Goal: Task Accomplishment & Management: Use online tool/utility

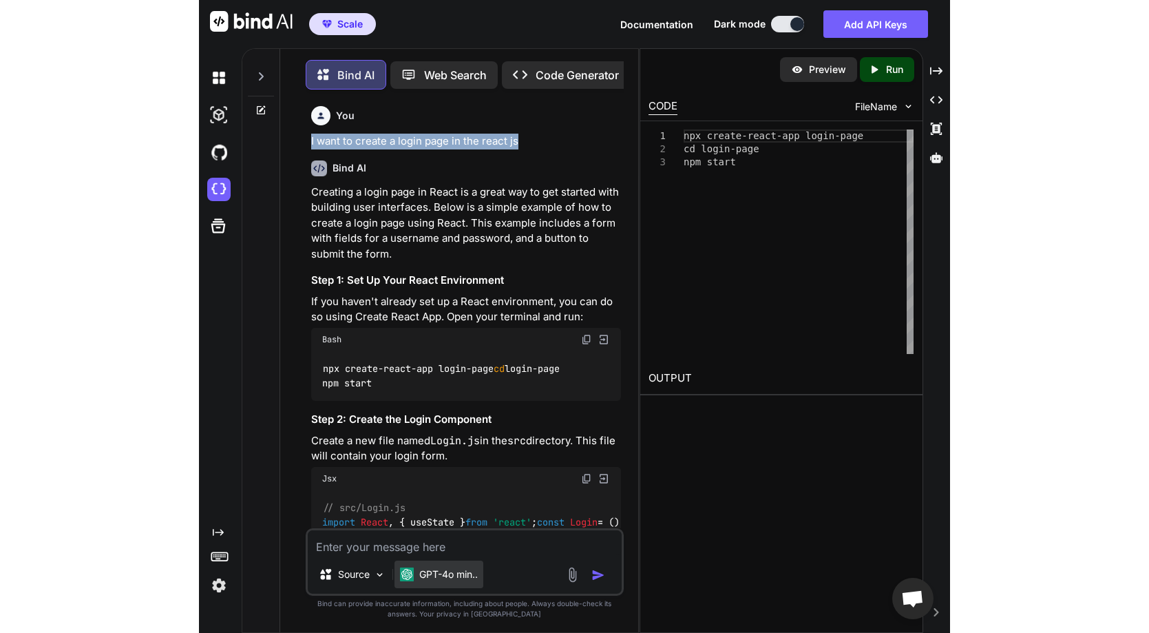
scroll to position [7, 0]
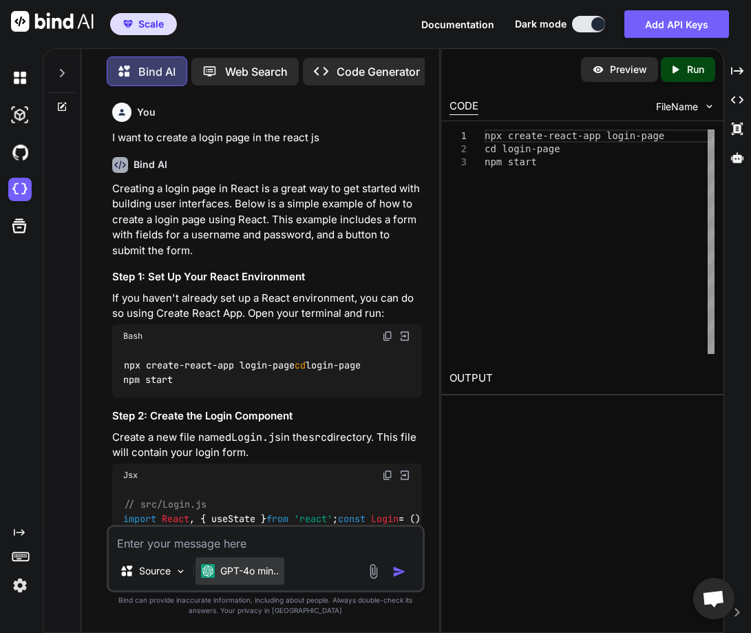
click at [250, 574] on p "GPT-4o min.." at bounding box center [249, 571] width 59 height 14
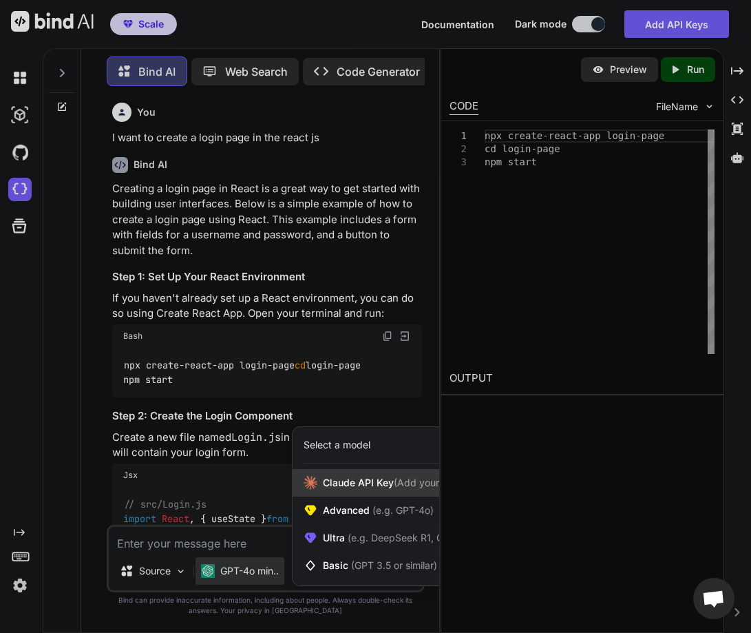
click at [361, 482] on span "[PERSON_NAME] Key (Add your API Key)" at bounding box center [402, 483] width 158 height 14
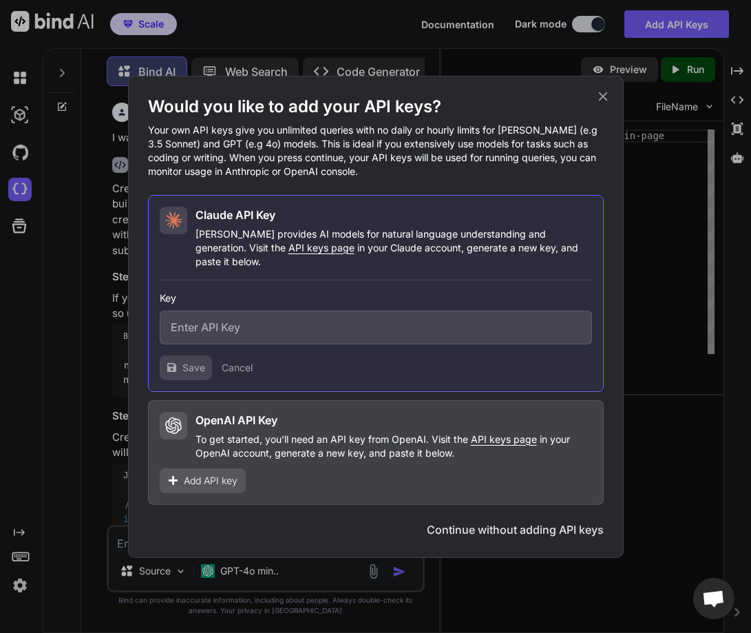
click at [605, 96] on icon at bounding box center [603, 96] width 15 height 15
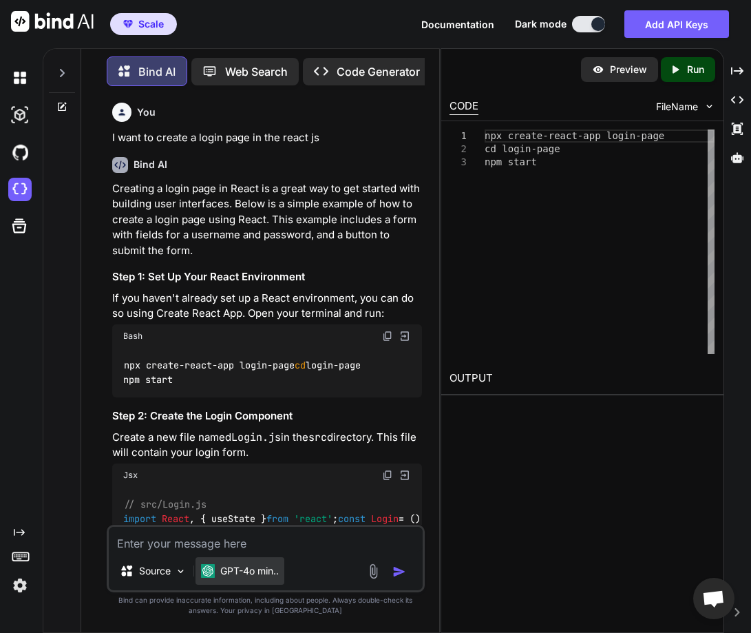
click at [215, 578] on div "GPT-4o min.." at bounding box center [240, 571] width 89 height 28
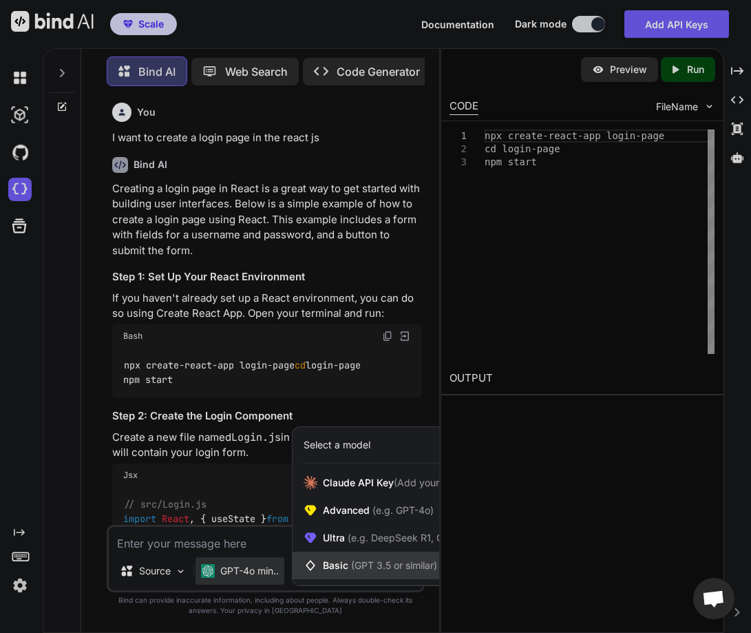
click at [357, 569] on span "(GPT 3.5 or similar)" at bounding box center [394, 565] width 86 height 12
type textarea "x"
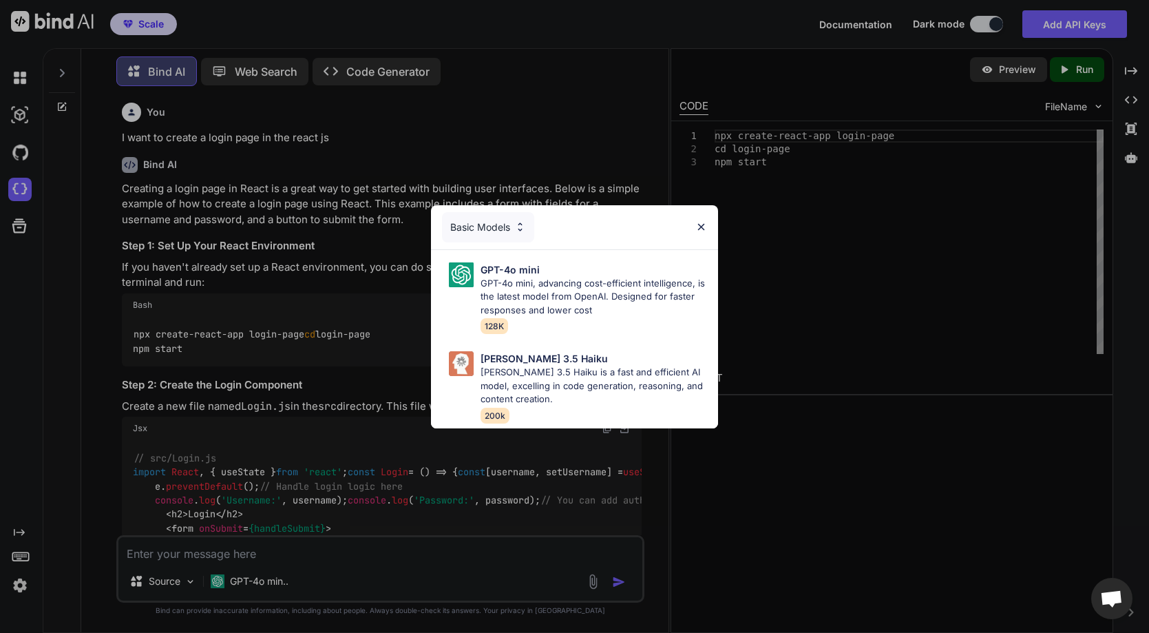
click at [499, 213] on div "Basic Models" at bounding box center [488, 227] width 92 height 30
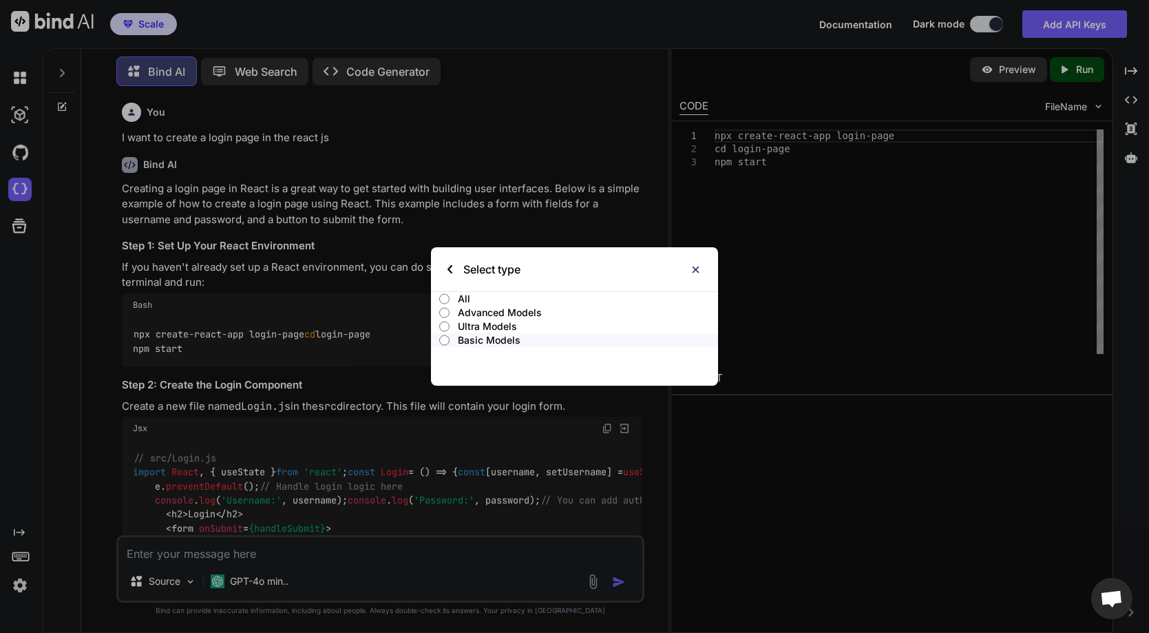
click at [465, 322] on p "Ultra Models" at bounding box center [588, 326] width 260 height 14
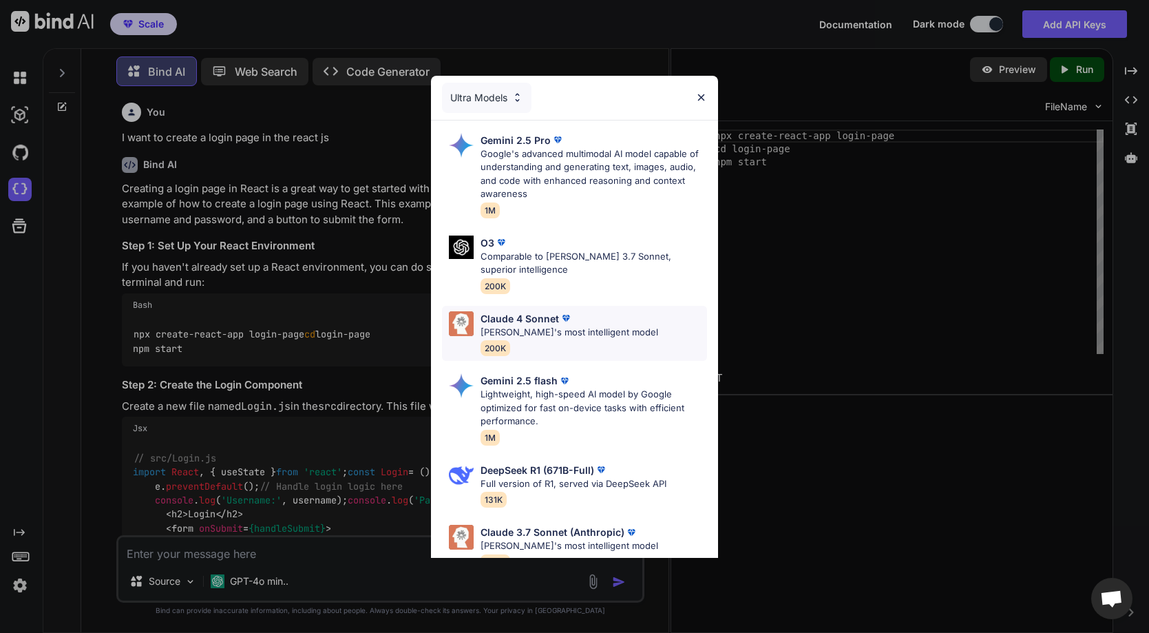
click at [558, 333] on p "Claude's most intelligent model" at bounding box center [570, 333] width 178 height 14
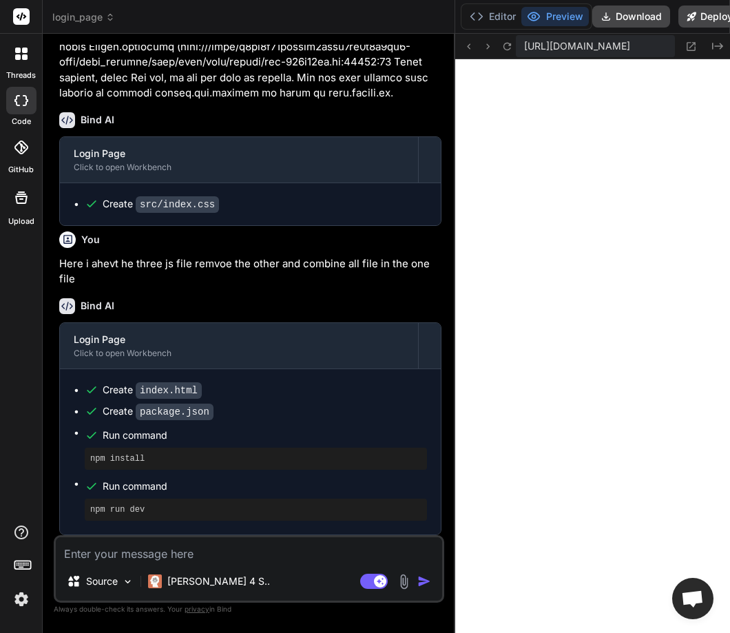
scroll to position [2368, 0]
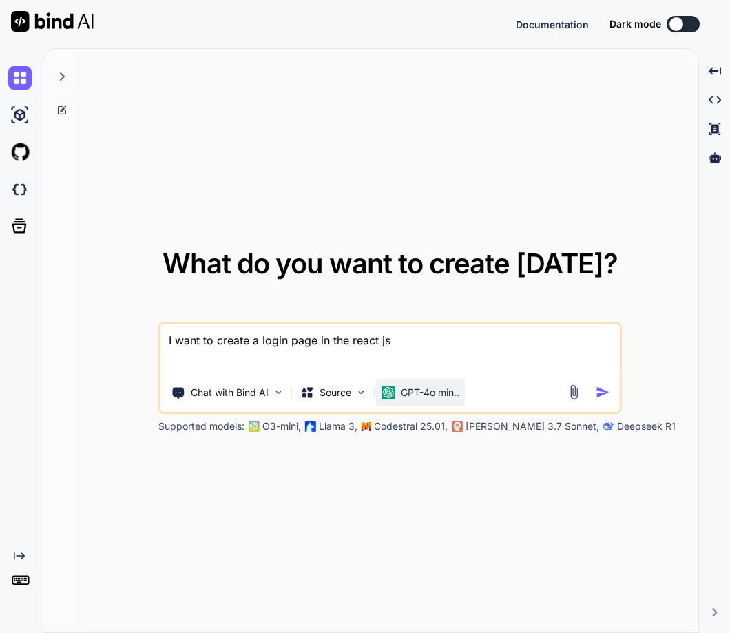
click at [430, 401] on div "GPT-4o min.." at bounding box center [420, 393] width 89 height 28
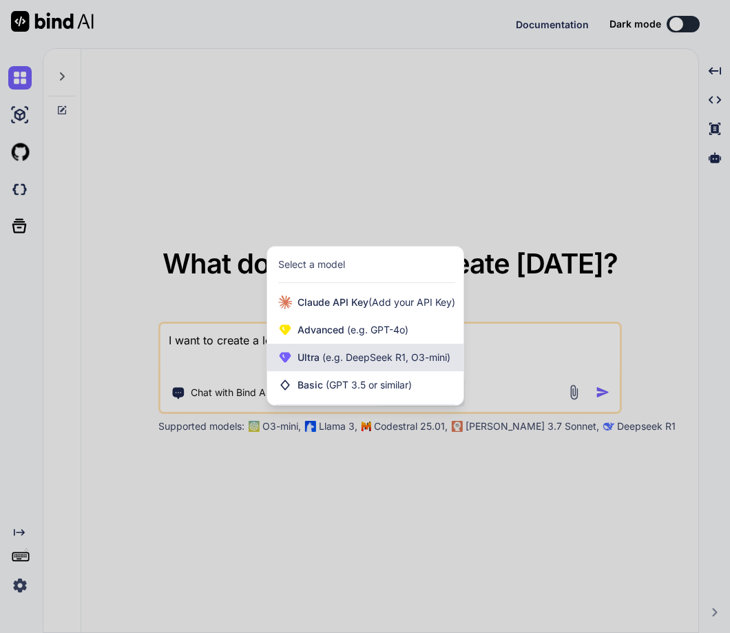
click at [381, 350] on span "Ultra (e.g. DeepSeek R1, O3-mini)" at bounding box center [373, 357] width 153 height 14
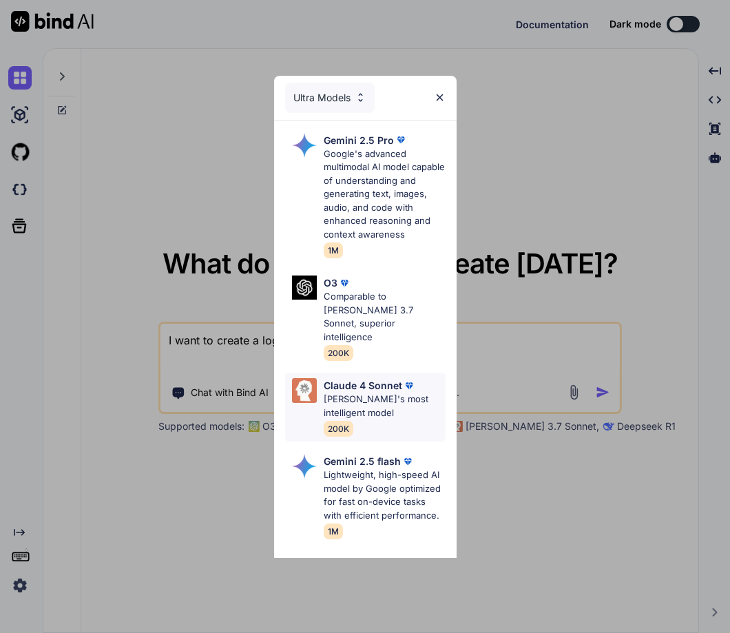
click at [382, 378] on p "Claude 4 Sonnet" at bounding box center [363, 385] width 78 height 14
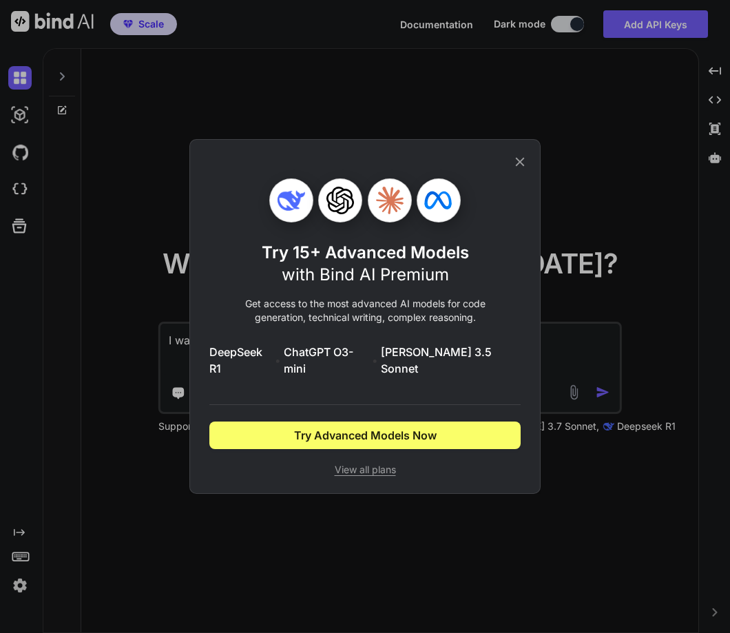
type textarea "x"
click at [529, 164] on div "Try 15+ Advanced Models with Bind AI Premium Get access to the most advanced AI…" at bounding box center [364, 316] width 351 height 355
click at [519, 167] on icon at bounding box center [519, 161] width 15 height 15
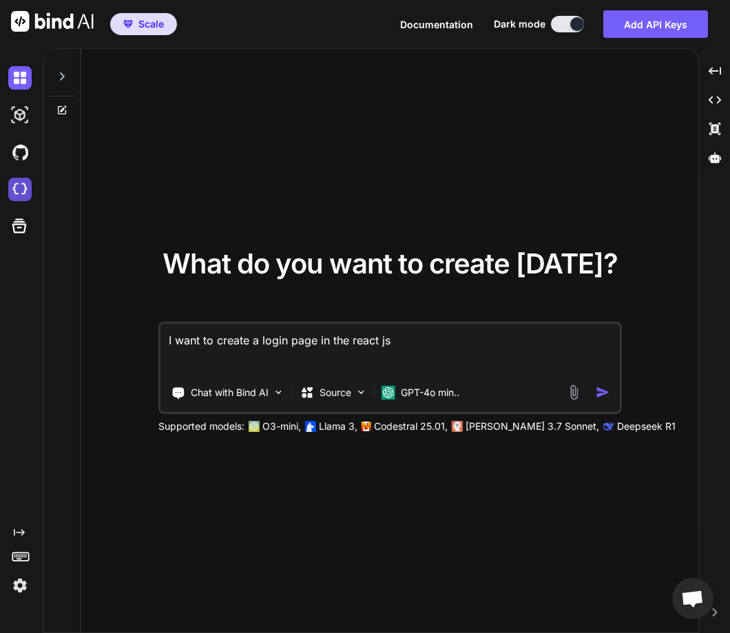
click at [20, 182] on img at bounding box center [19, 189] width 23 height 23
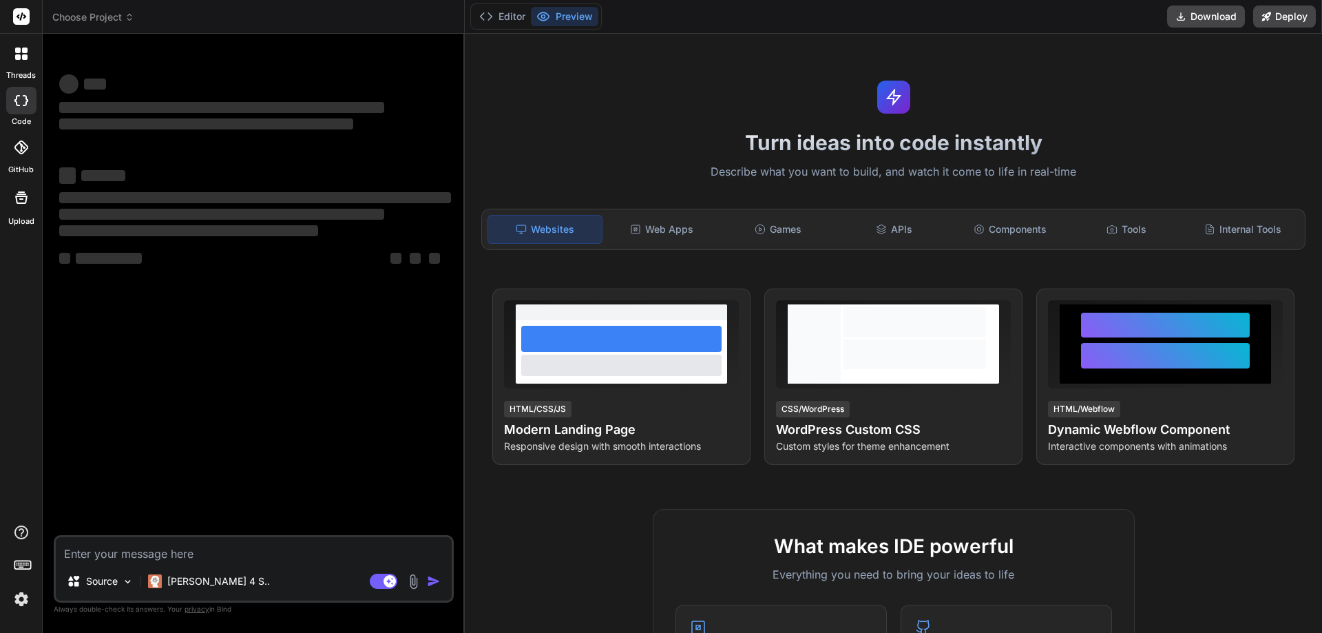
click at [18, 56] on icon at bounding box center [18, 57] width 6 height 6
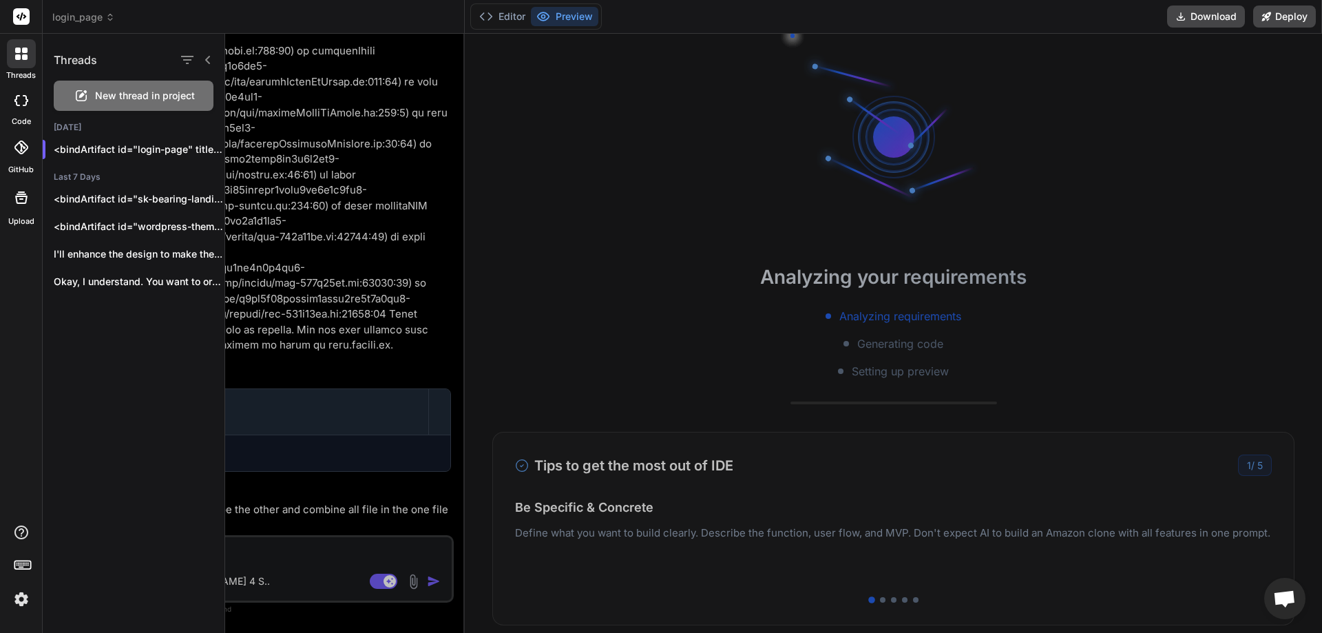
scroll to position [868, 0]
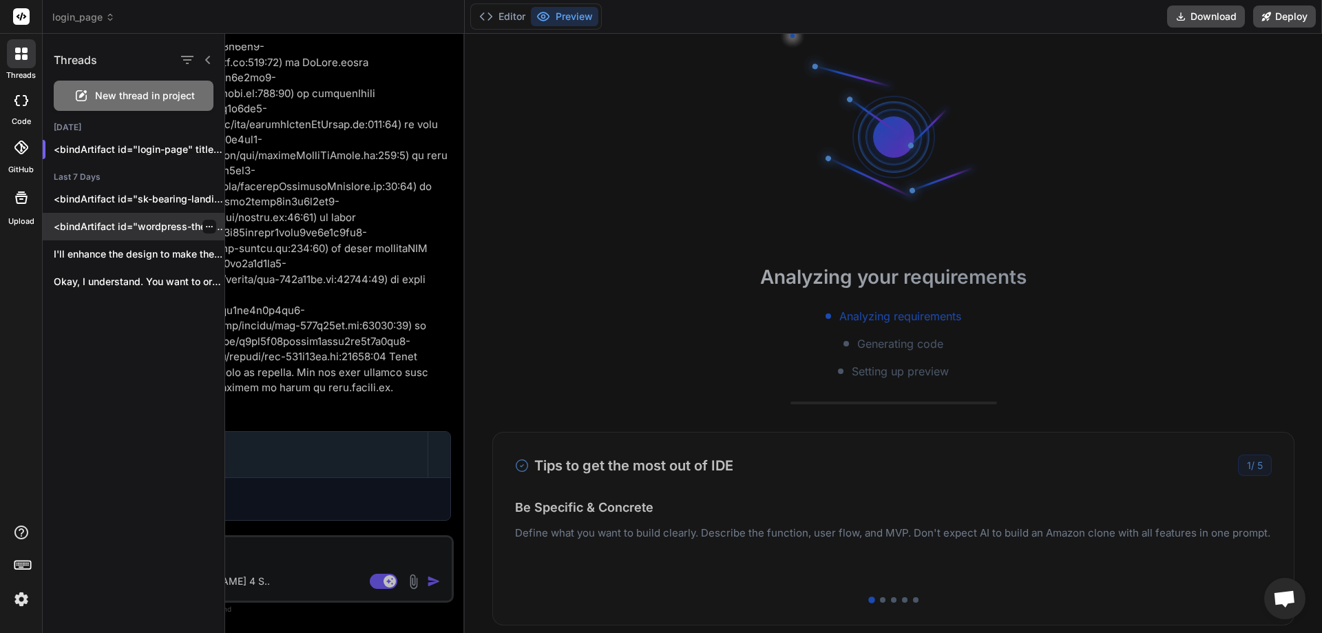
click at [115, 228] on p "<bindArtifact id="wordpress-theme-customization" title="WordPress Theme Customi…" at bounding box center [139, 227] width 171 height 14
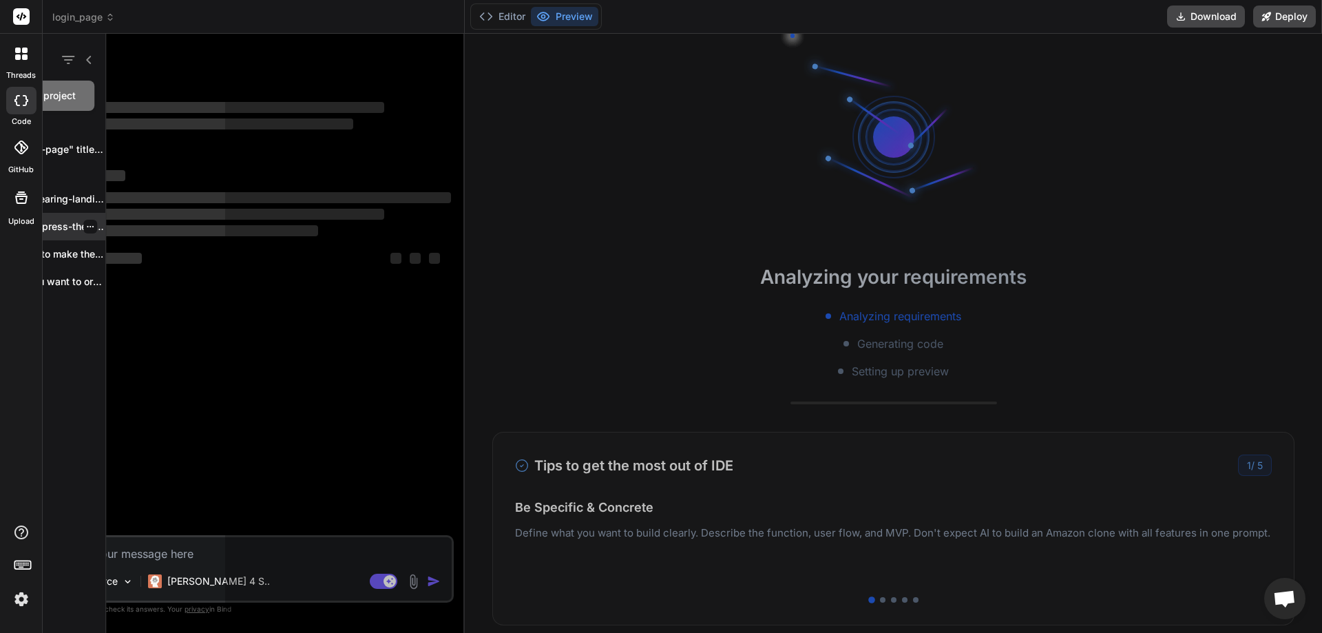
scroll to position [0, 0]
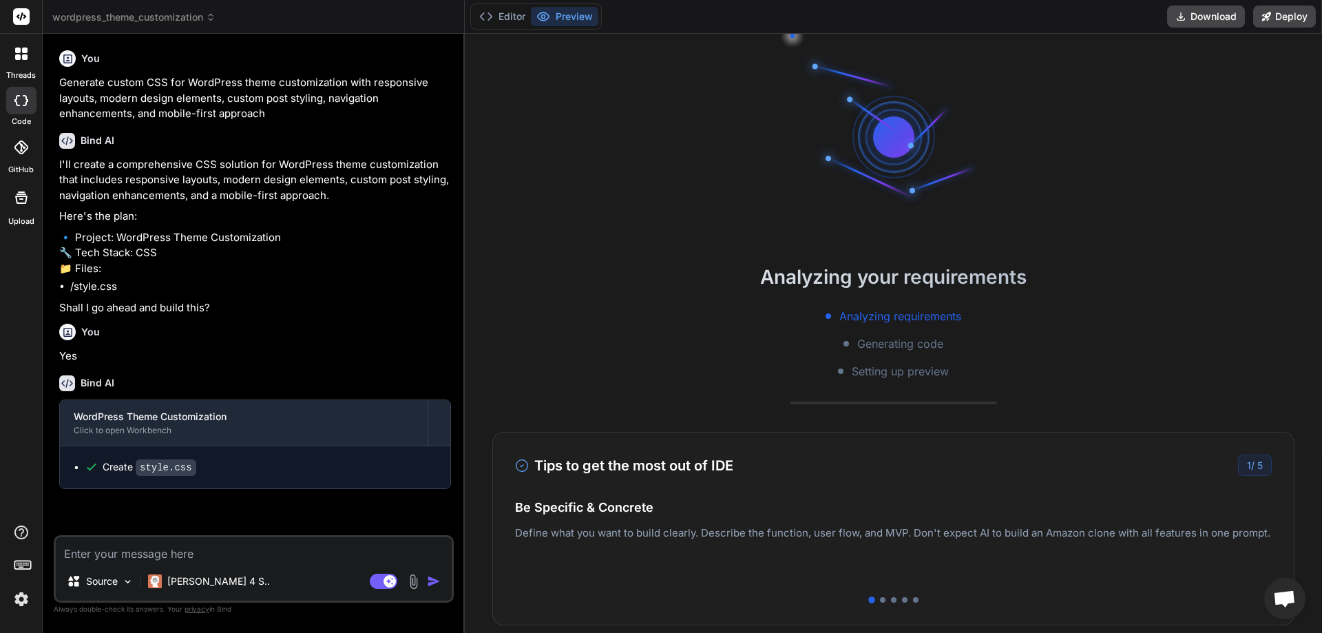
click at [14, 597] on img at bounding box center [21, 598] width 23 height 23
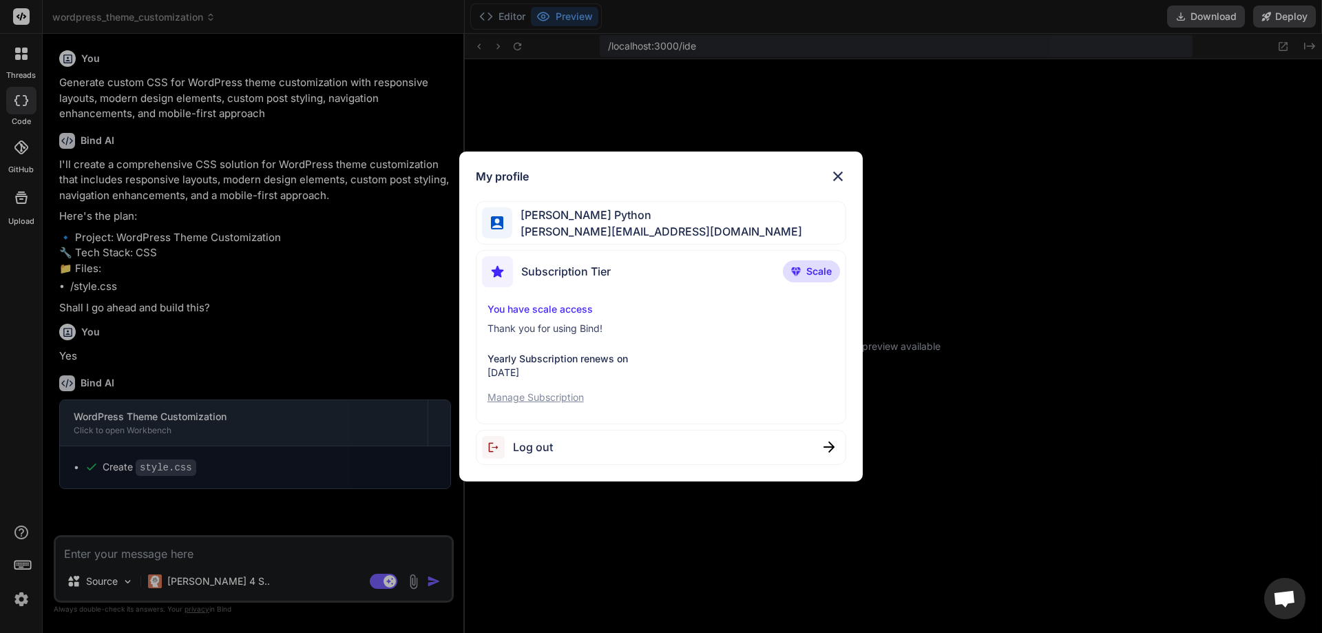
scroll to position [301, 0]
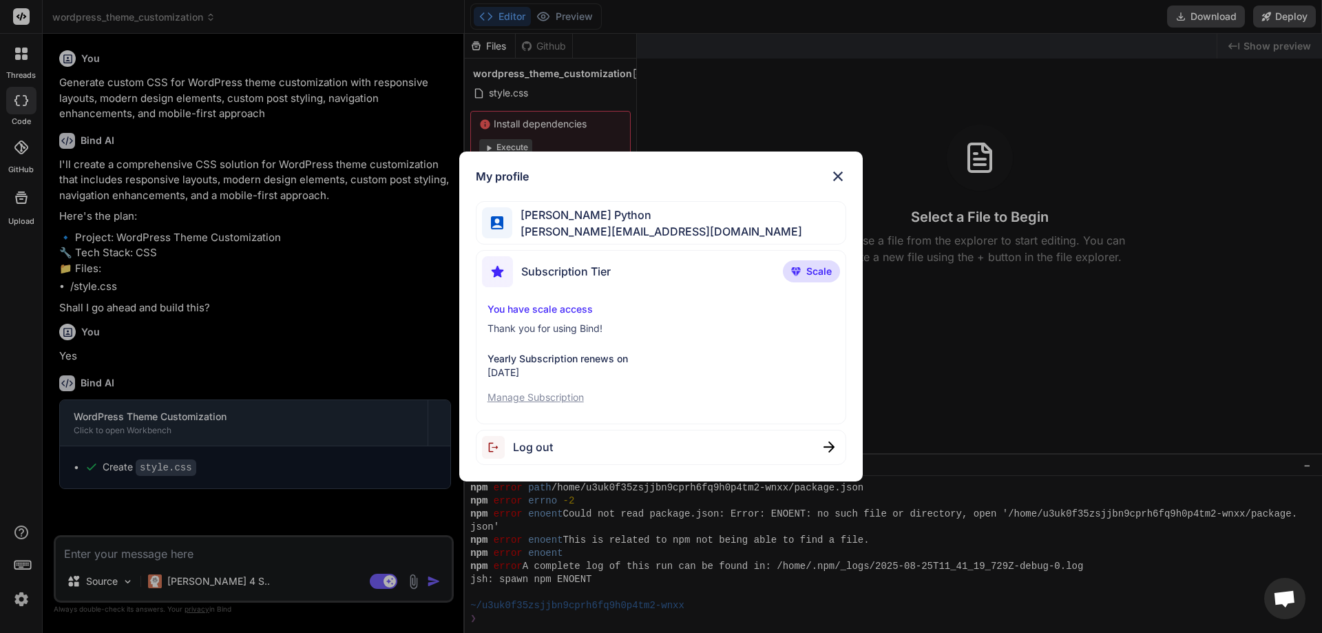
click at [845, 172] on img at bounding box center [838, 176] width 17 height 17
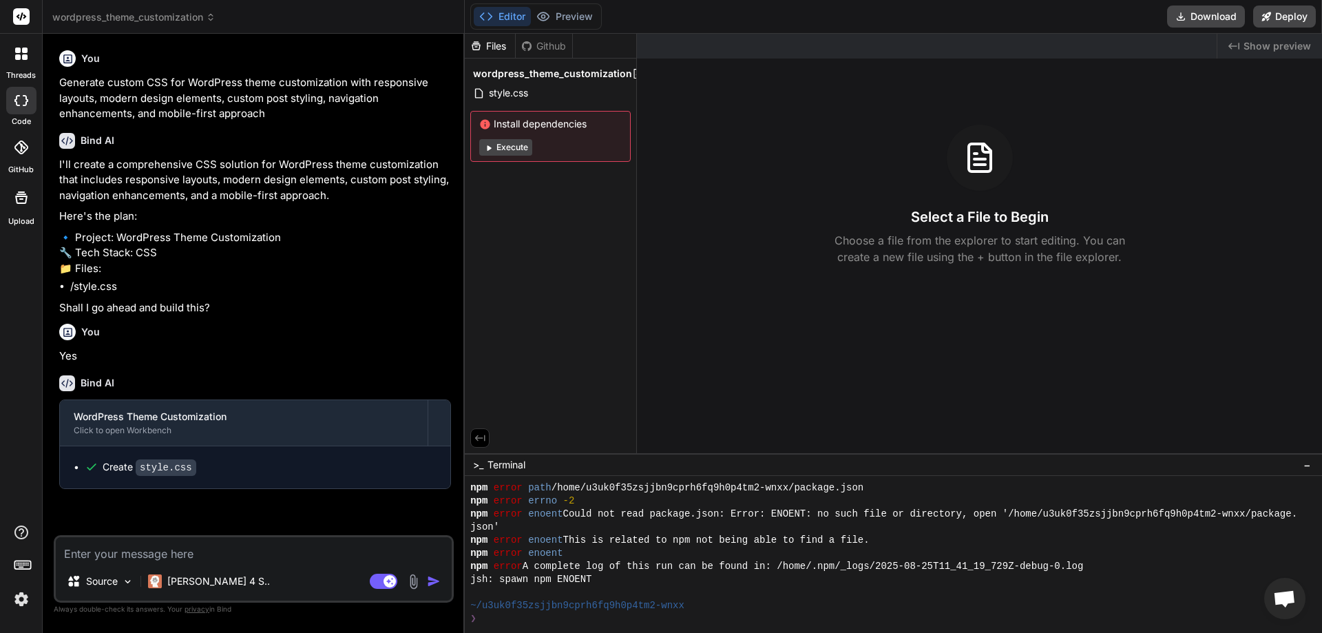
click at [24, 96] on icon at bounding box center [21, 100] width 14 height 11
click at [22, 53] on icon at bounding box center [21, 54] width 12 height 12
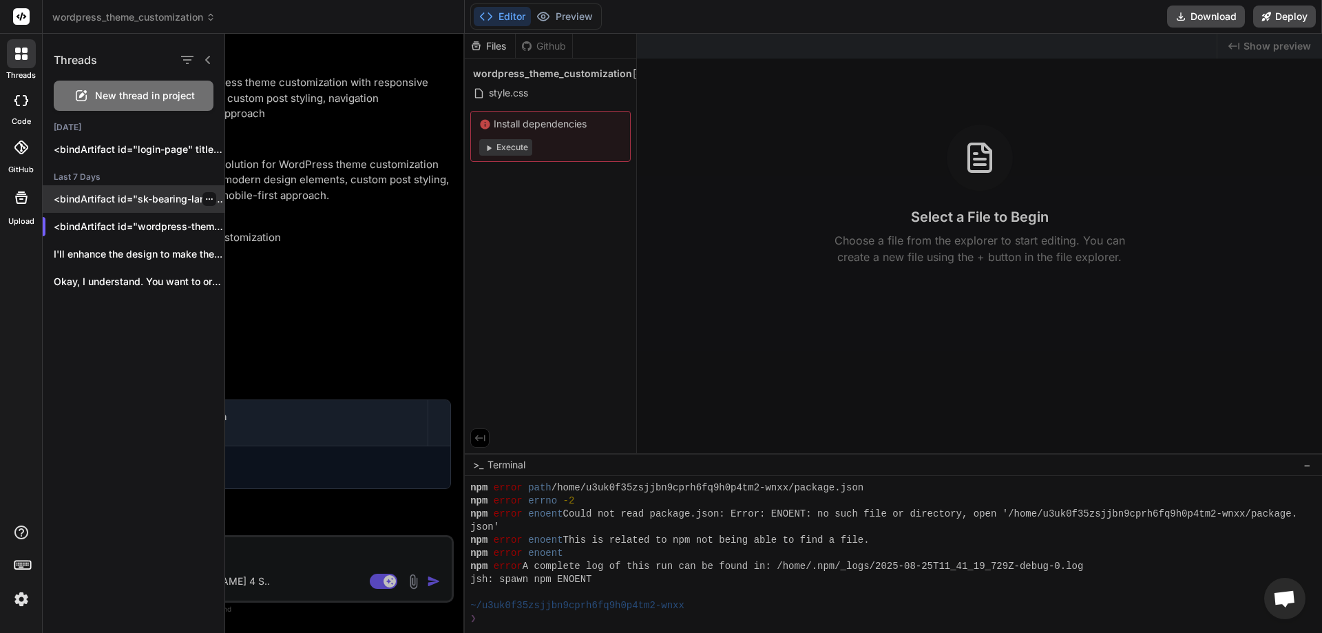
click at [131, 200] on p "<bindArtifact id="sk-bearing-landing-page" title="SK Bearing Landing Page"> <bi…" at bounding box center [139, 199] width 171 height 14
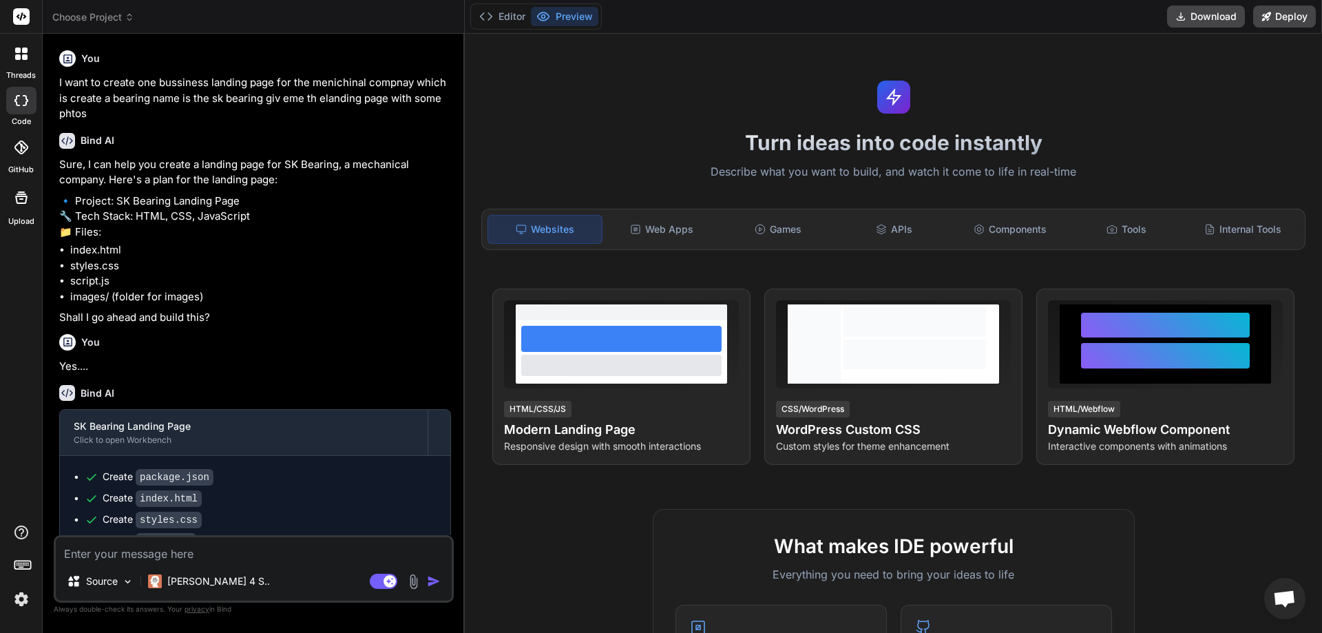
scroll to position [63, 0]
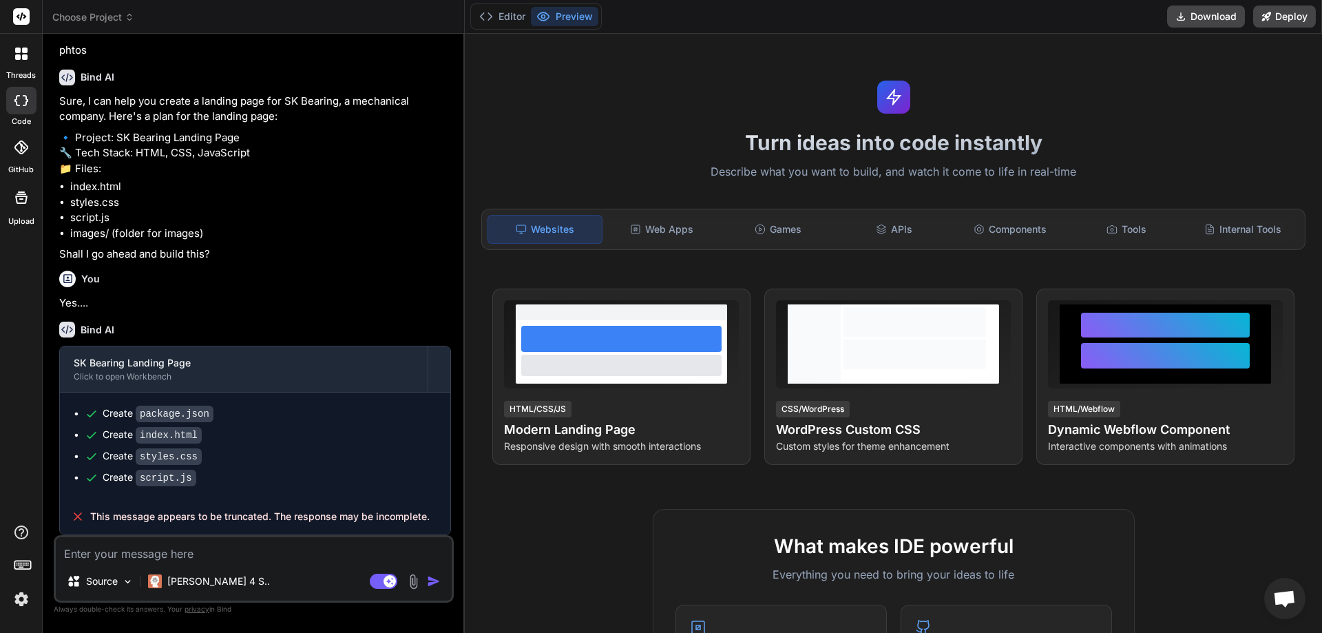
click at [30, 99] on div at bounding box center [21, 101] width 30 height 28
click at [492, 25] on button "Editor" at bounding box center [502, 16] width 57 height 19
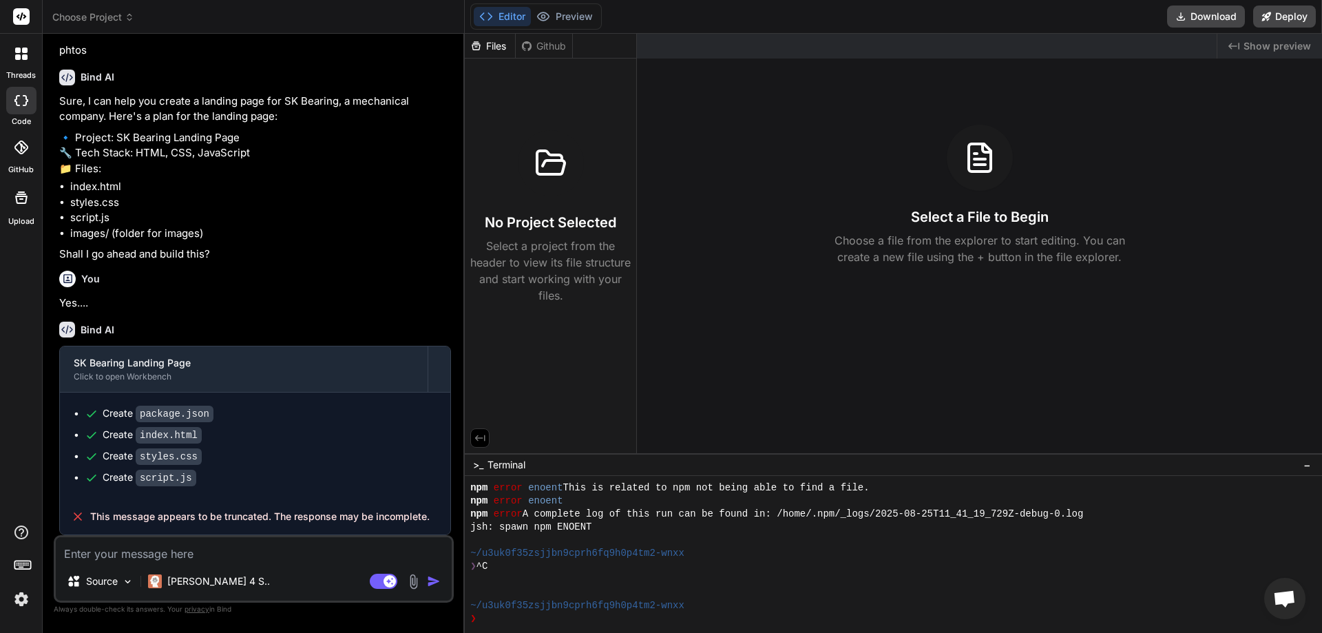
click at [495, 50] on div "Files" at bounding box center [490, 46] width 50 height 14
click at [535, 132] on div "No Project Selected Select a project from the header to view its file structure…" at bounding box center [550, 217] width 160 height 174
click at [19, 53] on icon at bounding box center [18, 51] width 6 height 6
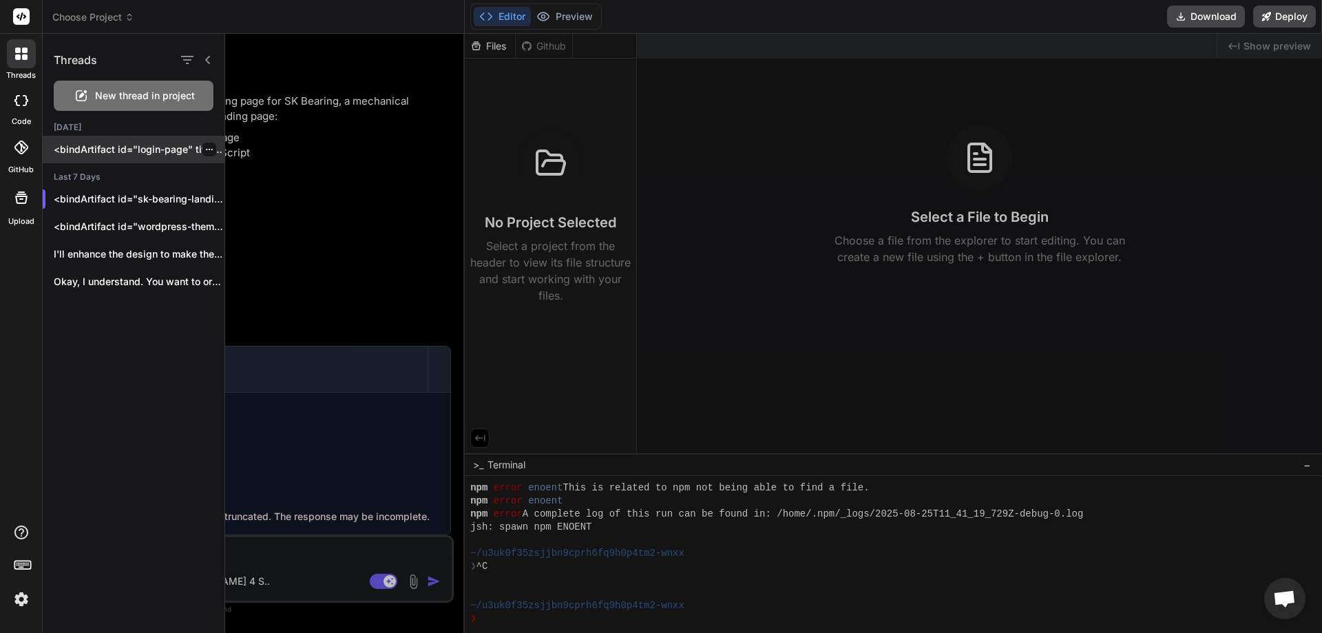
click at [205, 149] on icon "button" at bounding box center [209, 149] width 8 height 8
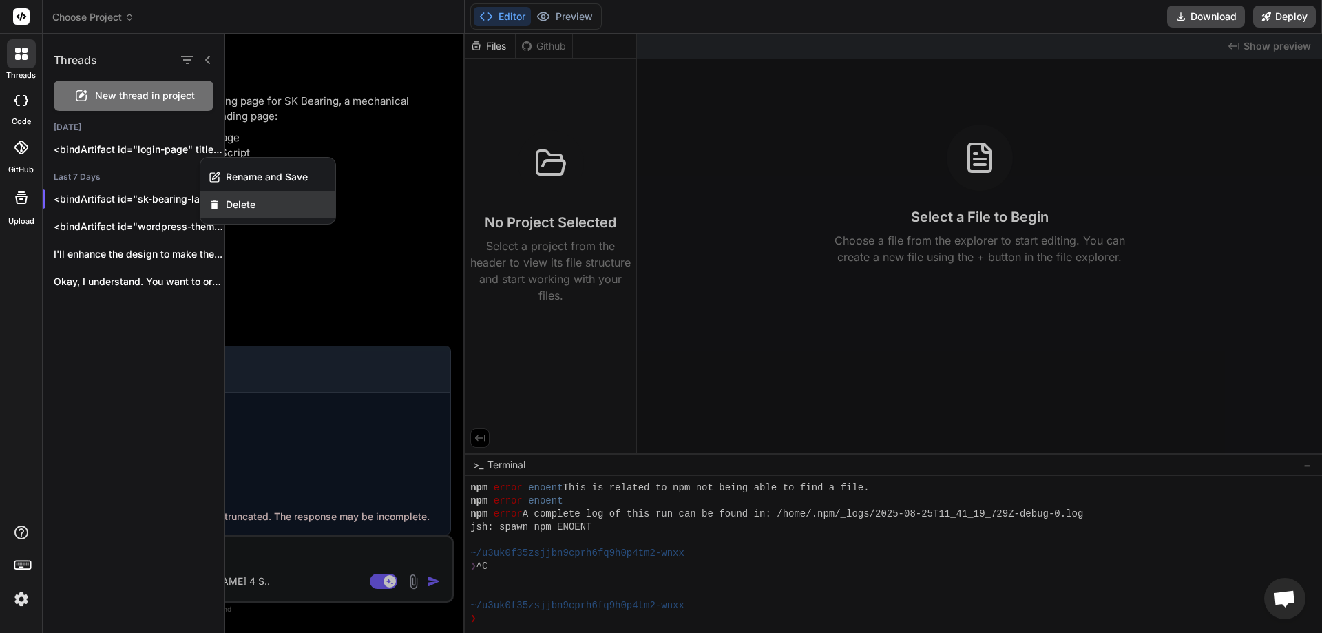
click at [237, 202] on span "Delete" at bounding box center [241, 205] width 30 height 14
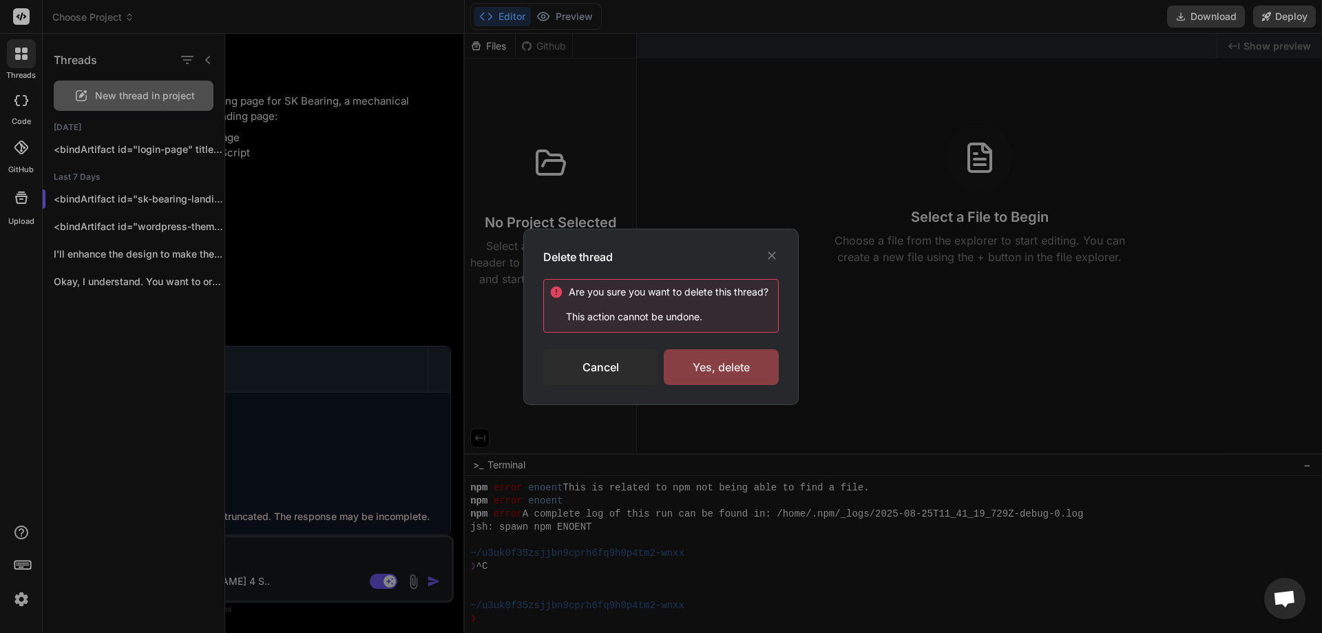
click at [720, 364] on div "Yes, delete" at bounding box center [721, 367] width 115 height 36
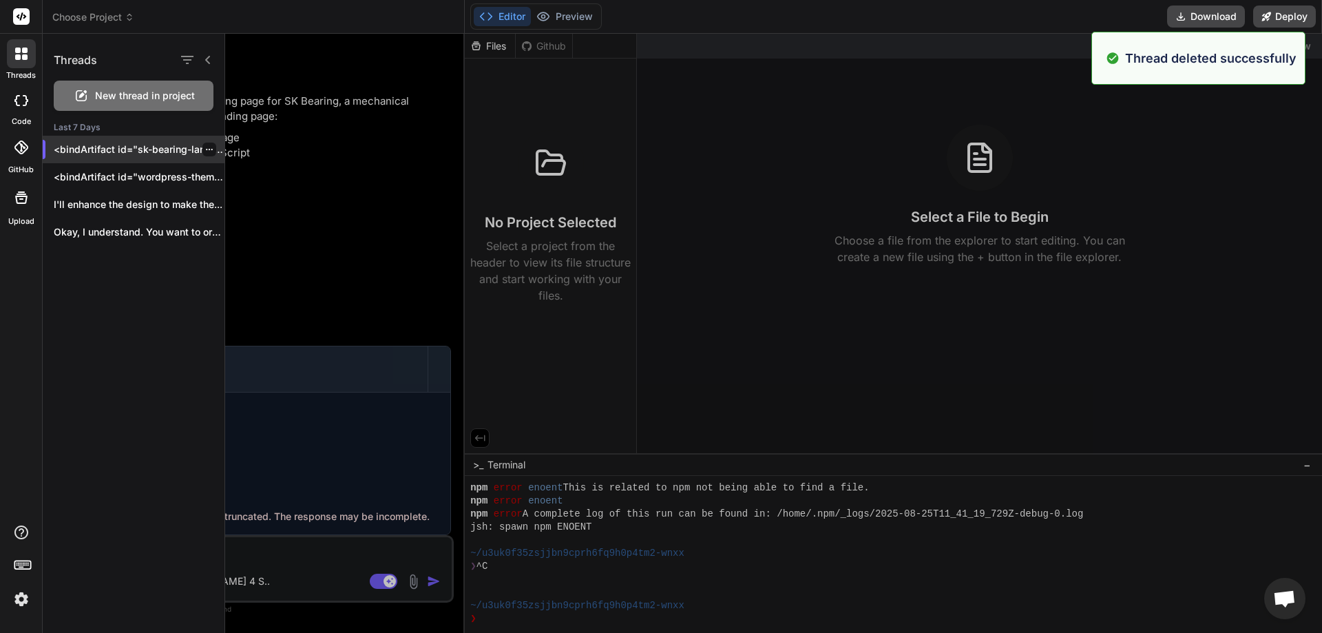
click at [205, 149] on icon "button" at bounding box center [209, 149] width 8 height 8
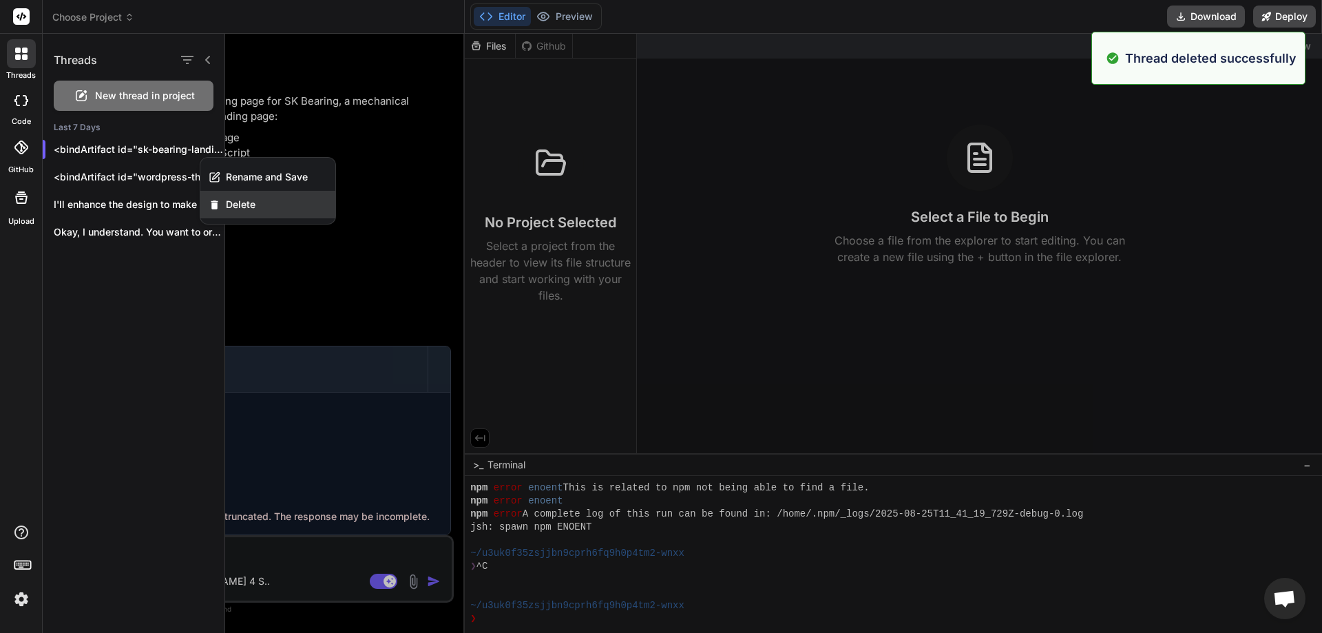
click at [242, 201] on span "Delete" at bounding box center [241, 205] width 30 height 14
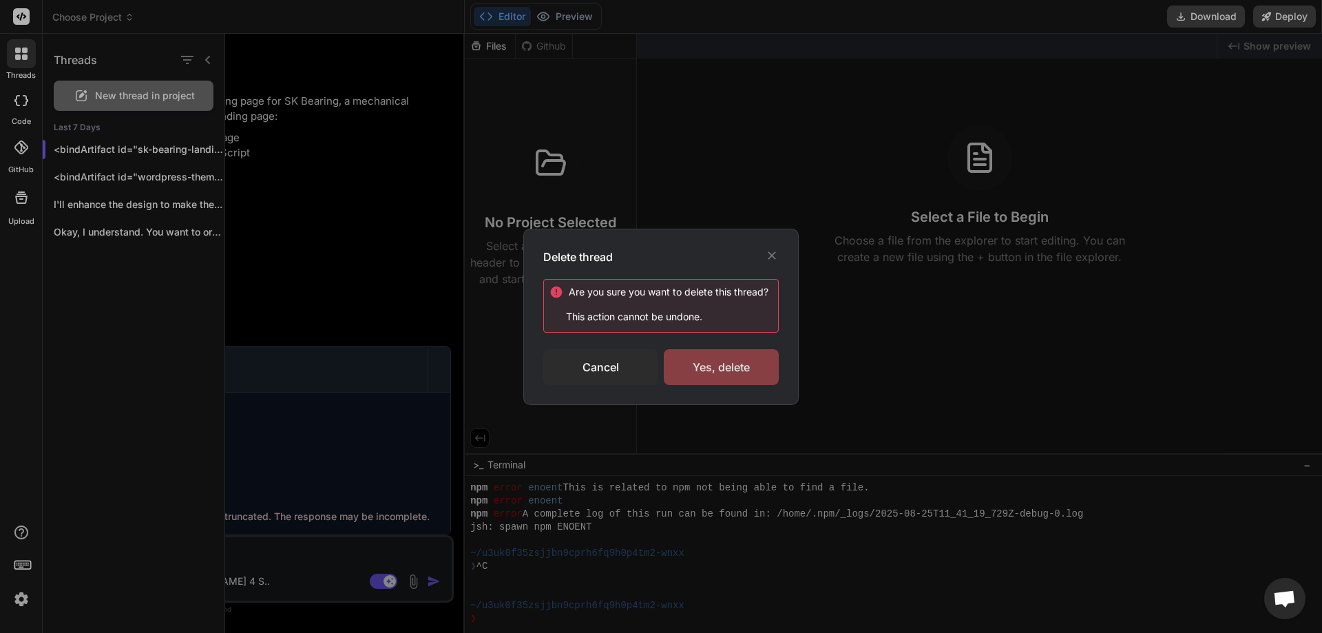
click at [713, 365] on div "Yes, delete" at bounding box center [721, 367] width 115 height 36
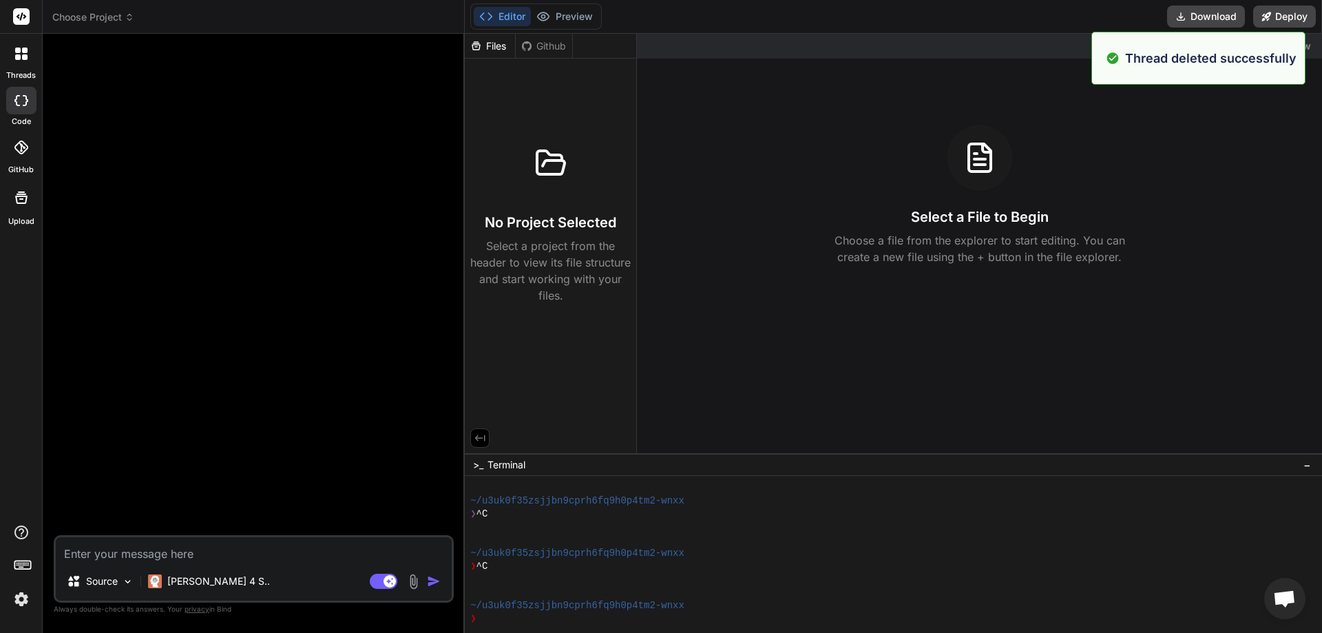
click at [24, 55] on icon at bounding box center [25, 57] width 6 height 6
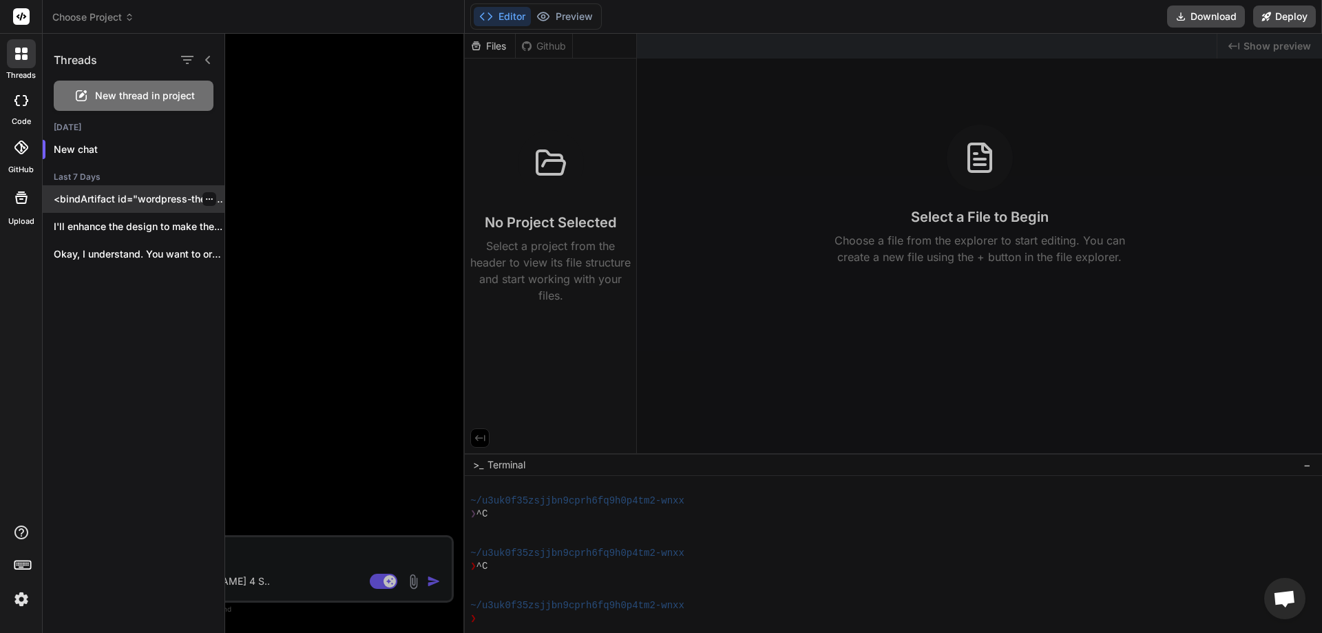
click at [206, 200] on icon "button" at bounding box center [209, 199] width 8 height 8
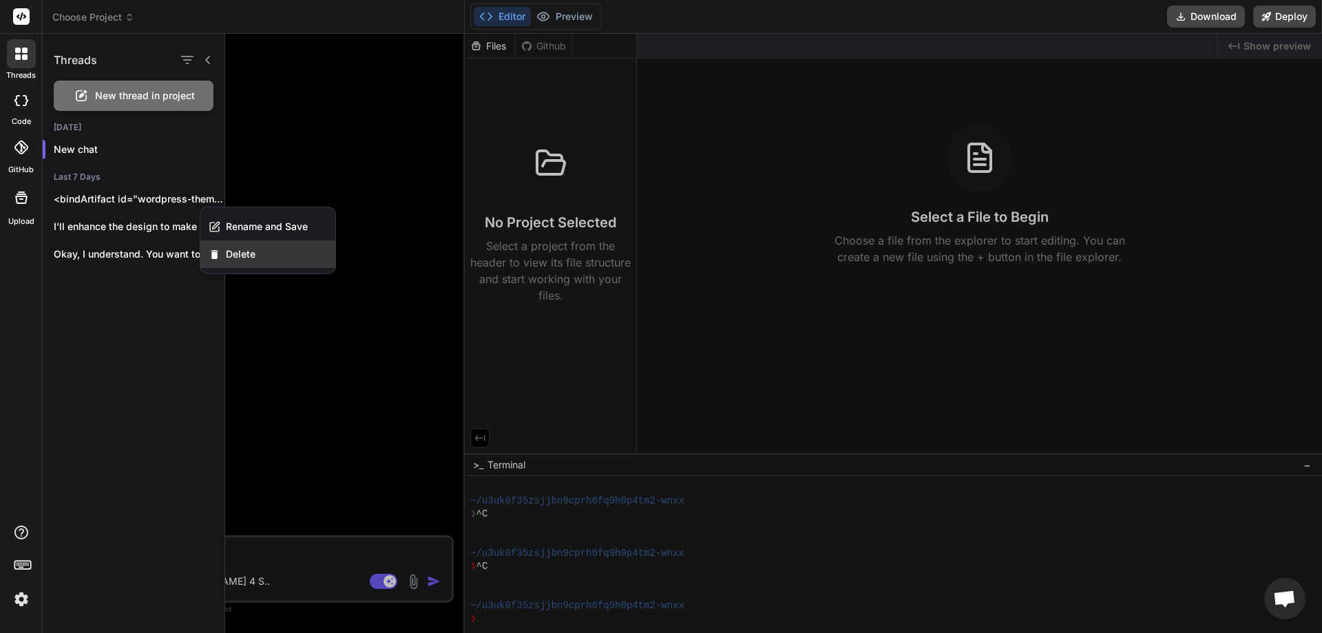
click at [238, 256] on span "Delete" at bounding box center [241, 254] width 30 height 14
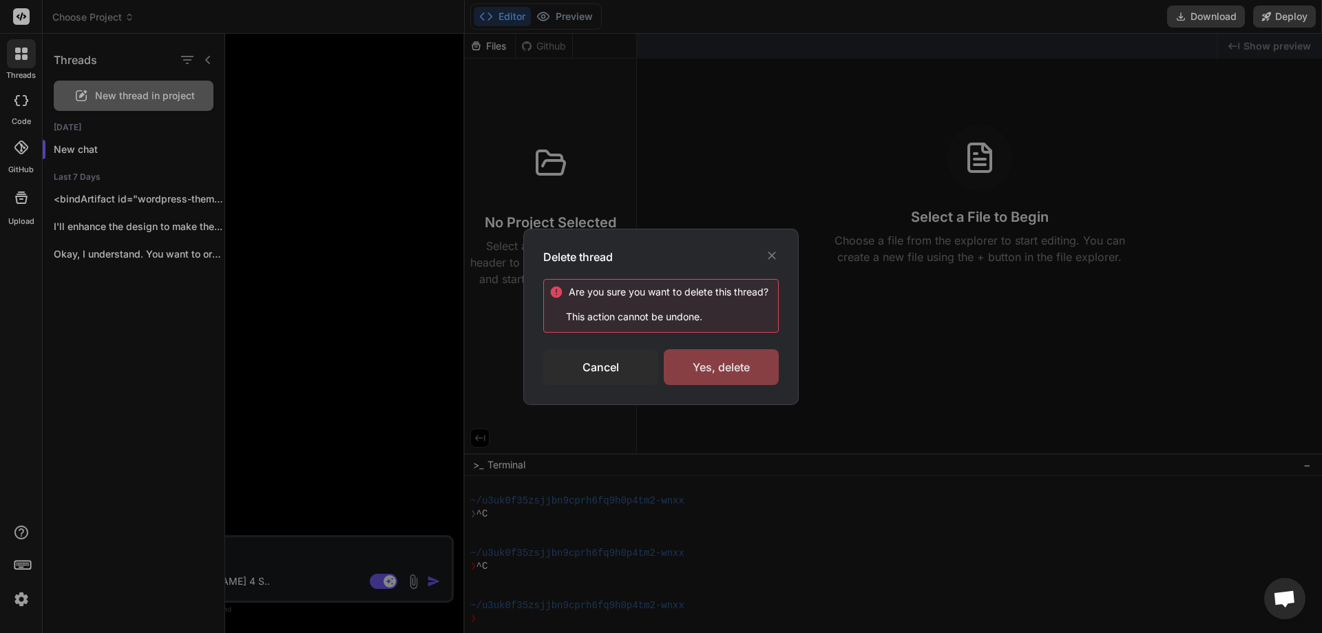
click at [698, 361] on div "Yes, delete" at bounding box center [721, 367] width 115 height 36
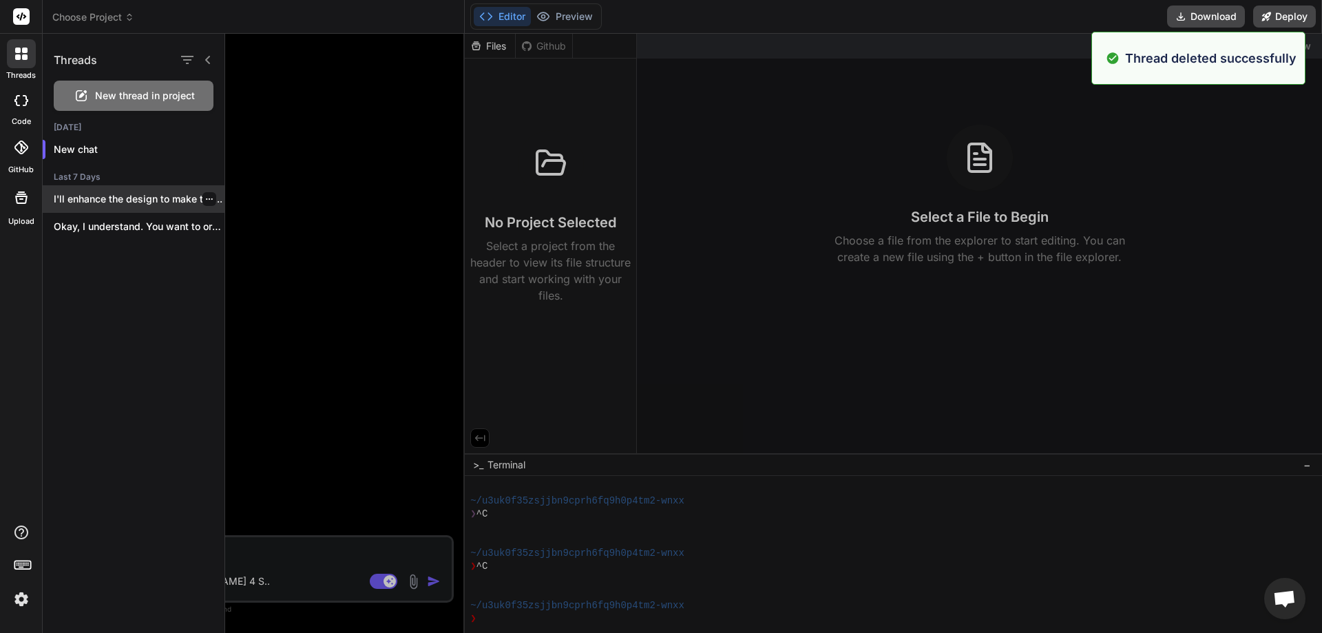
click at [202, 201] on div at bounding box center [209, 199] width 14 height 14
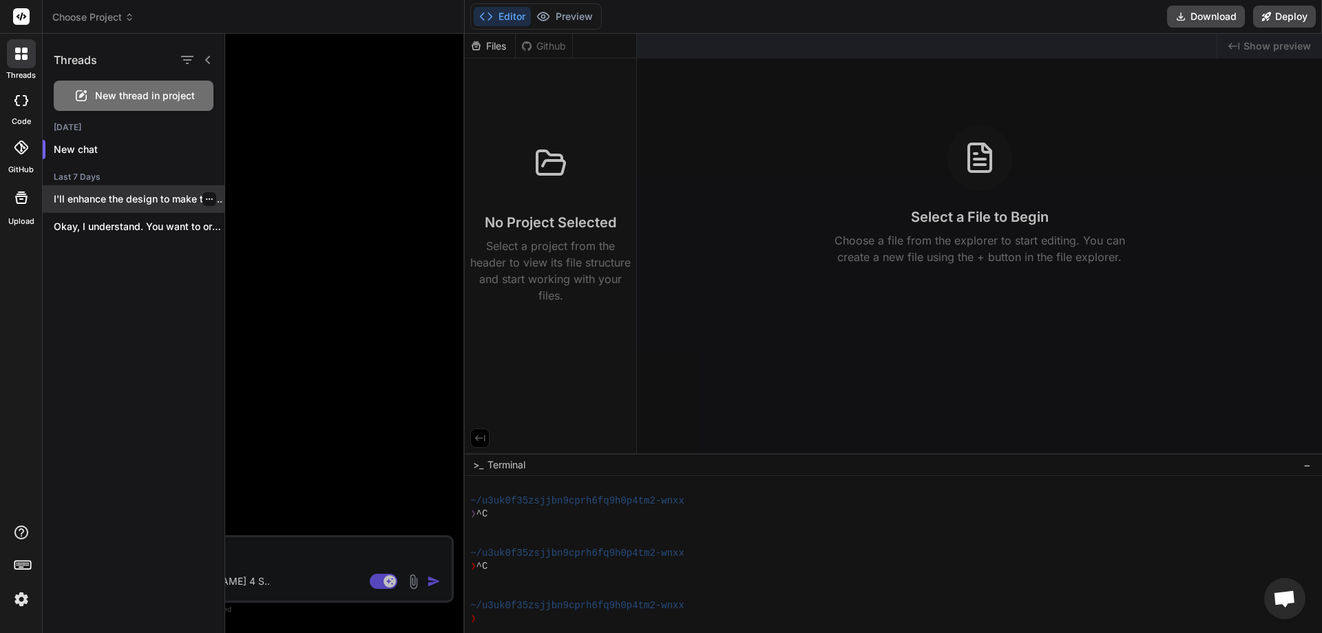
click at [207, 198] on icon "button" at bounding box center [209, 199] width 8 height 8
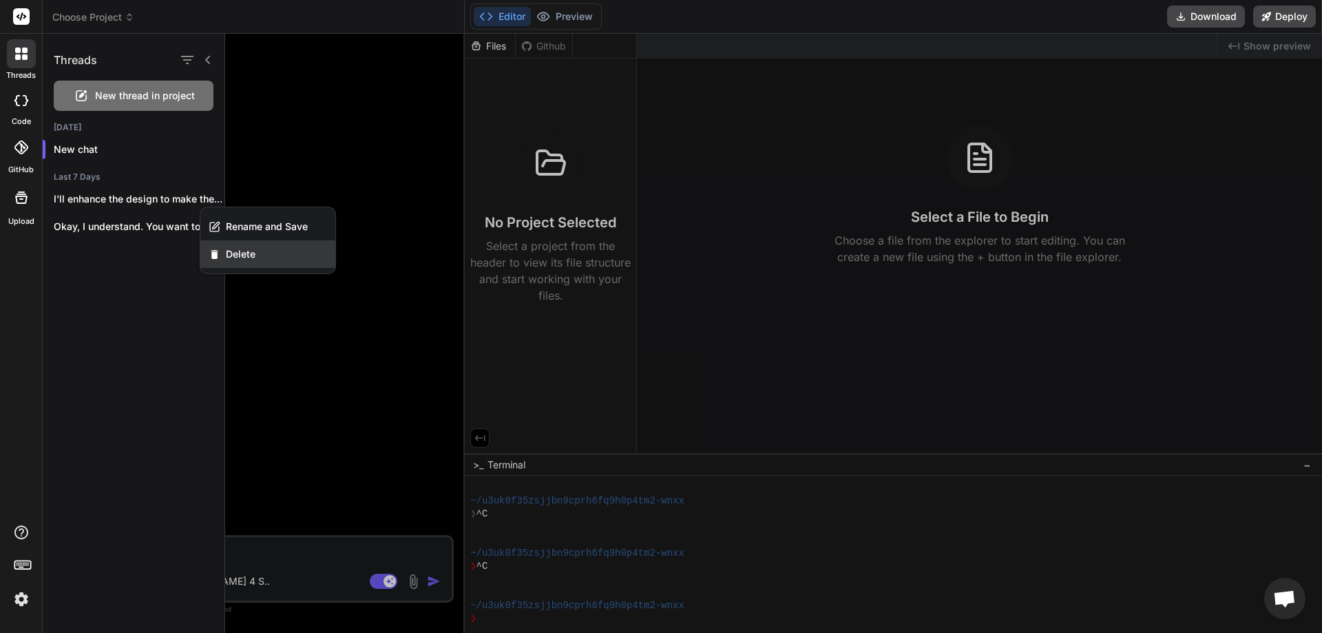
click at [257, 260] on div "Delete" at bounding box center [267, 254] width 135 height 28
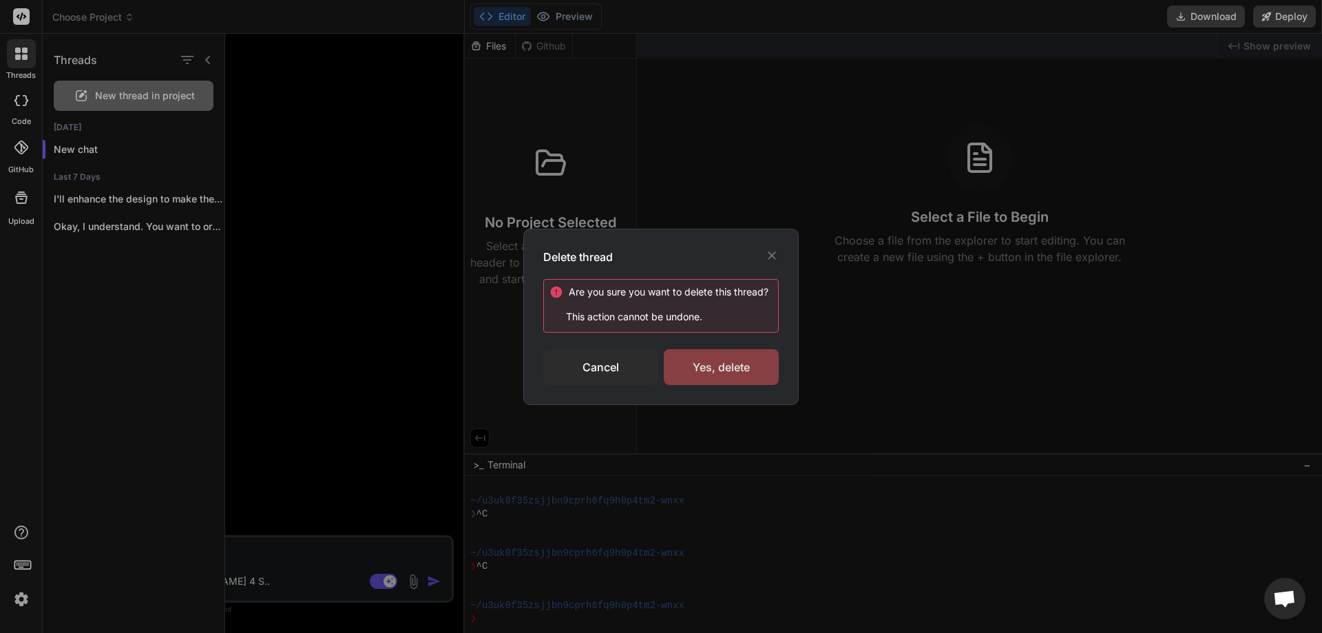
click at [736, 374] on div "Yes, delete" at bounding box center [721, 367] width 115 height 36
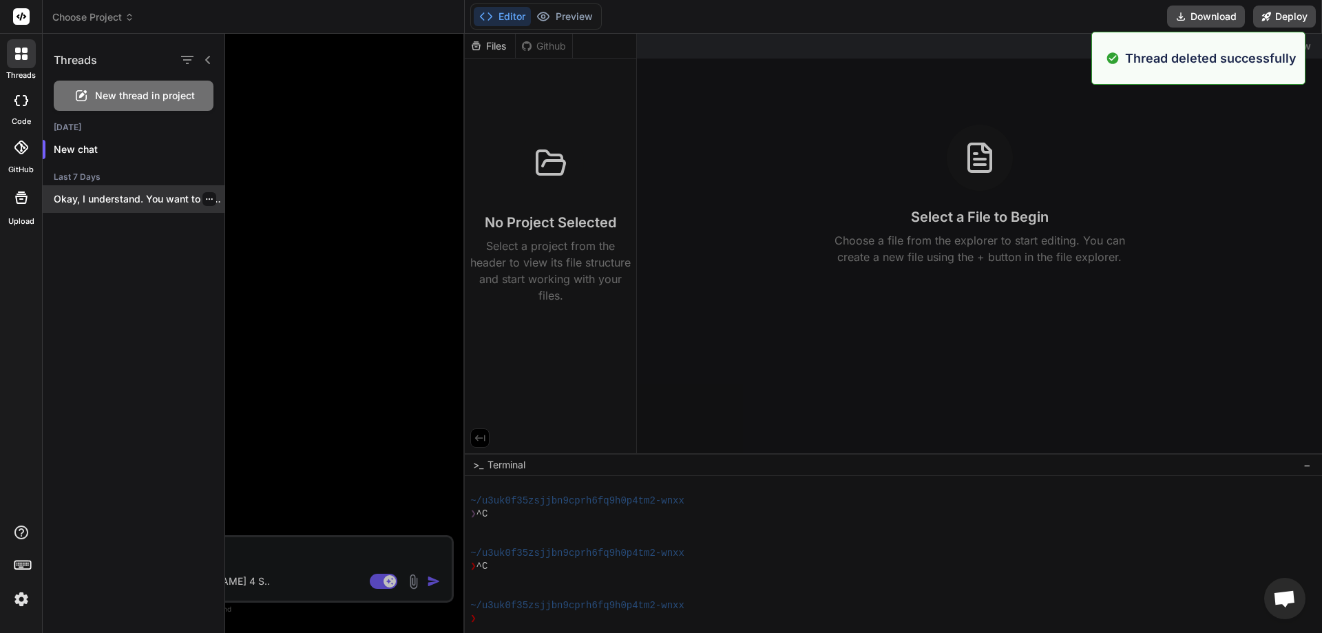
click at [205, 194] on div at bounding box center [209, 199] width 14 height 14
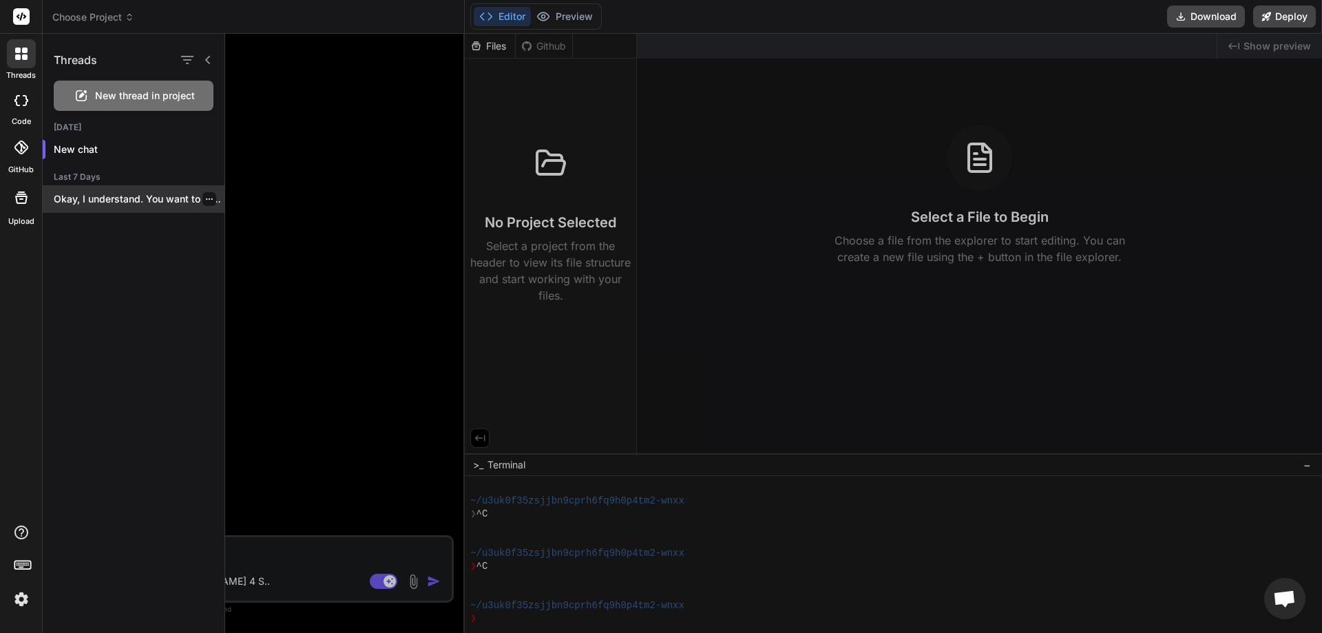
click at [205, 196] on icon "button" at bounding box center [209, 199] width 8 height 8
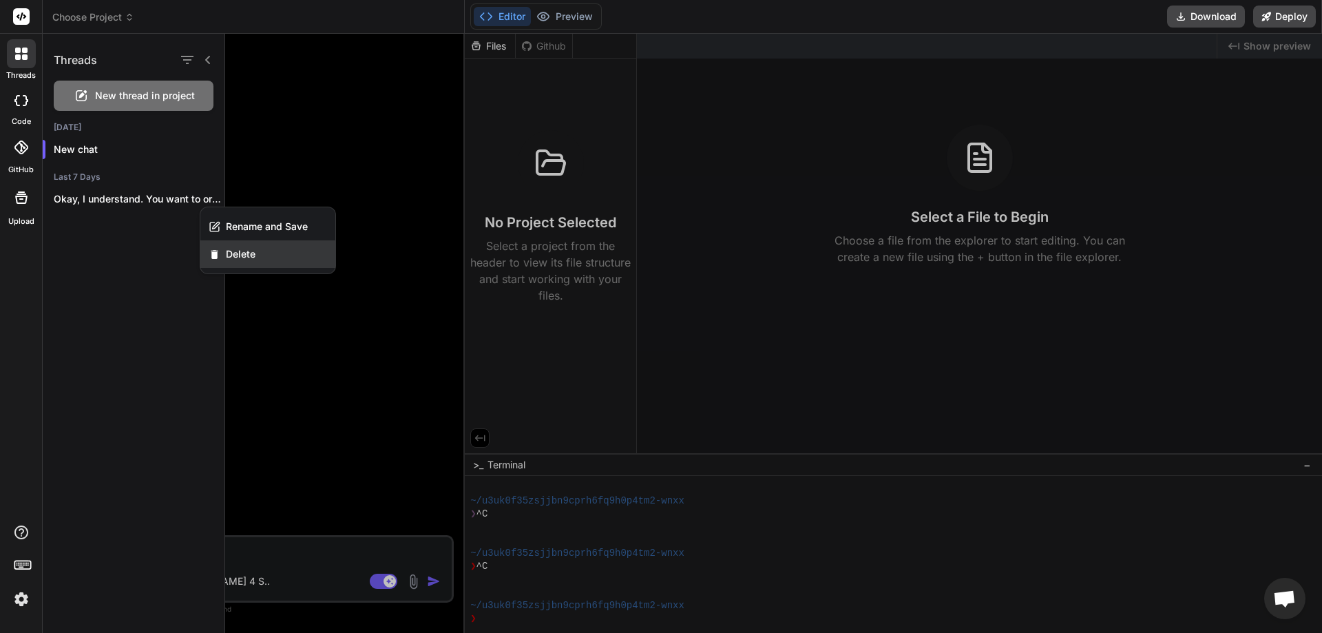
click at [239, 254] on span "Delete" at bounding box center [241, 254] width 30 height 14
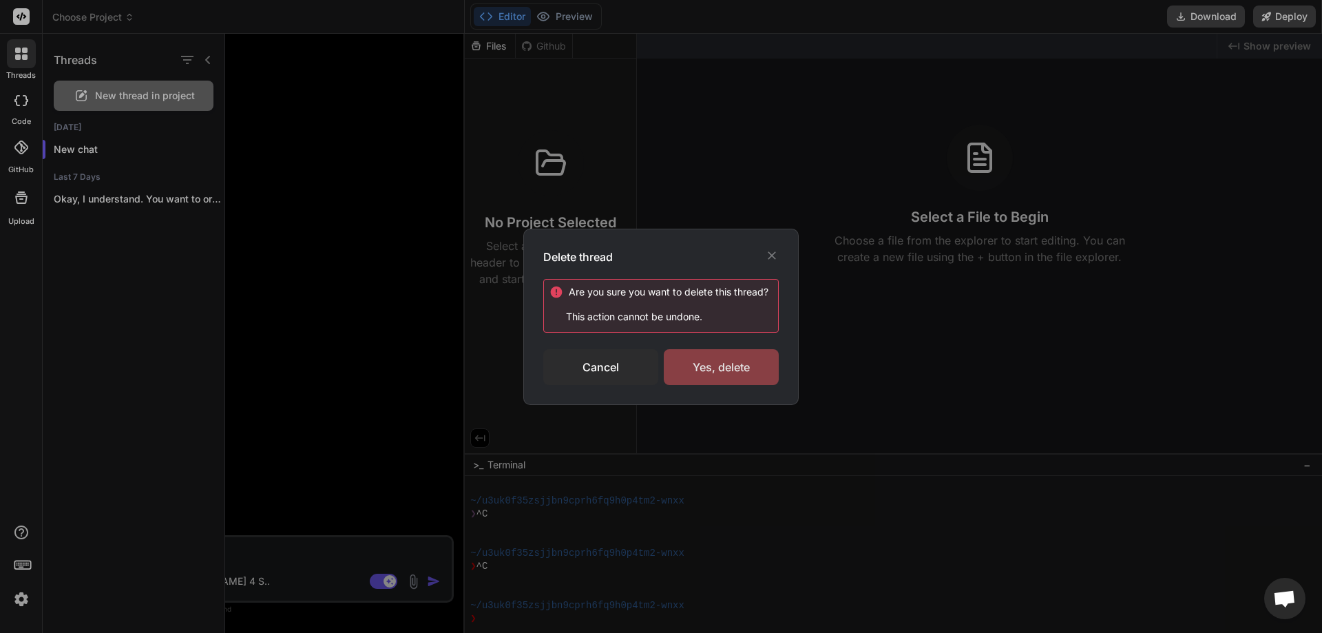
click at [697, 365] on div "Yes, delete" at bounding box center [721, 367] width 115 height 36
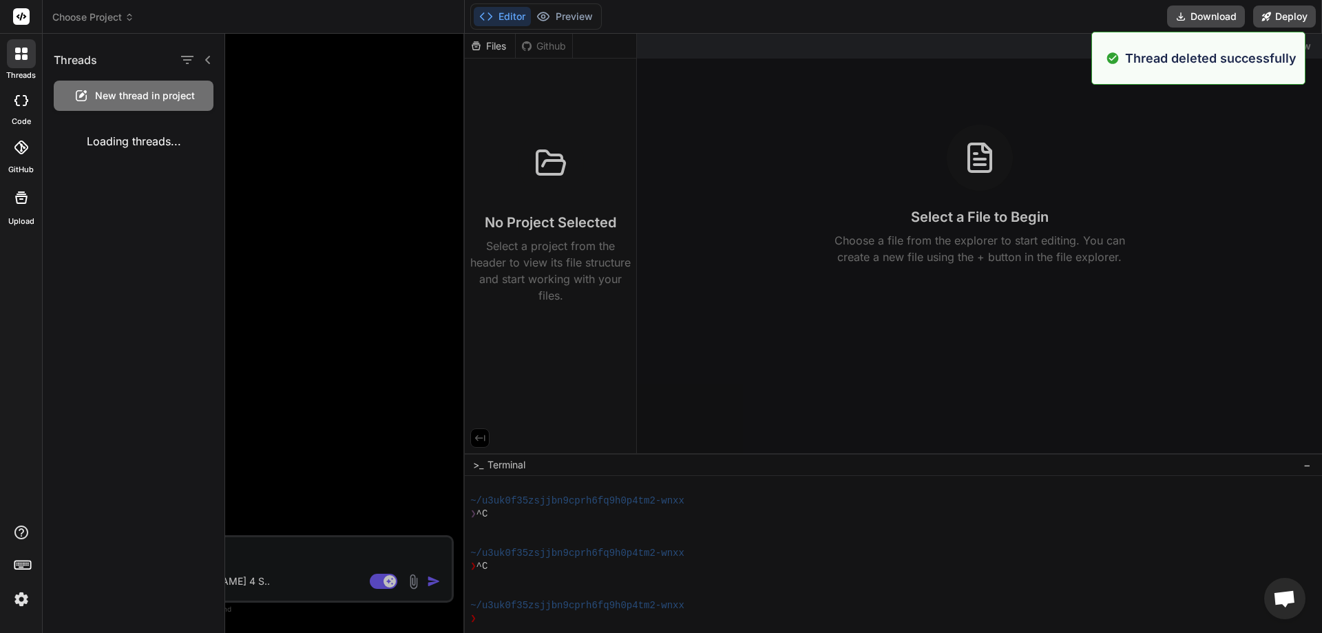
type textarea "x"
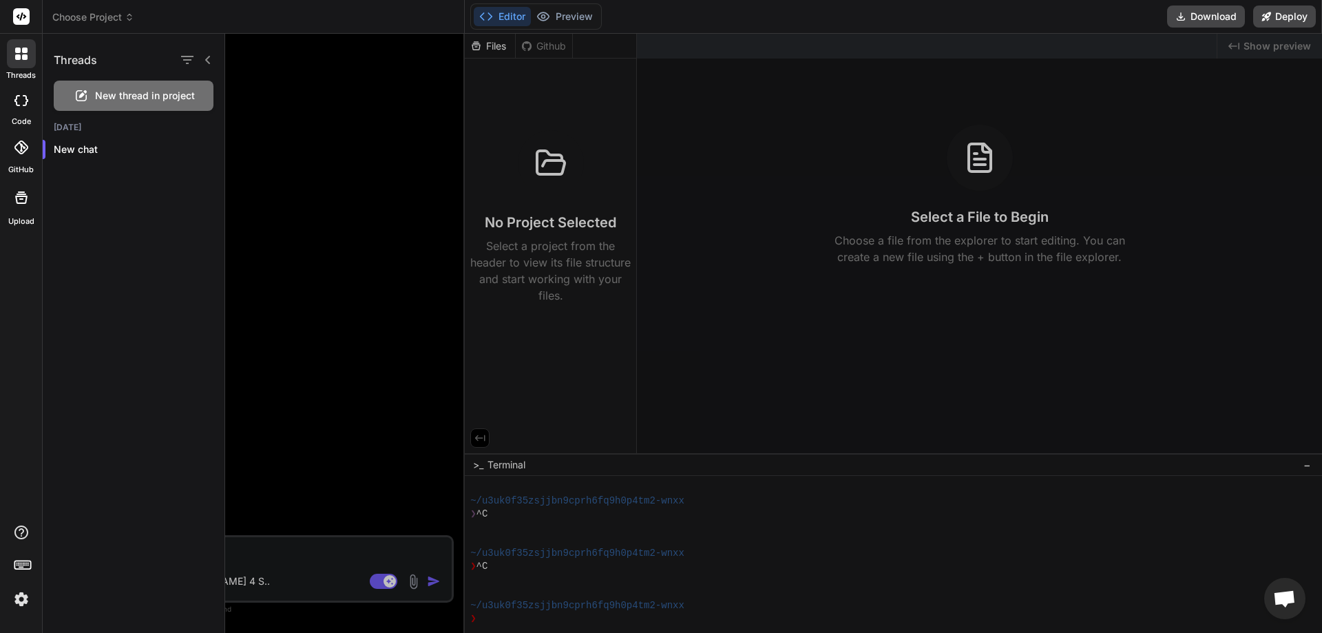
click at [368, 252] on div at bounding box center [773, 333] width 1097 height 599
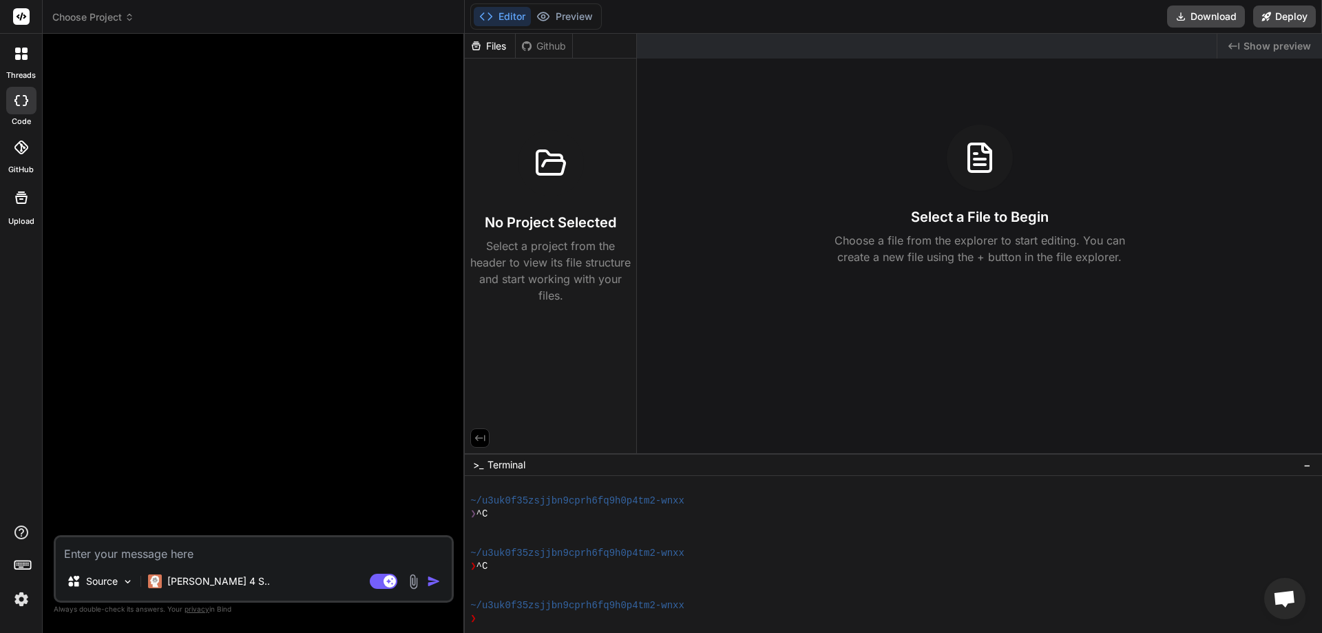
click at [196, 548] on textarea at bounding box center [254, 549] width 396 height 25
type textarea "c"
type textarea "x"
type textarea "cR"
type textarea "x"
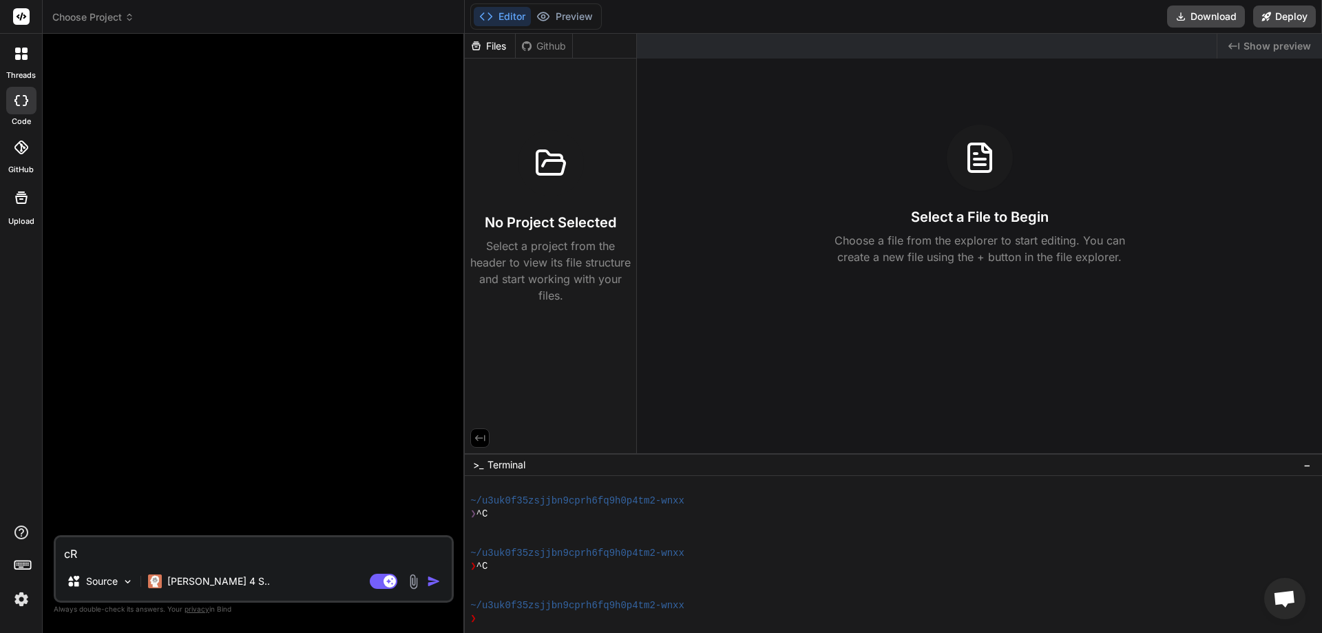
type textarea "cRE"
type textarea "x"
type textarea "cRET"
type textarea "x"
type textarea "cRE"
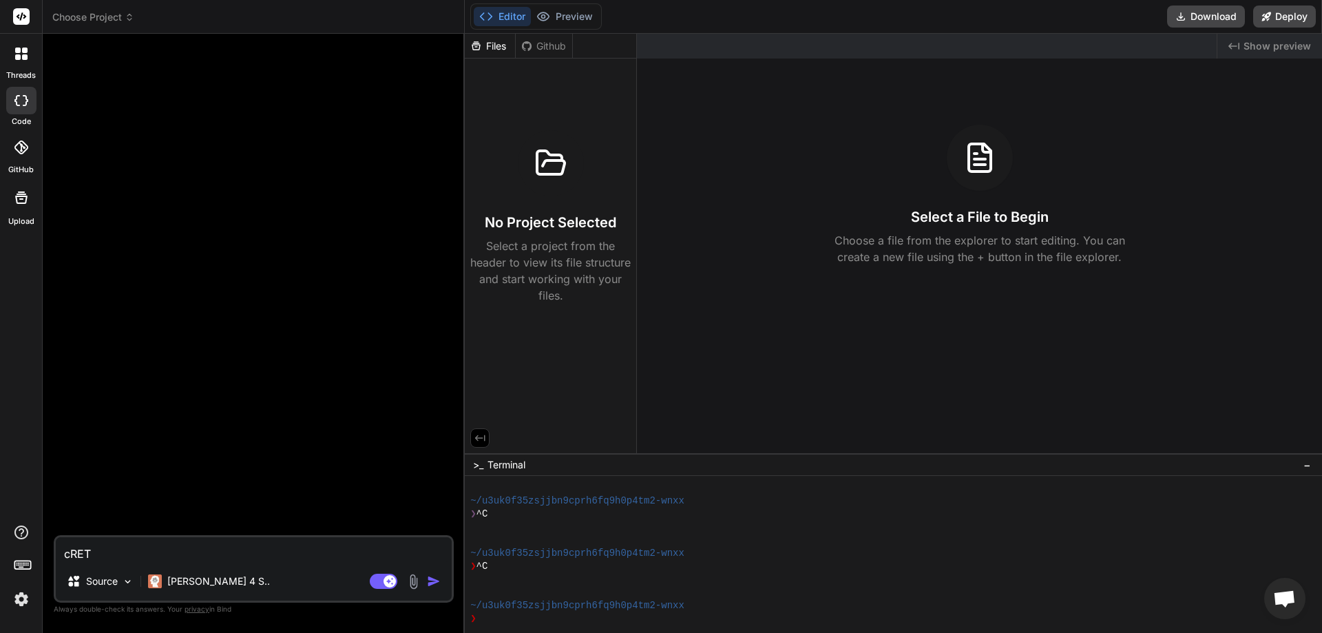
type textarea "x"
type textarea "cR"
type textarea "x"
type textarea "c"
type textarea "x"
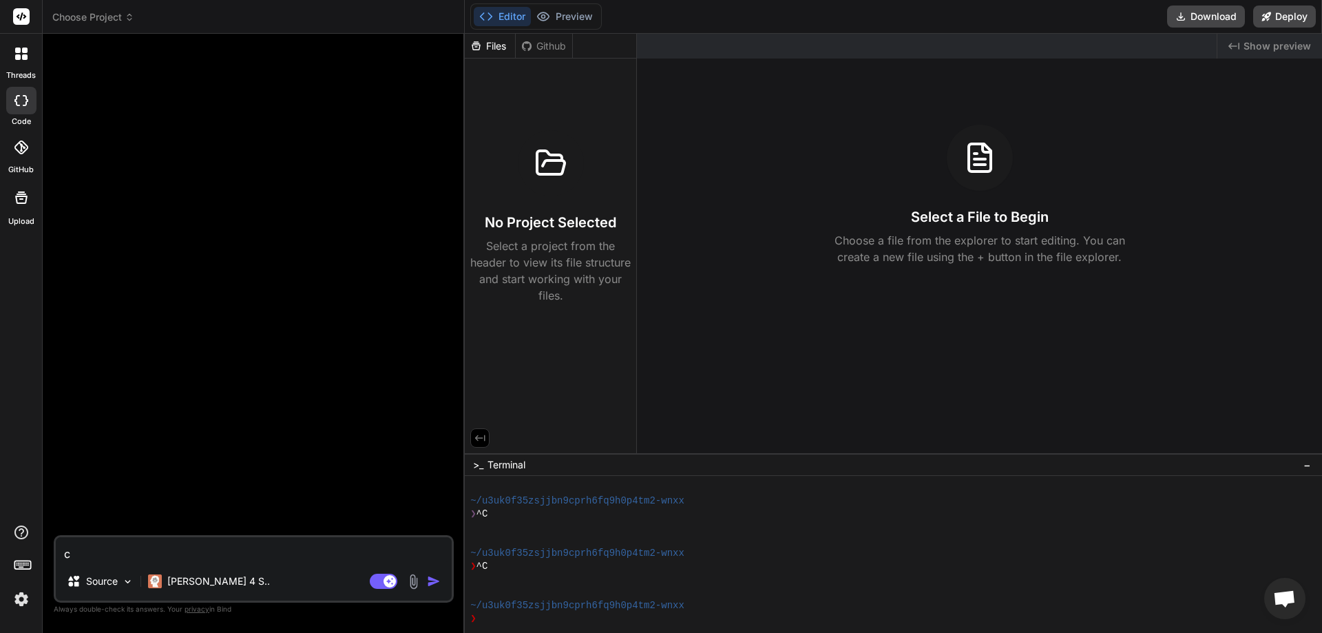
type textarea "x"
type textarea "C"
type textarea "x"
type textarea "Cr"
type textarea "x"
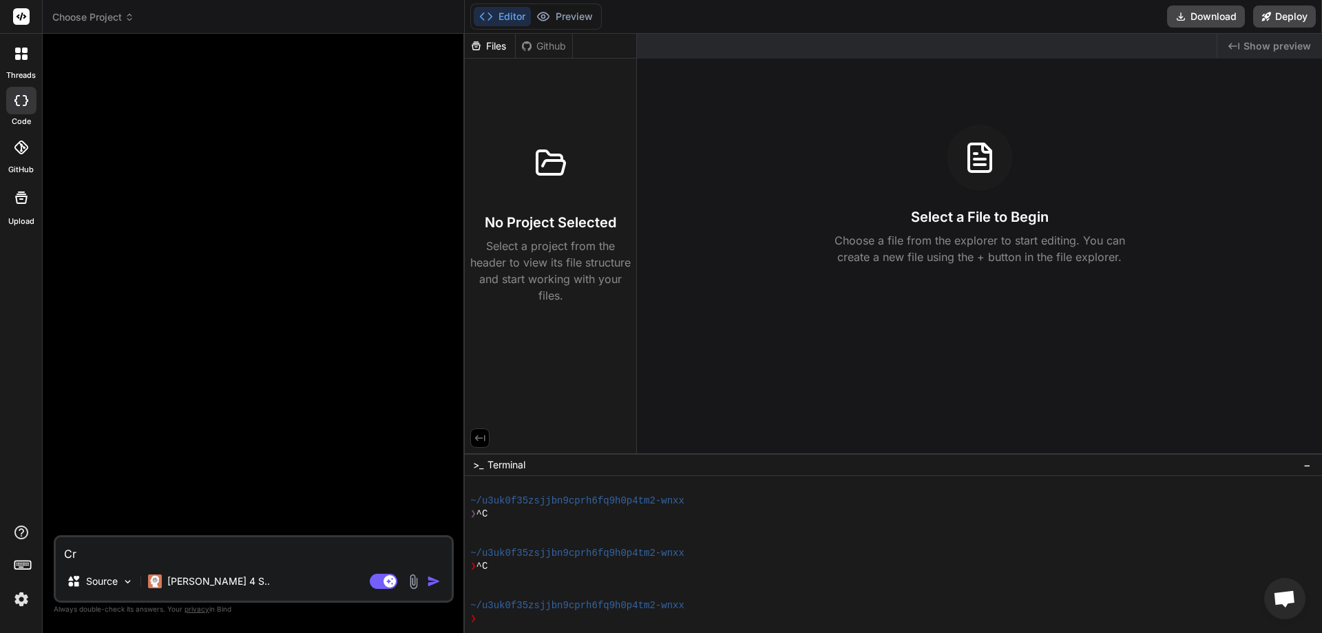
type textarea "Cre"
type textarea "x"
type textarea "Crea"
type textarea "x"
type textarea "Creat"
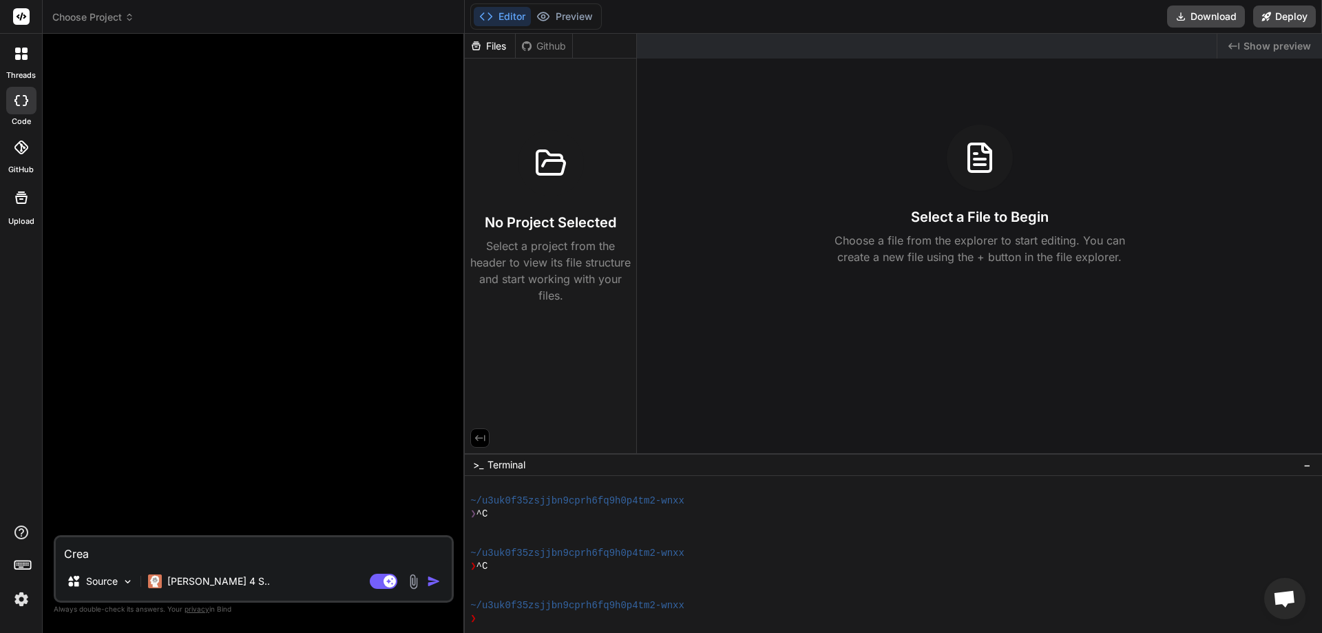
type textarea "x"
type textarea "Create"
type textarea "x"
type textarea "Create"
type textarea "x"
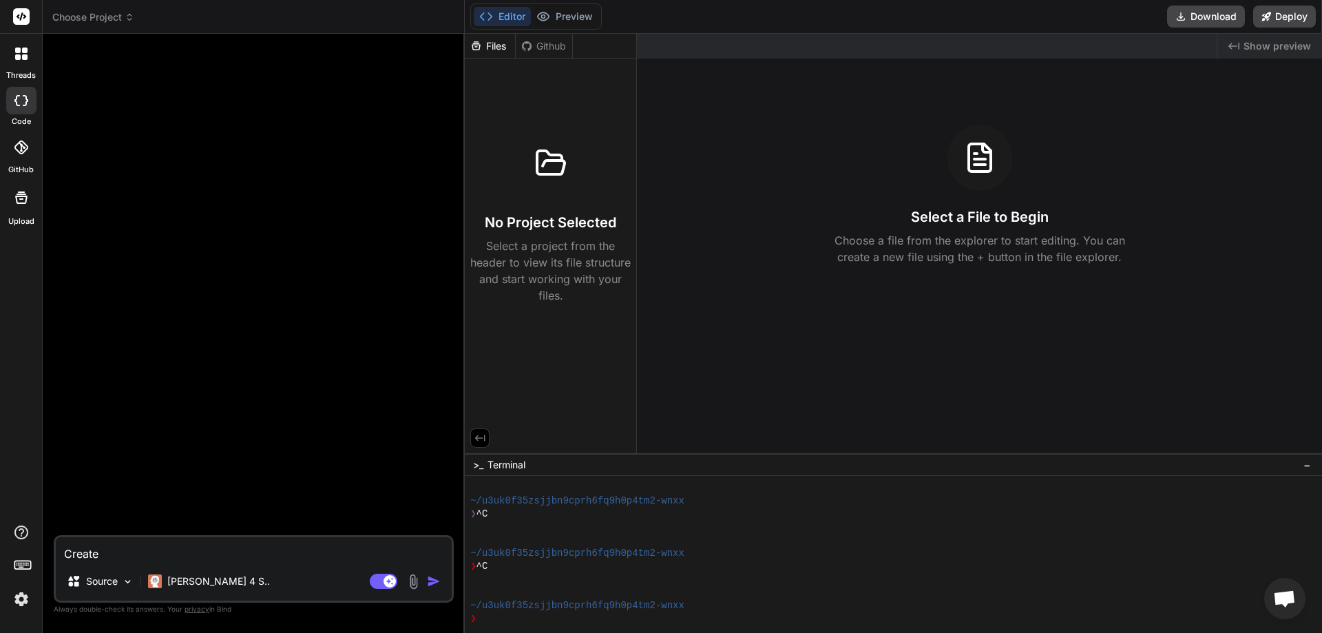
type textarea "Create a"
type textarea "x"
type textarea "Create a"
type textarea "x"
type textarea "Create a l"
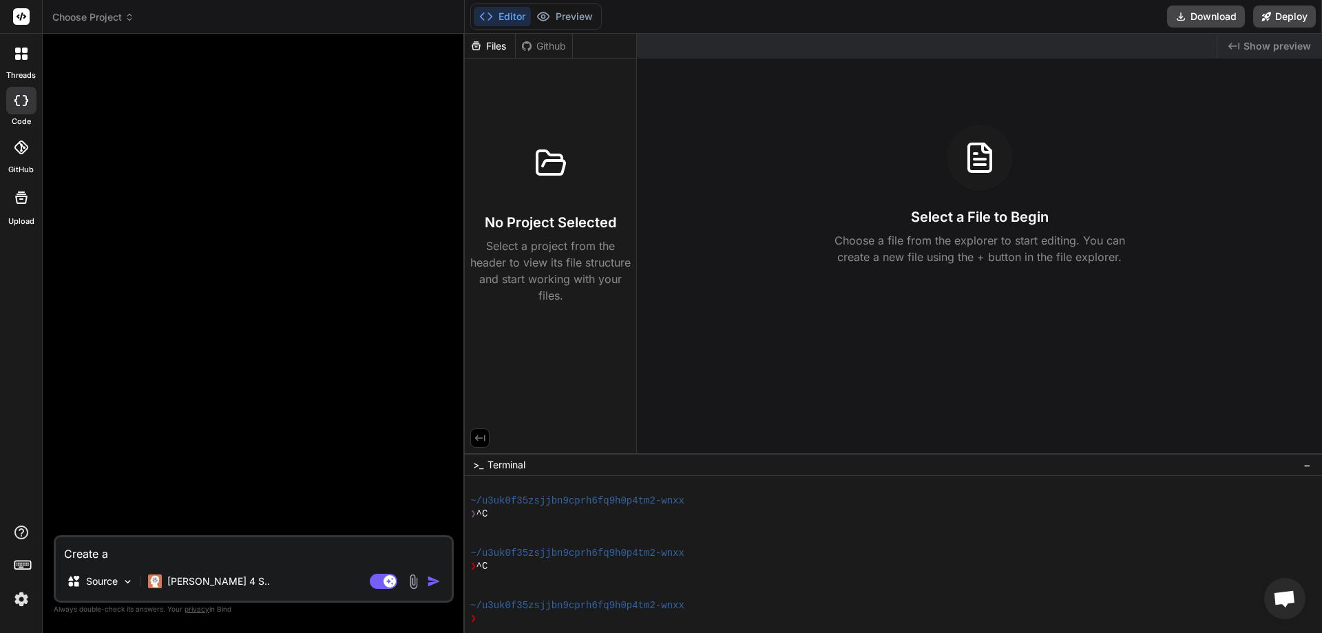
type textarea "x"
type textarea "Create a lo"
type textarea "x"
type textarea "Create a log"
type textarea "x"
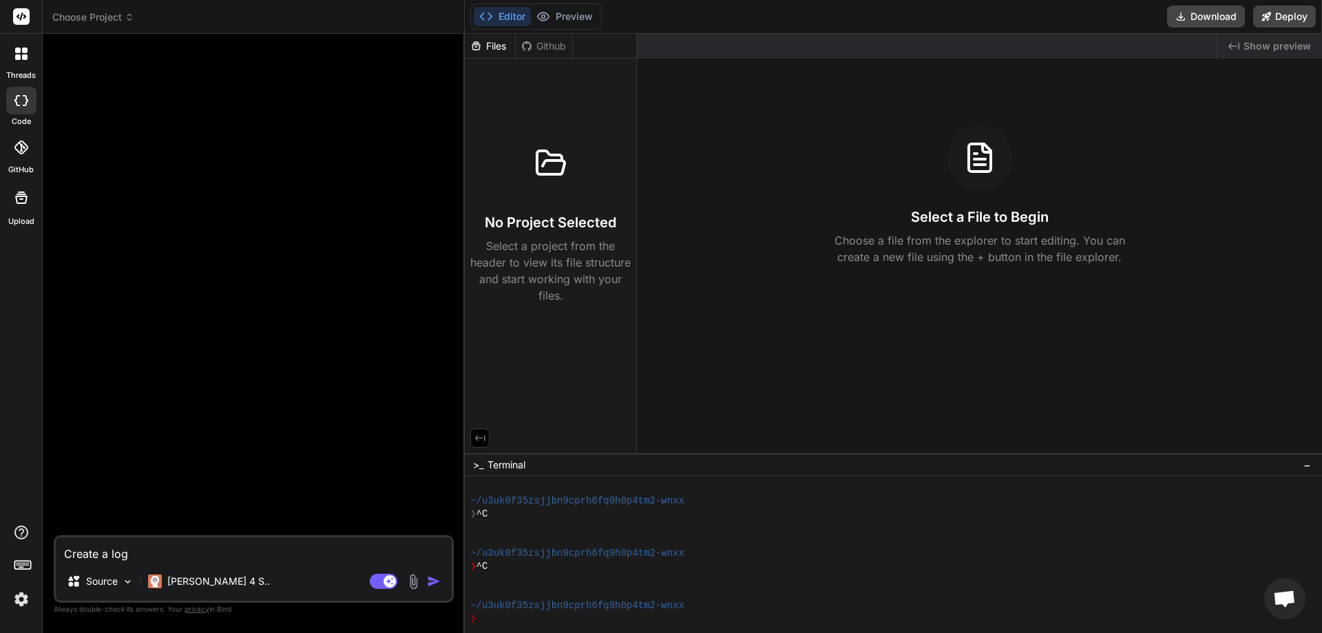
type textarea "Create a logi"
type textarea "x"
type textarea "Create a login"
type textarea "x"
type textarea "Create a login"
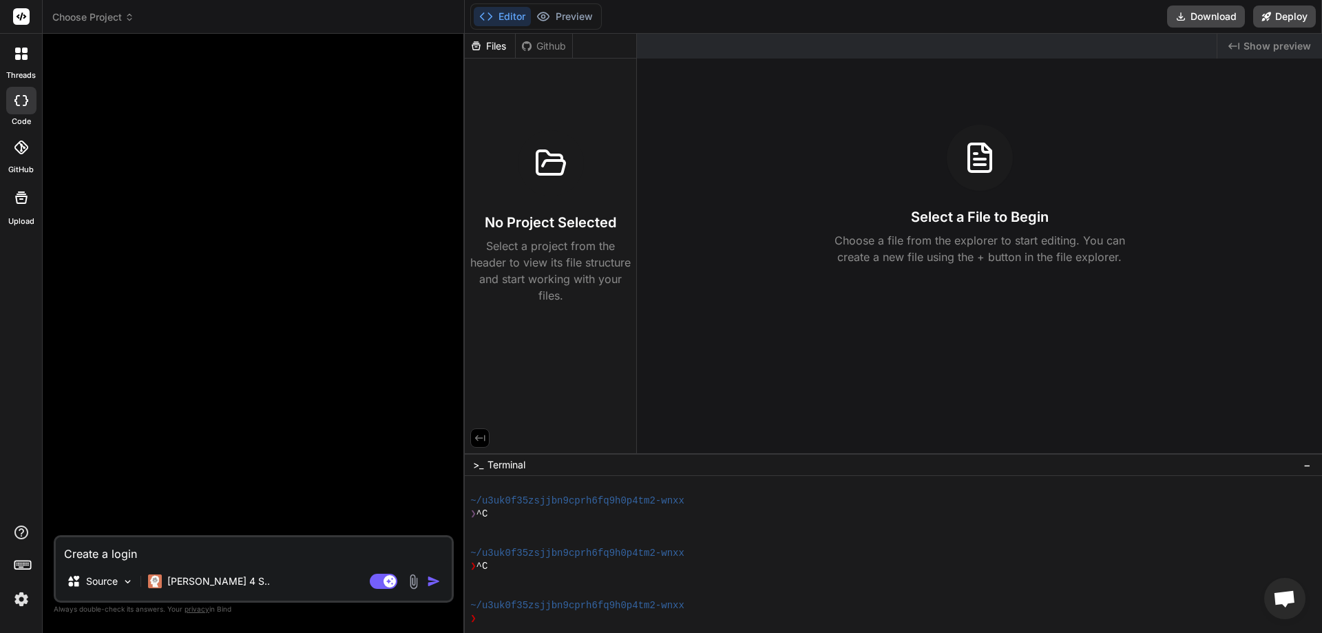
type textarea "x"
type textarea "Create a login p"
type textarea "x"
type textarea "Create a login pa"
type textarea "x"
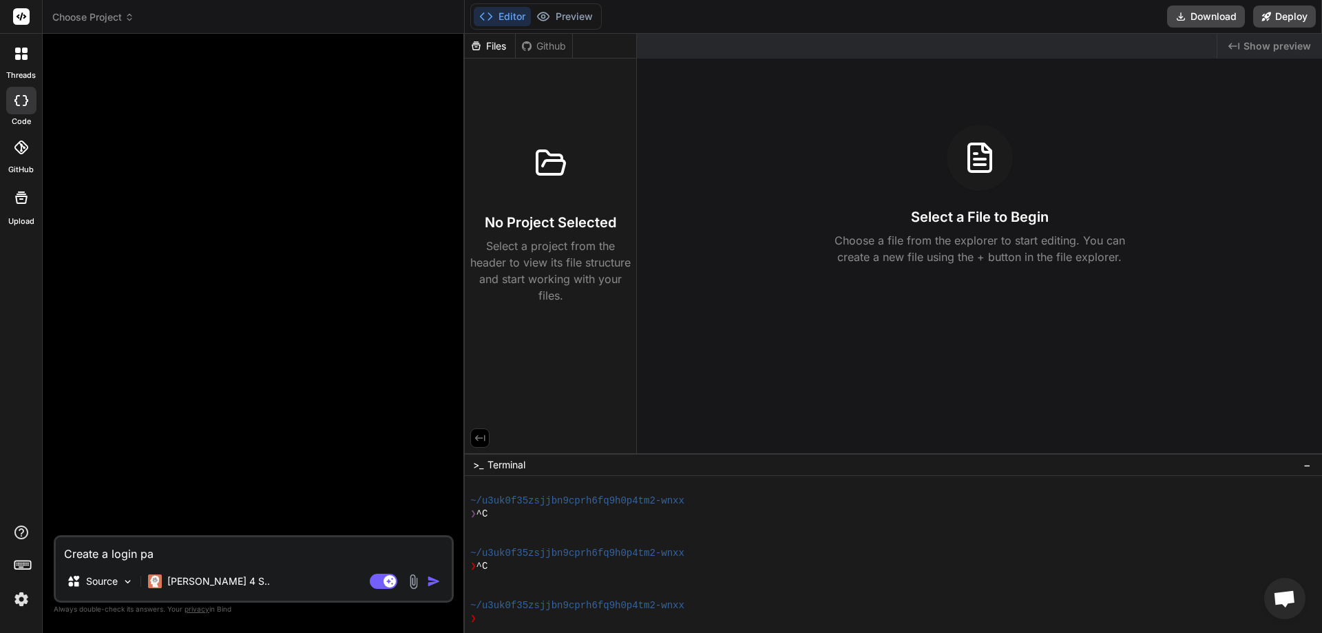
type textarea "Create a login pag"
type textarea "x"
type textarea "Create a login page"
type textarea "x"
type textarea "Create a login page"
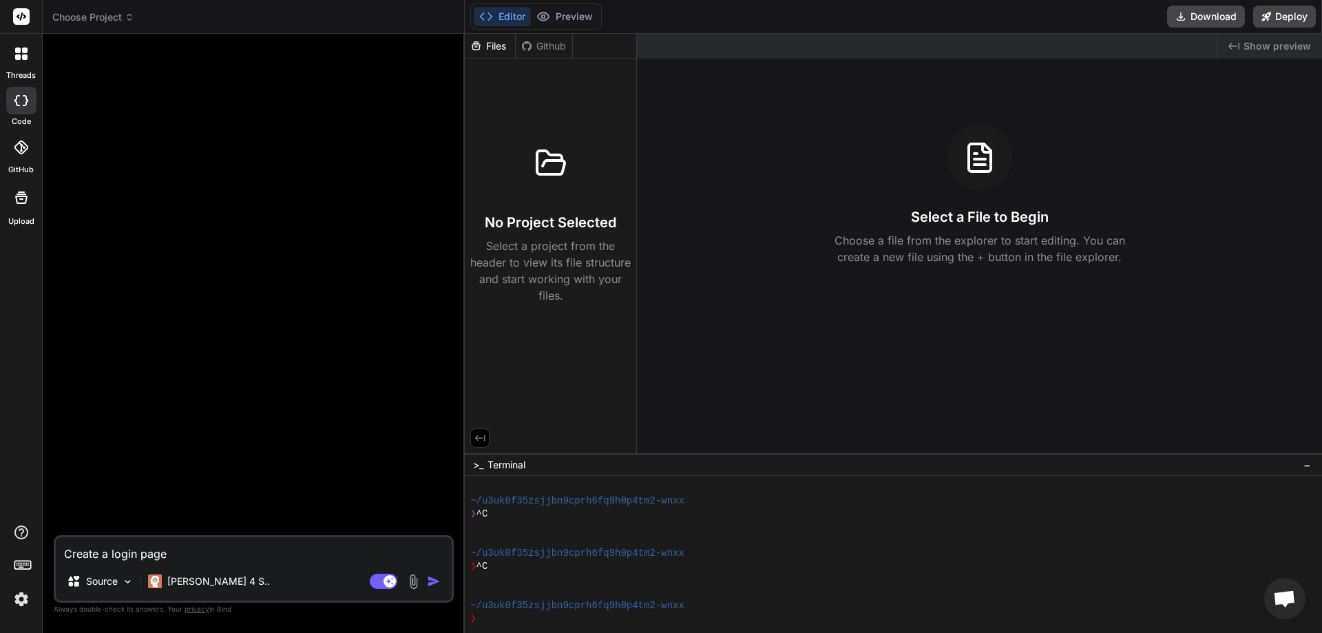
type textarea "x"
type textarea "Create a login page w"
type textarea "x"
type textarea "Create a login page wi"
type textarea "x"
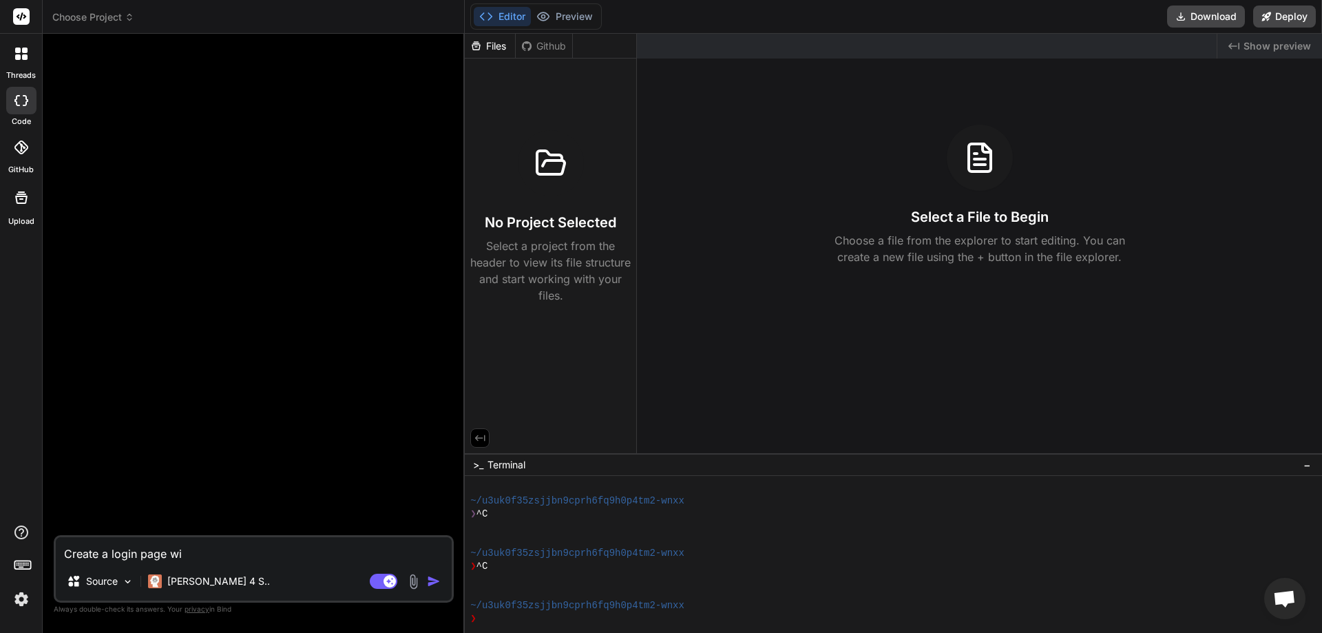
type textarea "Create a login page wit"
type textarea "x"
type textarea "Create a login page with"
type textarea "x"
type textarea "Create a login page with t"
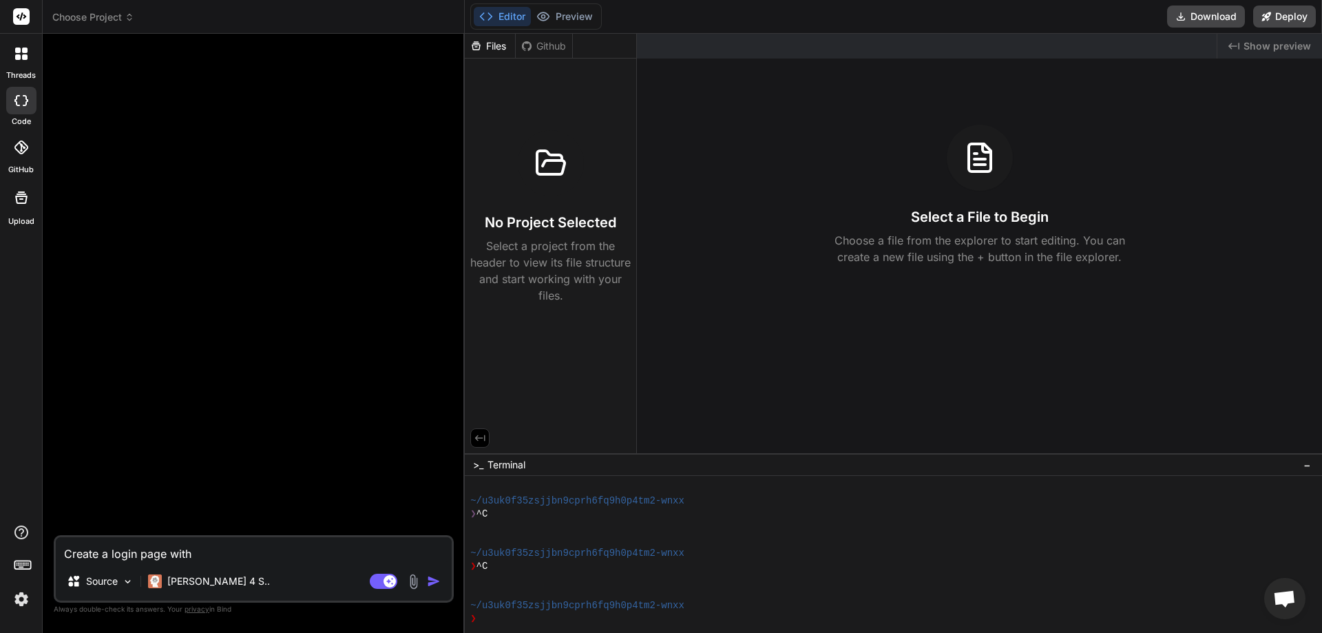
type textarea "x"
type textarea "Create a login page with the"
type textarea "x"
type textarea "Create a login page with the"
type textarea "x"
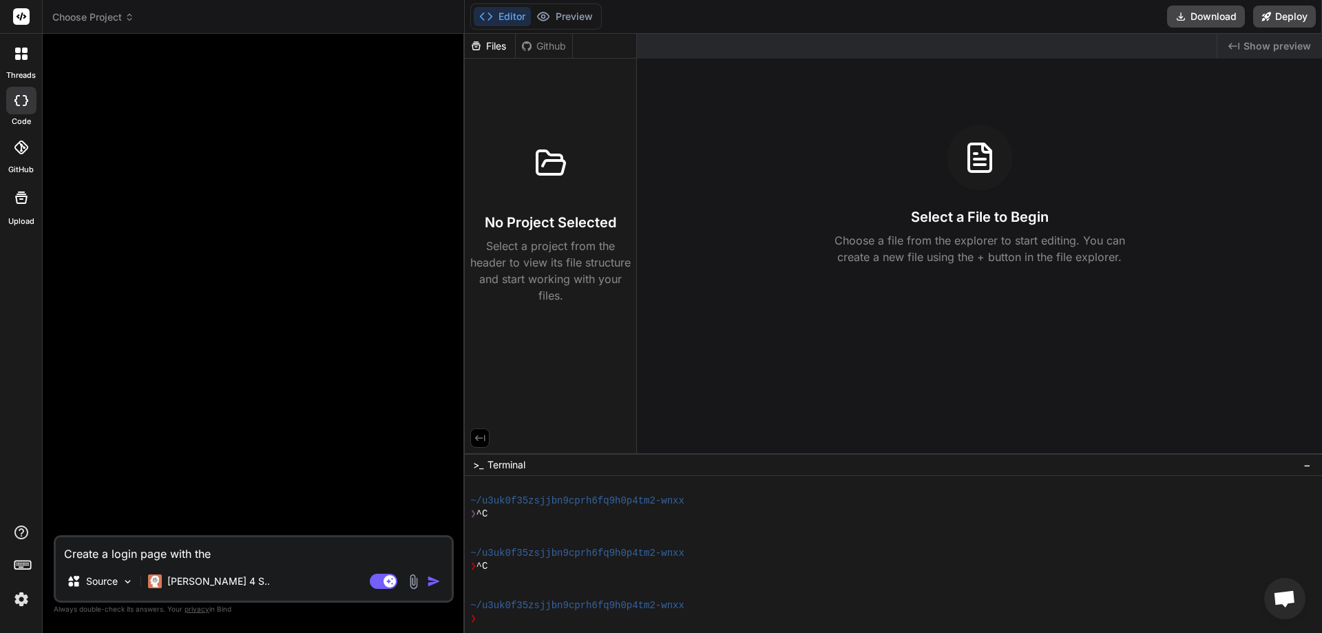
type textarea "Create a login page with the f"
type textarea "x"
type textarea "Create a login page with the fo"
type textarea "x"
type textarea "Create a login page with the for"
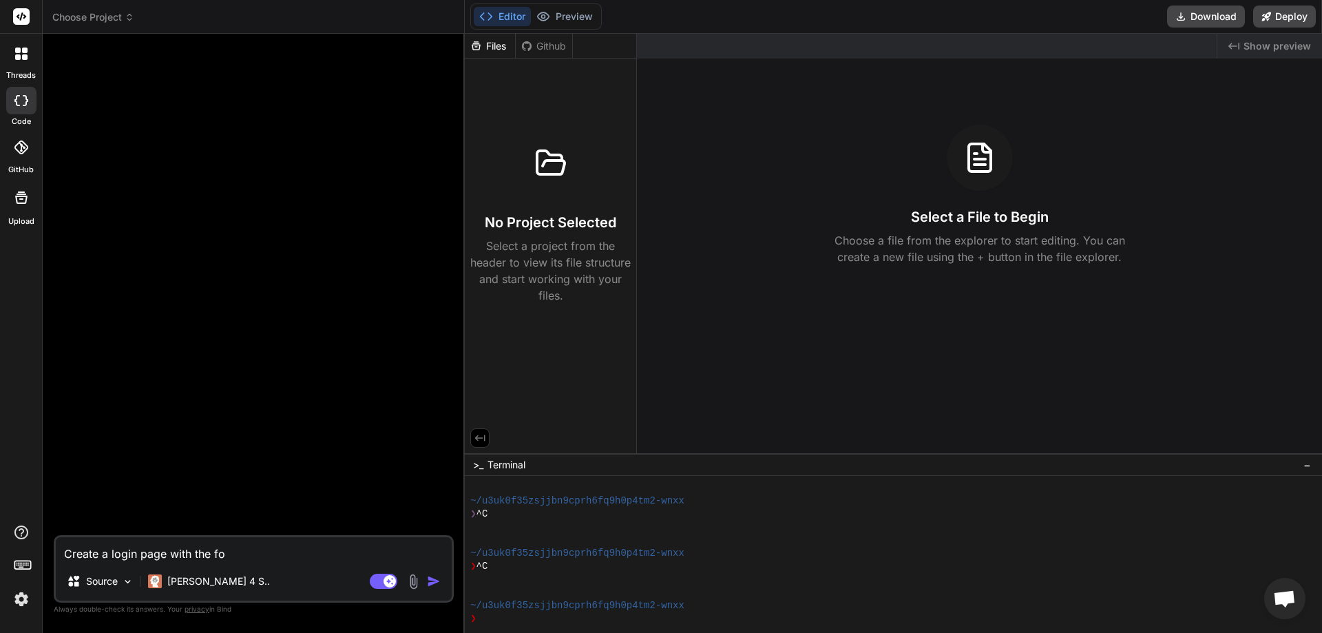
type textarea "x"
type textarea "Create a login page with the fore"
type textarea "x"
type textarea "Create a login page with the foreg"
type textarea "x"
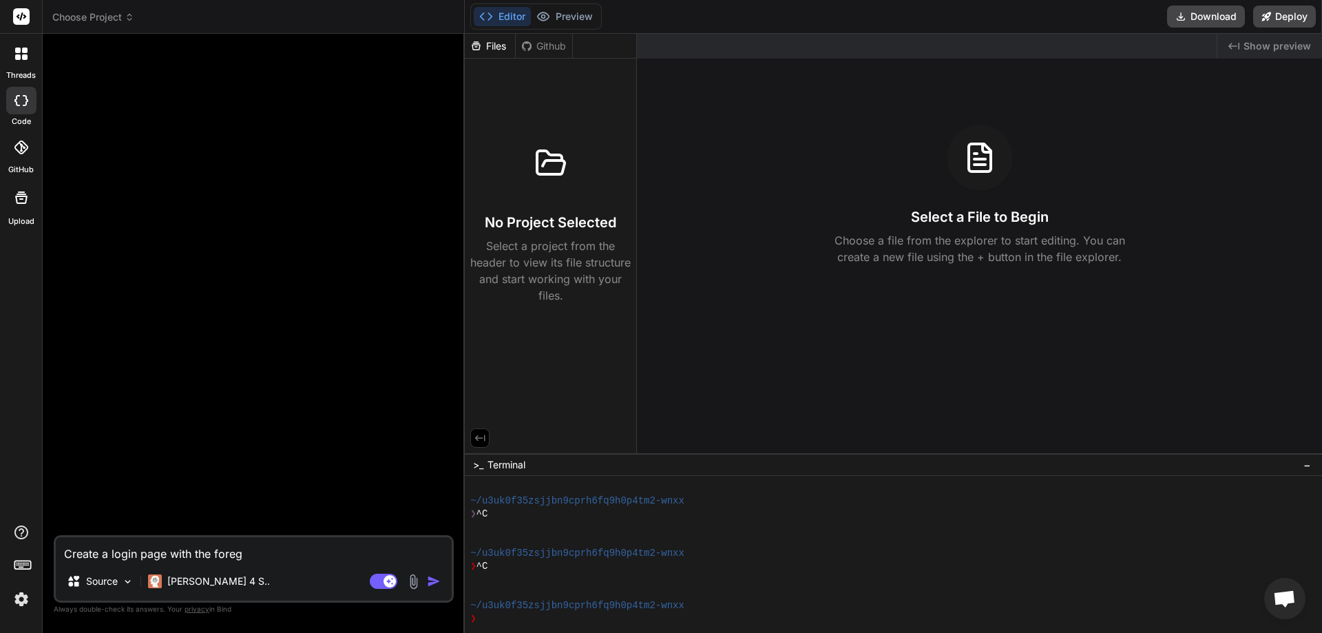
type textarea "Create a login page with the foregc"
type textarea "x"
type textarea "Create a login page with the foregct"
type textarea "x"
type textarea "Create a login page with the foregct"
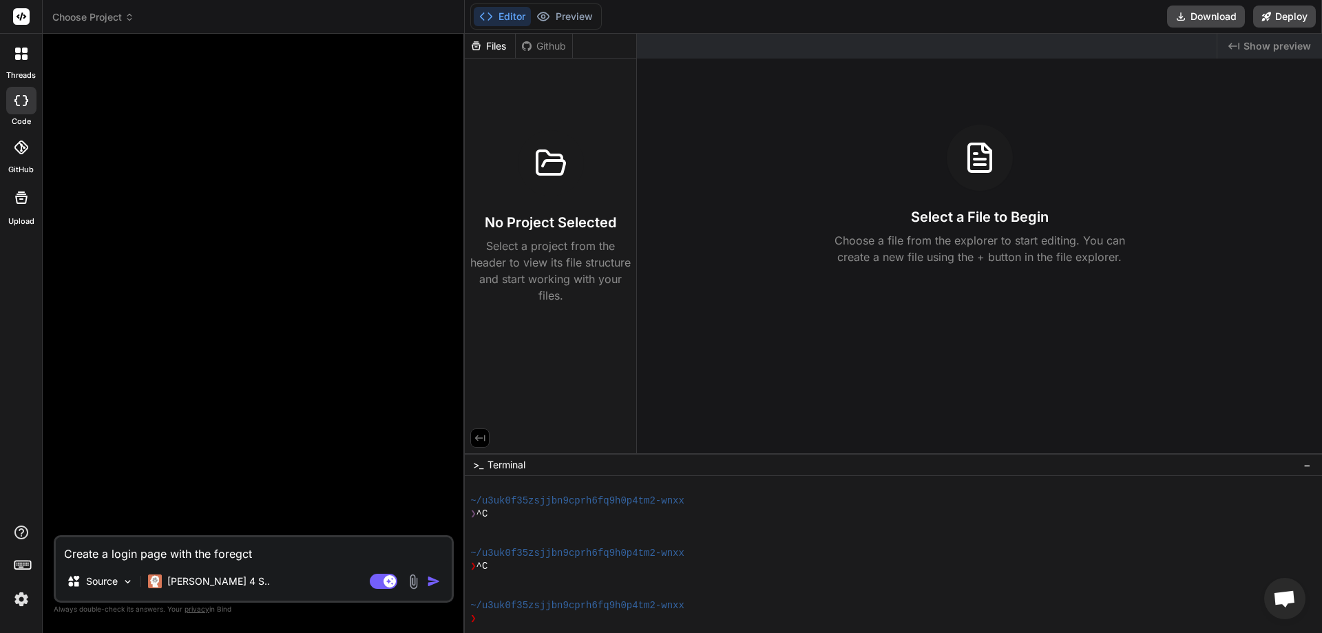
type textarea "x"
type textarea "Create a login page with the foregct p"
type textarea "x"
type textarea "Create a login page with the foregct pa"
type textarea "x"
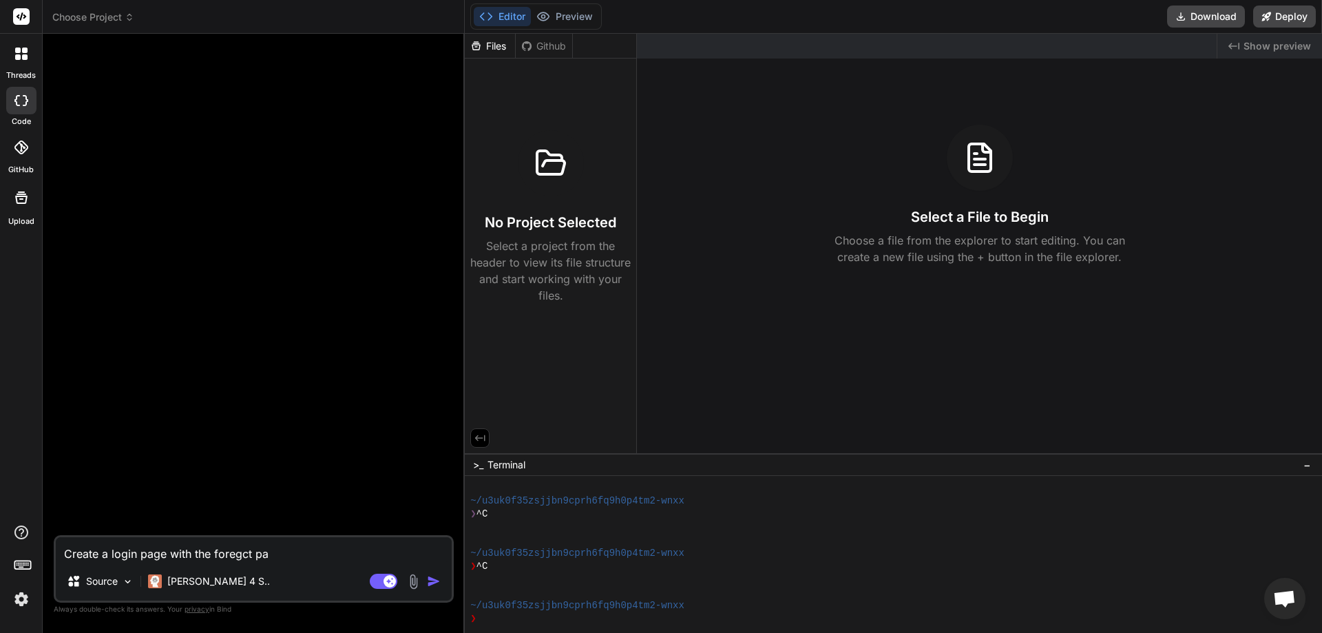
type textarea "Create a login page with the foregct pas"
type textarea "x"
type textarea "Create a login page with the foregct pass"
type textarea "x"
type textarea "Create a login page with the foregct passw"
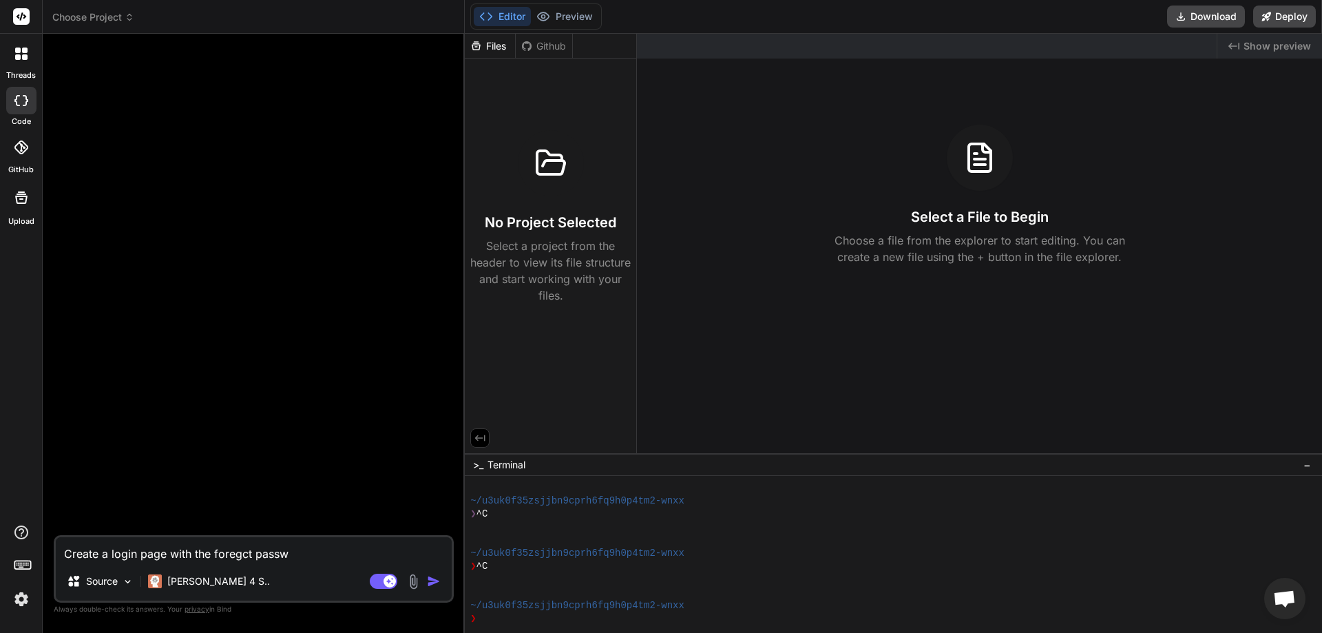
type textarea "x"
type textarea "Create a login page with the foregct passwo"
type textarea "x"
type textarea "Create a login page with the foregct passwor"
type textarea "x"
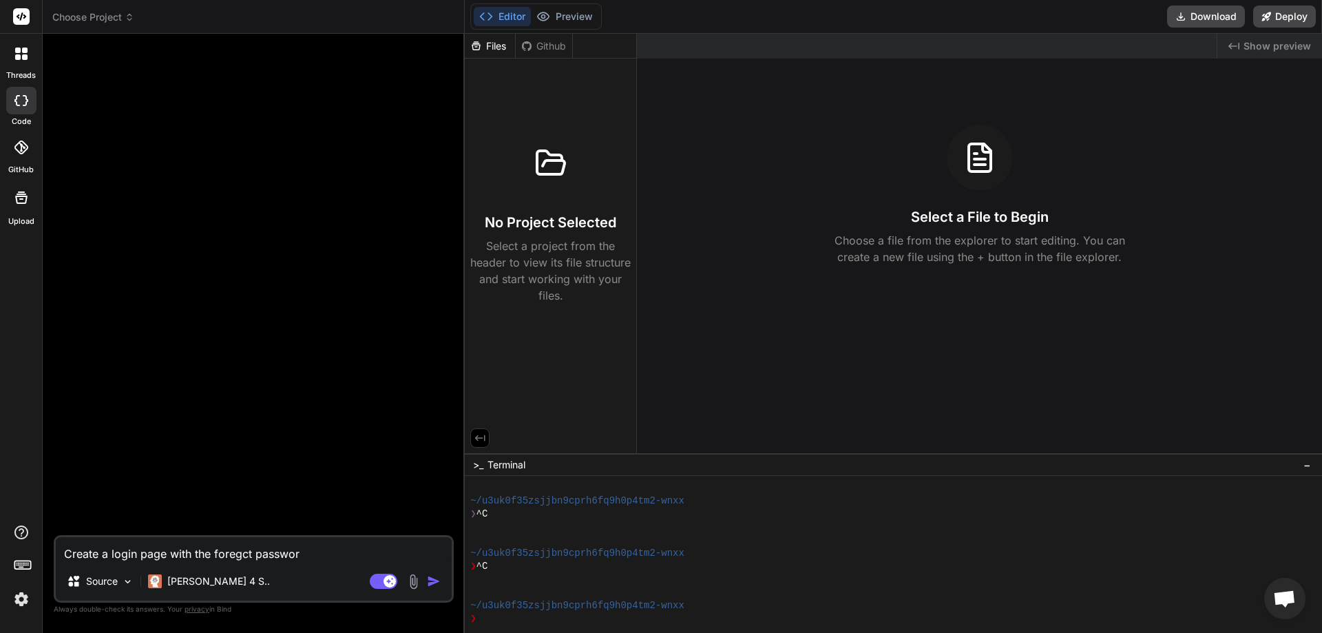
type textarea "Create a login page with the foregct password"
type textarea "x"
type textarea "Create a login page with the foregct password"
type textarea "x"
type textarea "Create a login page with the foregct password t"
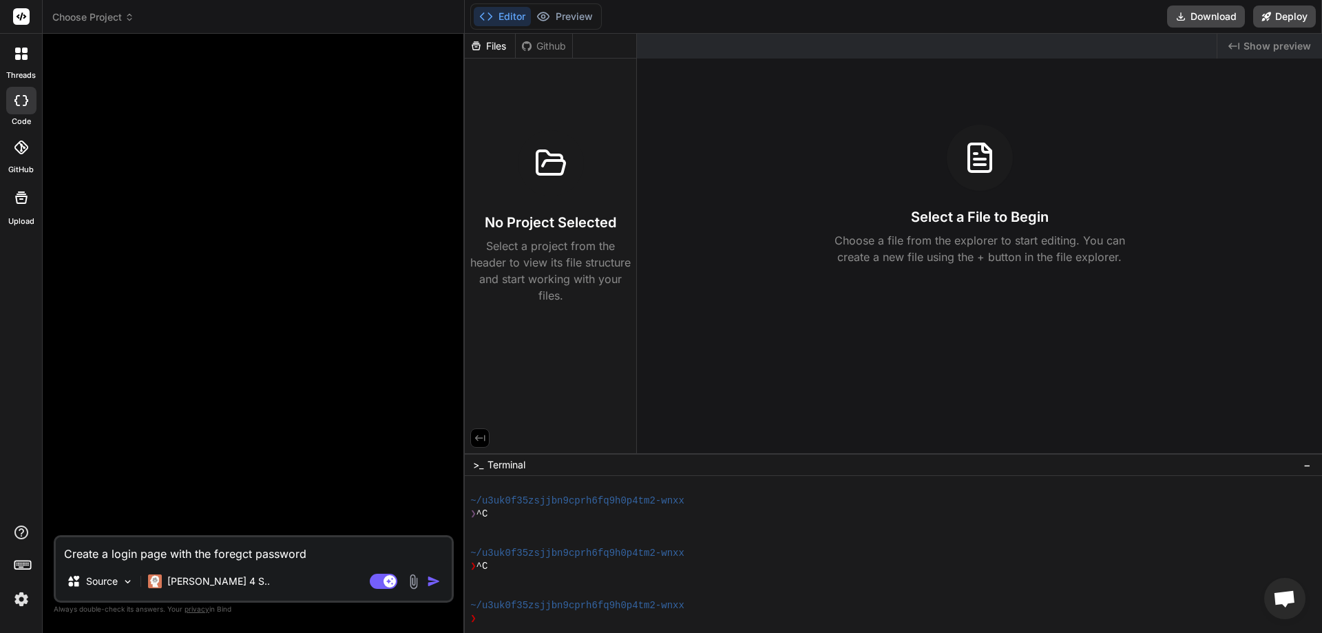
type textarea "x"
type textarea "Create a login page with the foregct password th"
type textarea "x"
type textarea "Create a login page with the foregct password thi"
type textarea "x"
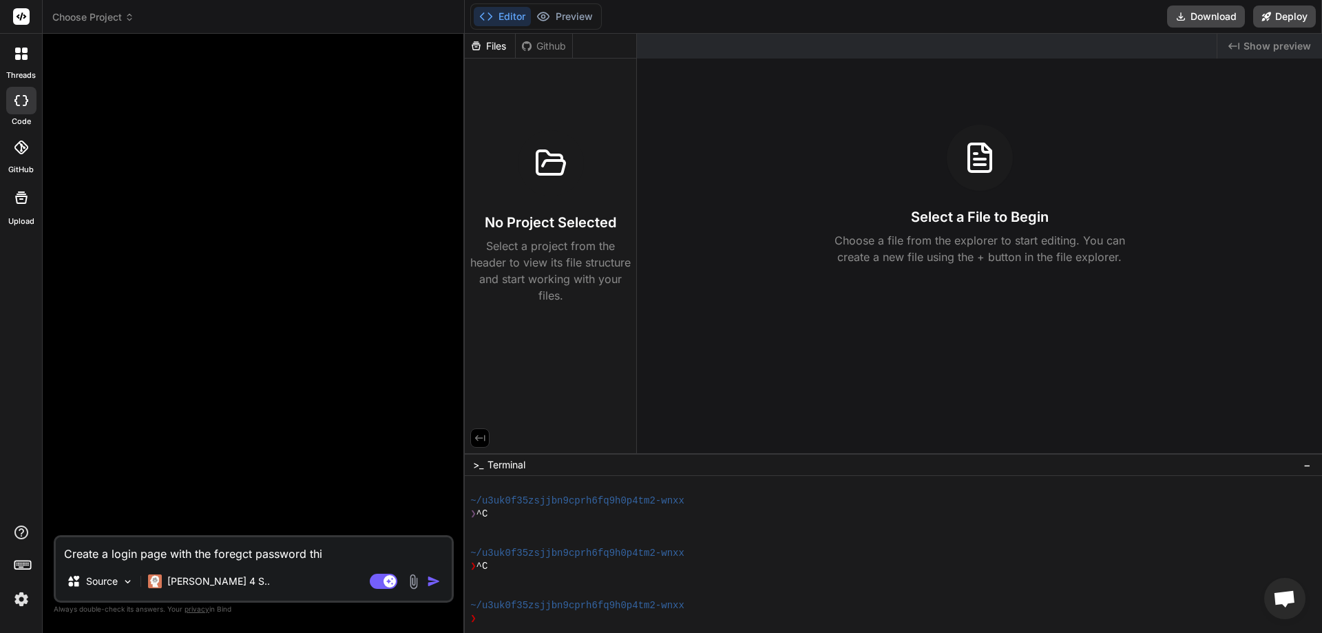
type textarea "Create a login page with the foregct password thig"
type textarea "x"
type textarea "Create a login page with the foregct password thign"
type textarea "x"
type textarea "Create a login page with the foregct password thigns"
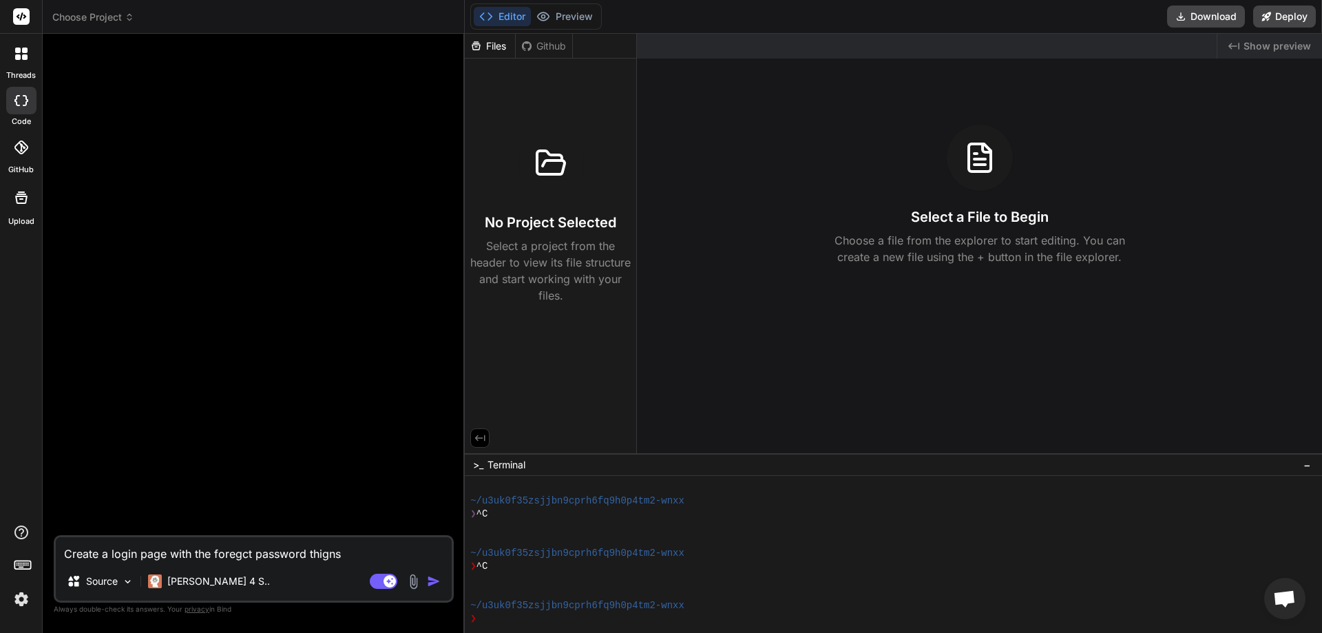
type textarea "x"
type textarea "Create a login page with the foregct password thigns"
type textarea "x"
type textarea "Create a login page with the foregct password thigns a"
type textarea "x"
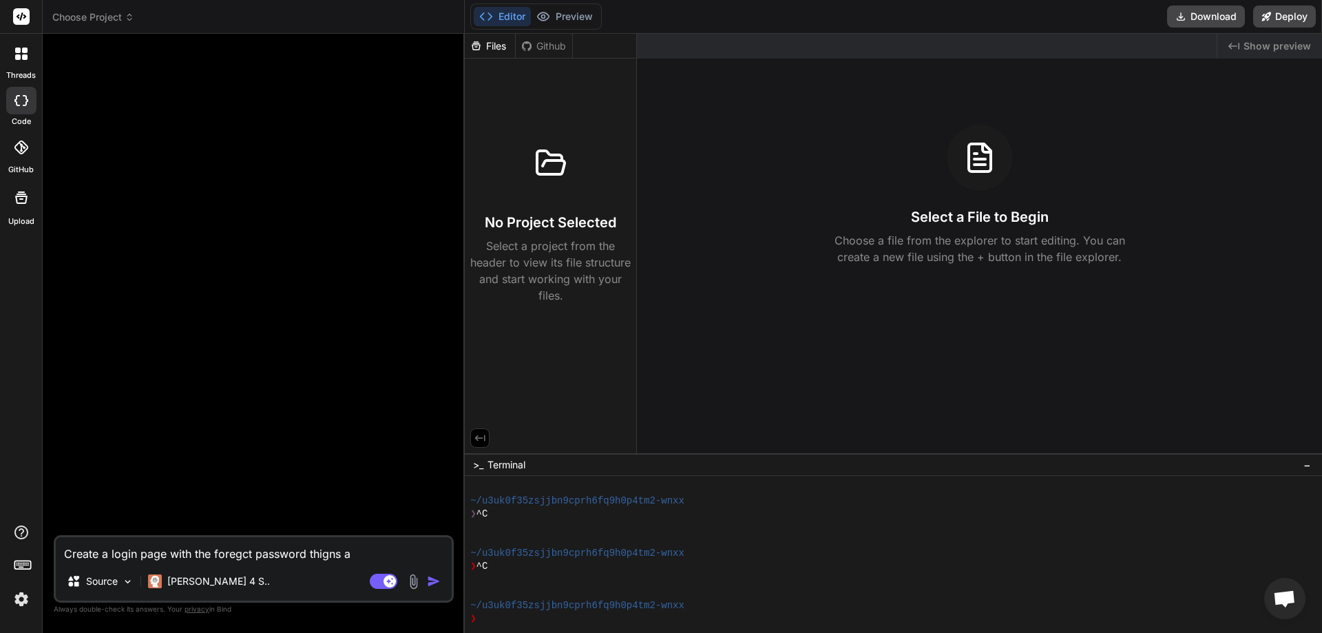
type textarea "Create a login page with the foregct password thigns al"
type textarea "x"
type textarea "Create a login page with the foregct password thigns als"
type textarea "x"
type textarea "Create a login page with the foregct password thigns also"
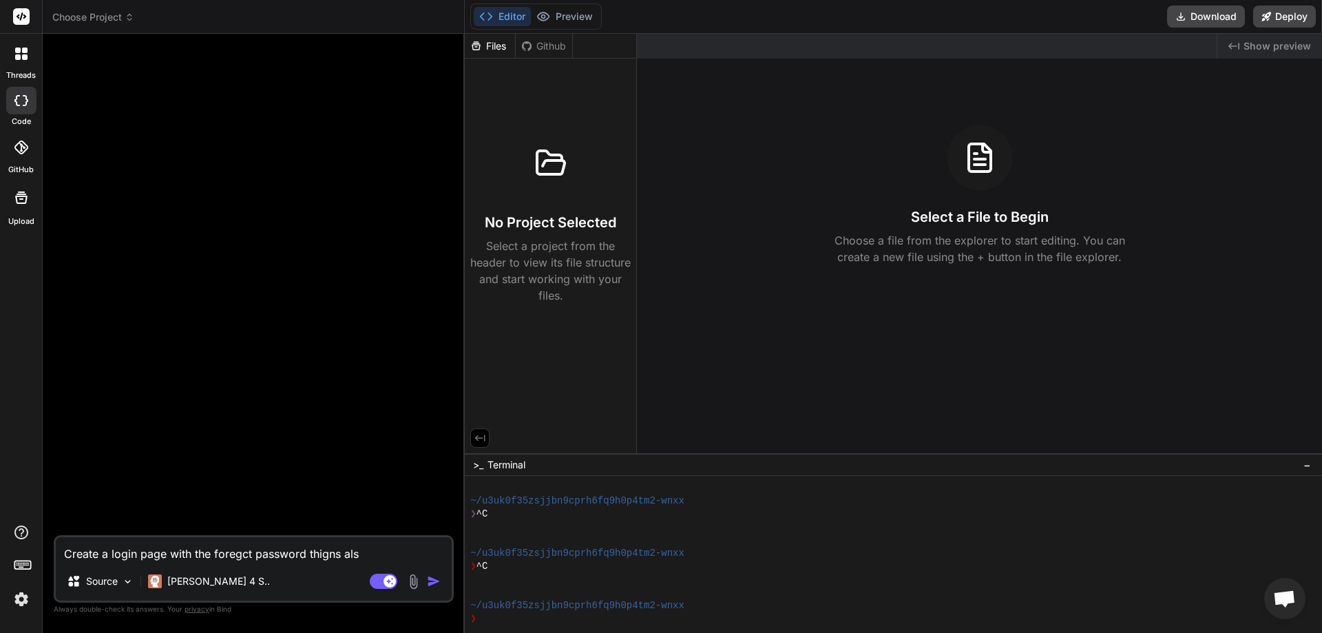
type textarea "x"
type textarea "Create a login page with the foregct password thigns also"
type textarea "x"
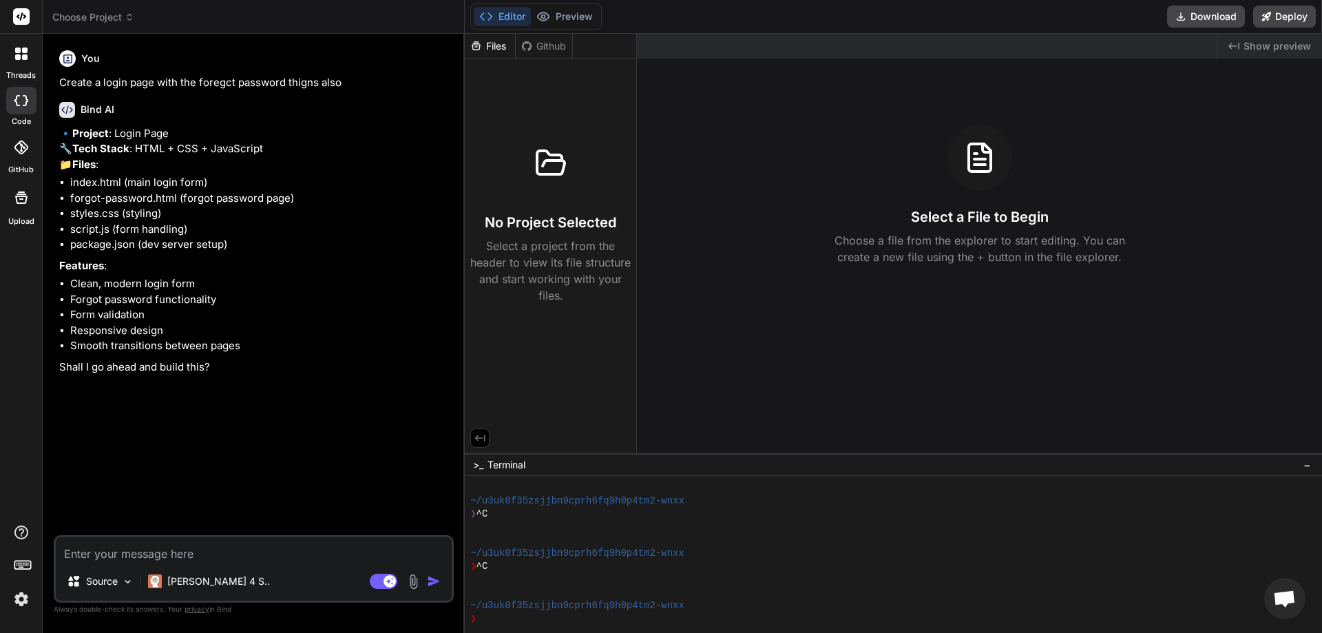
type textarea "x"
type textarea "Y"
type textarea "x"
type textarea "Ye"
type textarea "x"
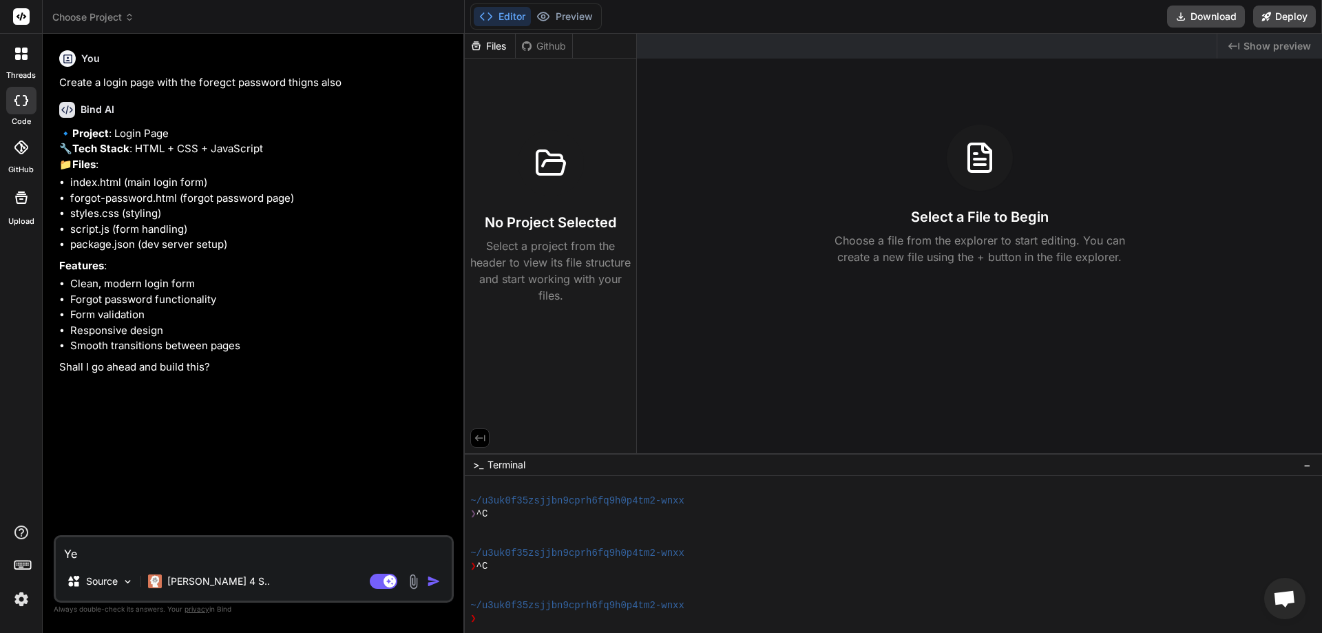
type textarea "Yes"
type textarea "x"
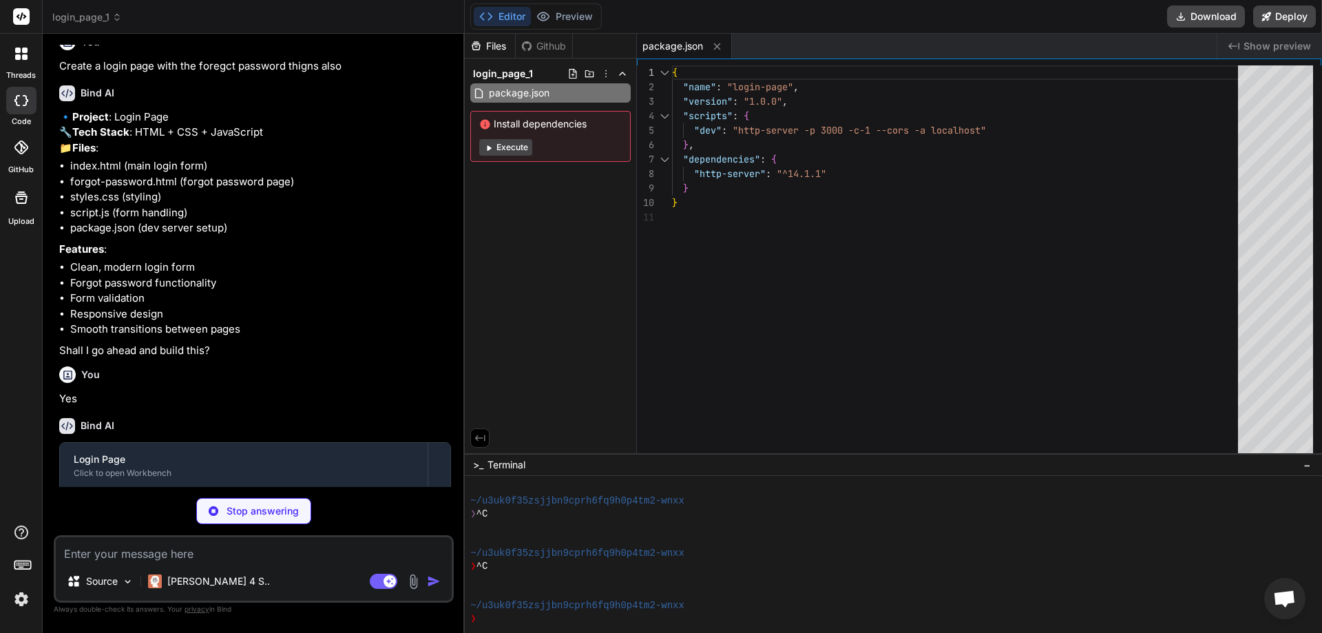
scroll to position [114, 0]
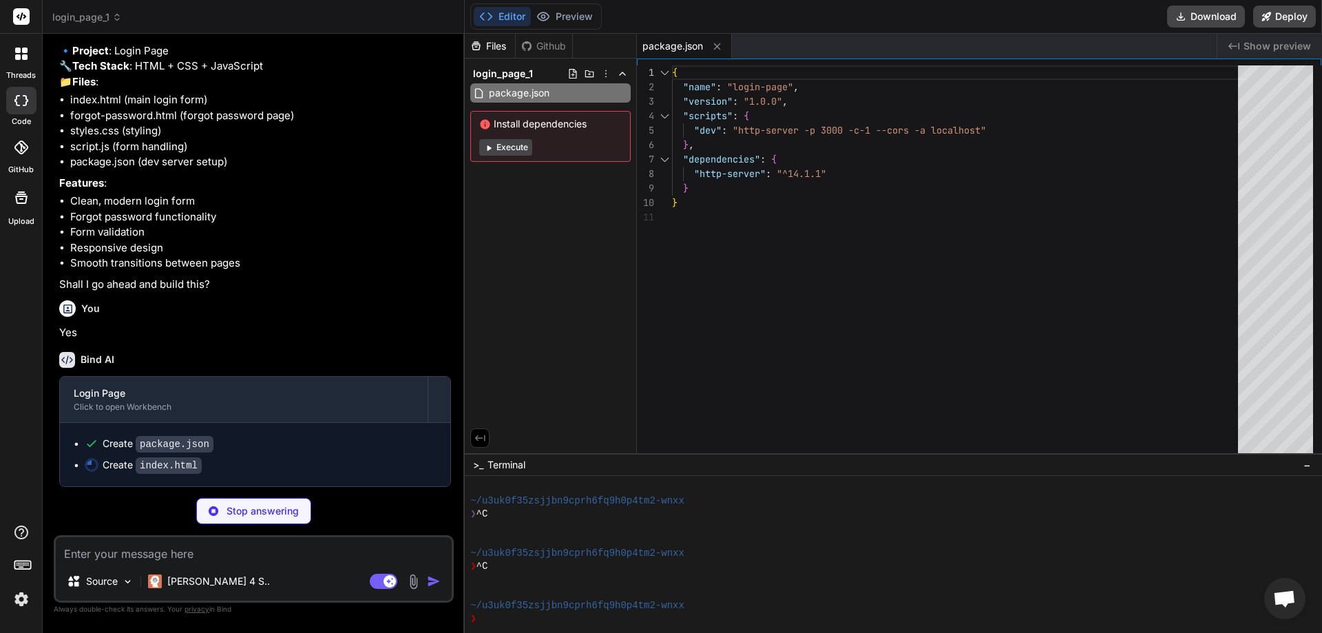
type textarea "x"
type textarea "Don't have an account? <a href="#" class="signup-link">Sign up</a> </p> </form>…"
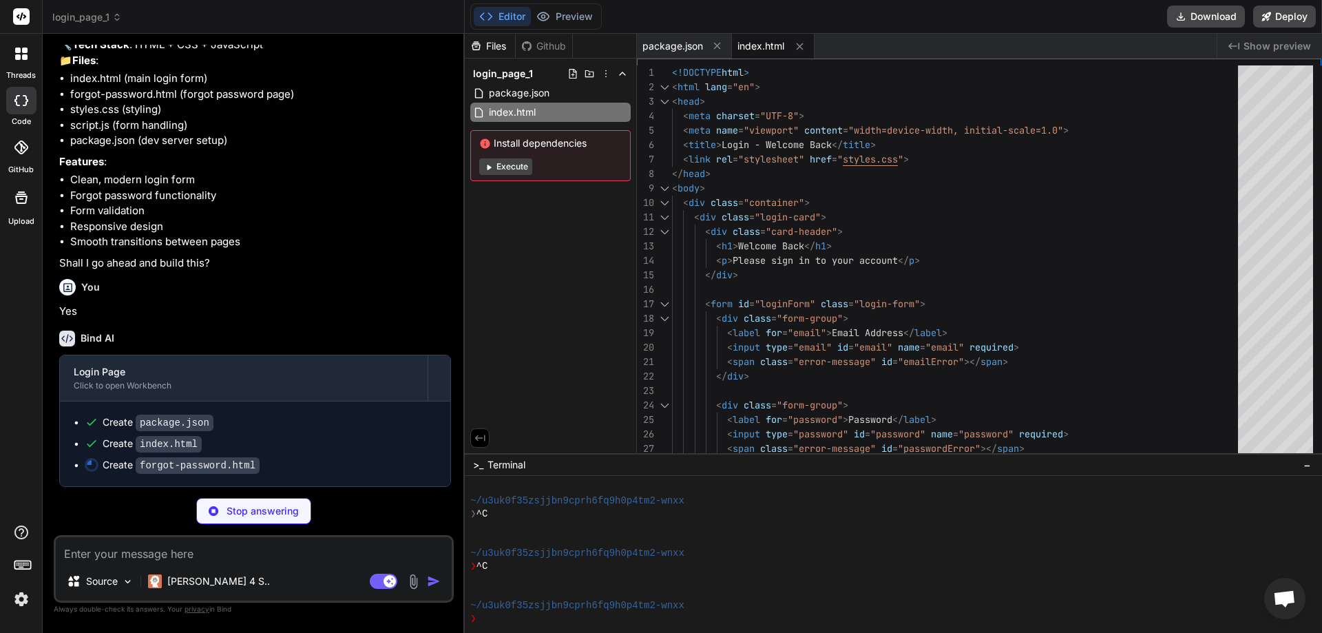
type textarea "x"
type textarea "<button onclick="location.href='index.html'" class="login-btn">Back to Login</b…"
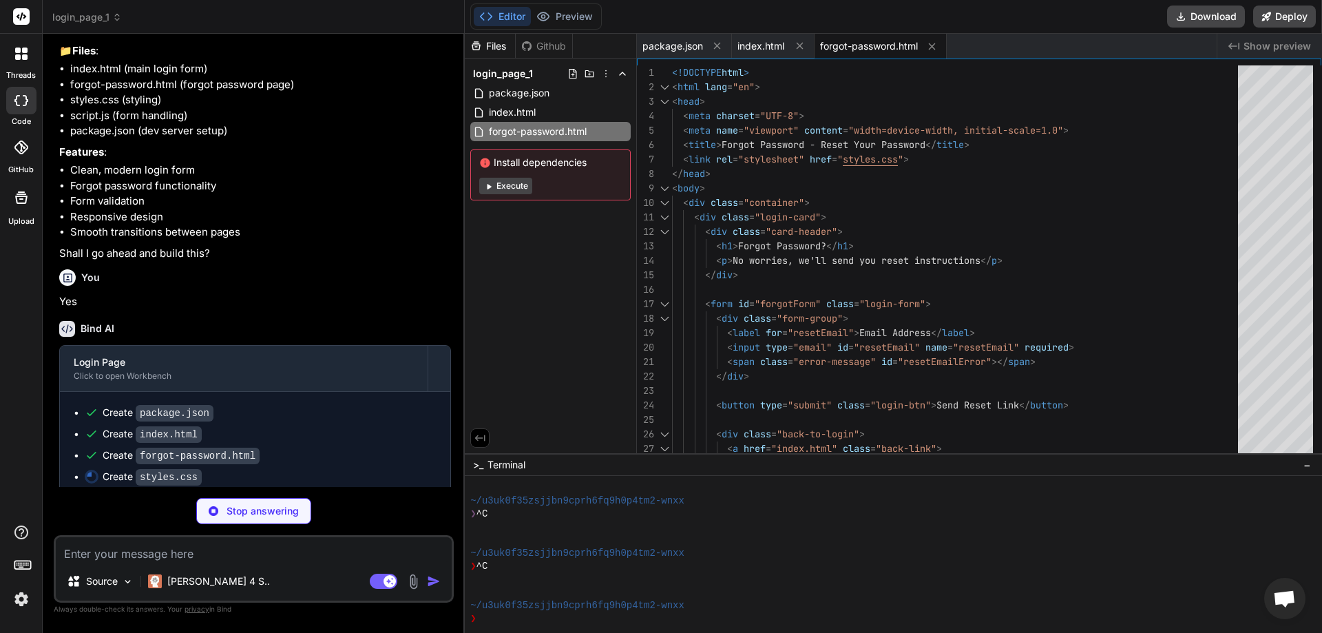
scroll to position [156, 0]
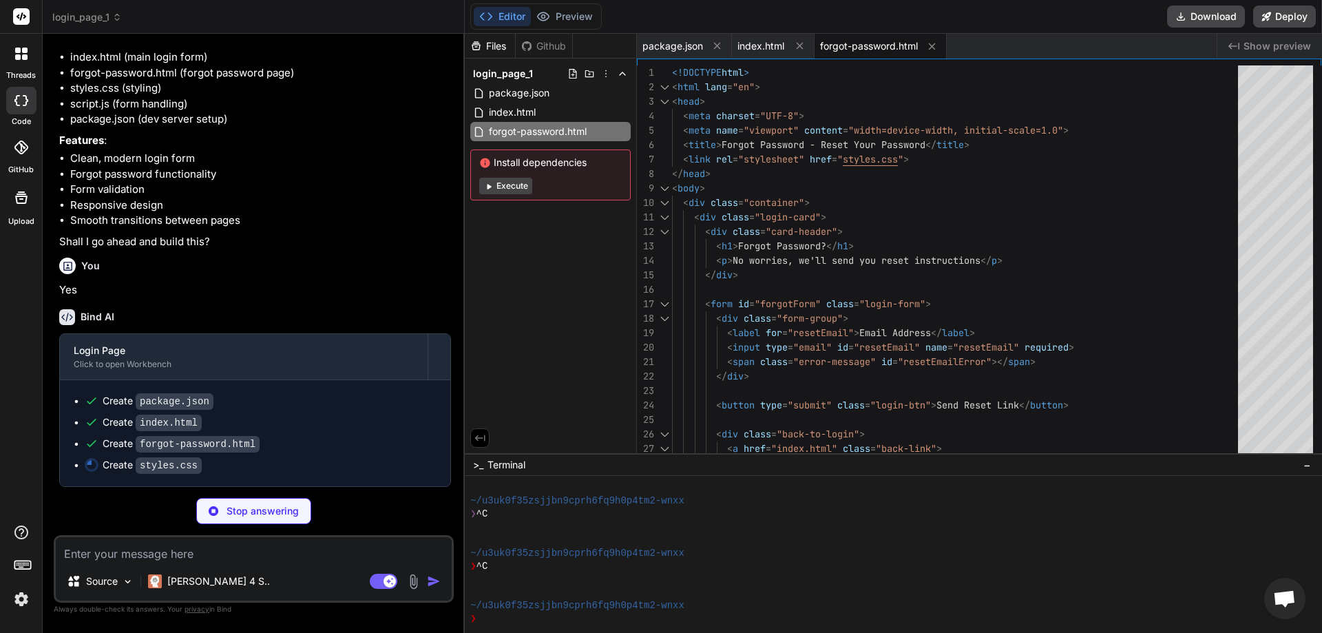
type textarea "x"
type textarea "padding: 32px 24px; } .card-header h1 { font-size: 24px; } }"
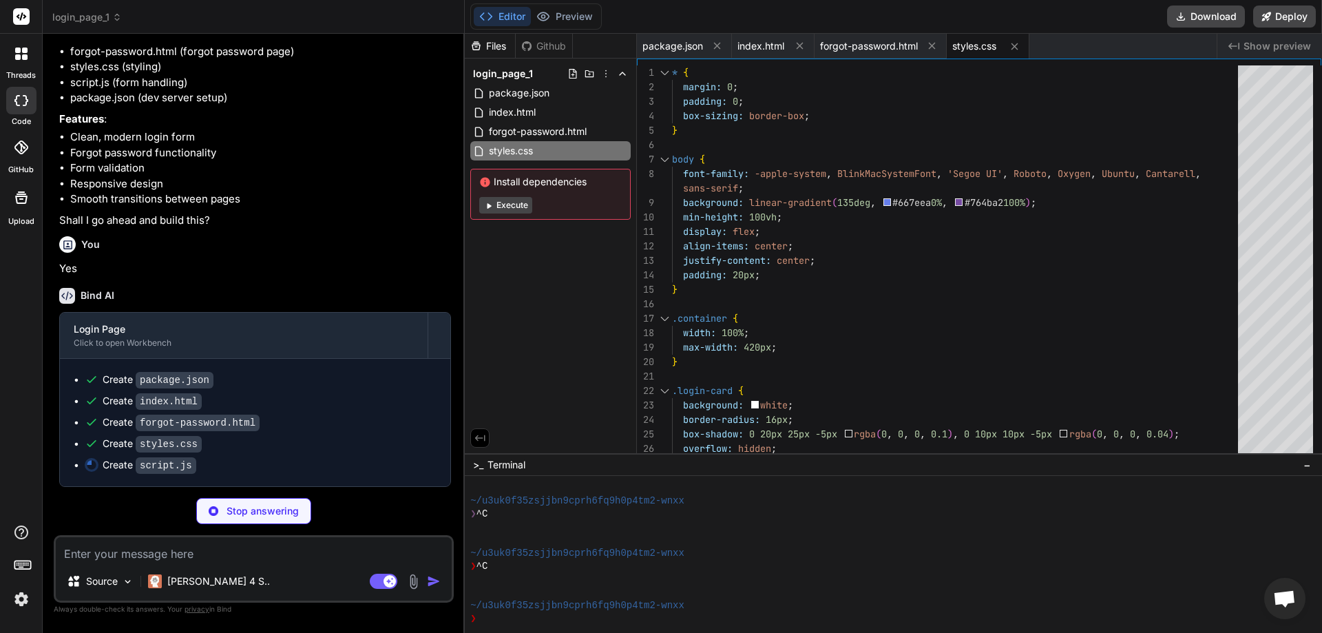
type textarea "x"
type textarea "}); });"
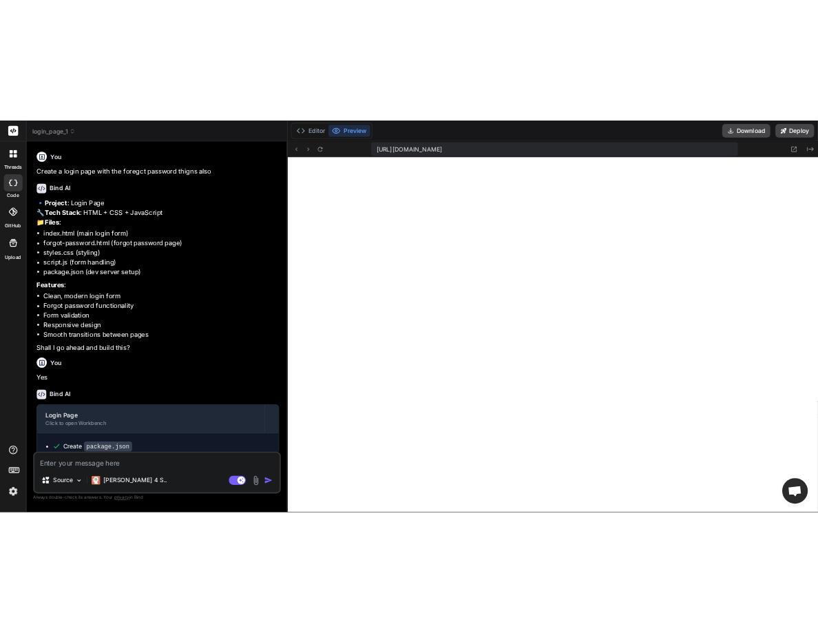
scroll to position [403, 0]
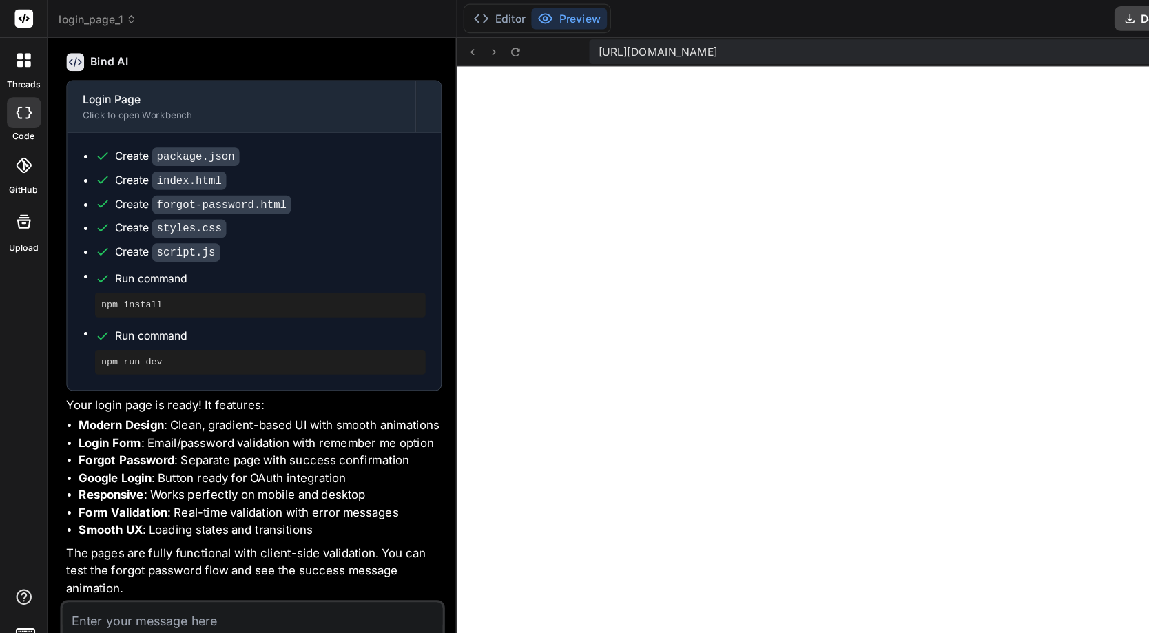
type textarea "x"
type textarea "input.addEventListener('blur', function() { this.parentElement.classList.remove…"
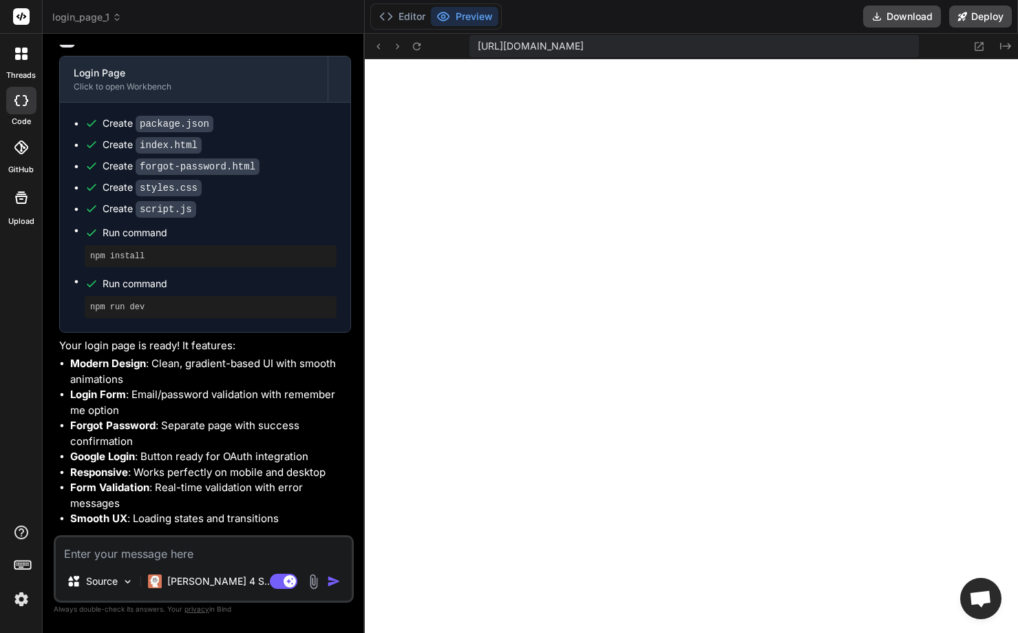
type textarea "x"
type textarea "this.parentElement.classList.add('focused'); }); input.addEventListener('blur',…"
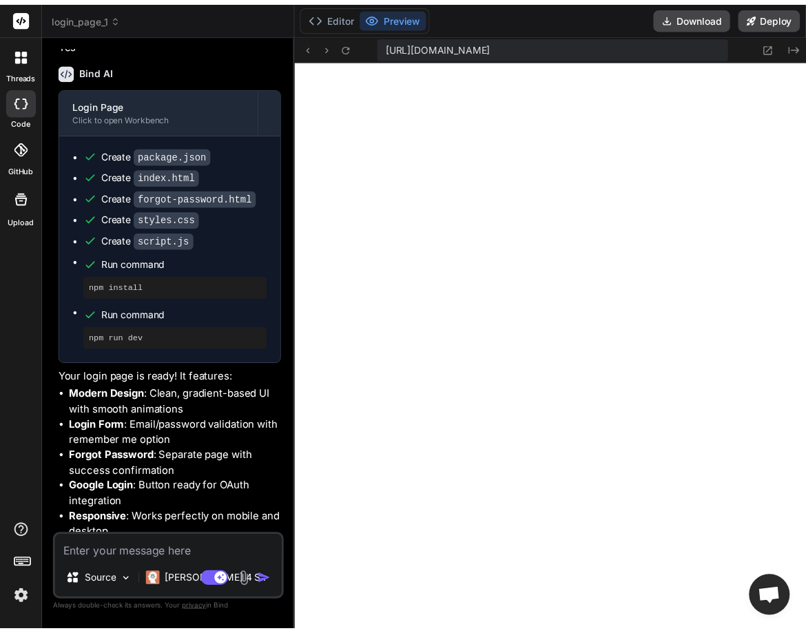
scroll to position [1125, 0]
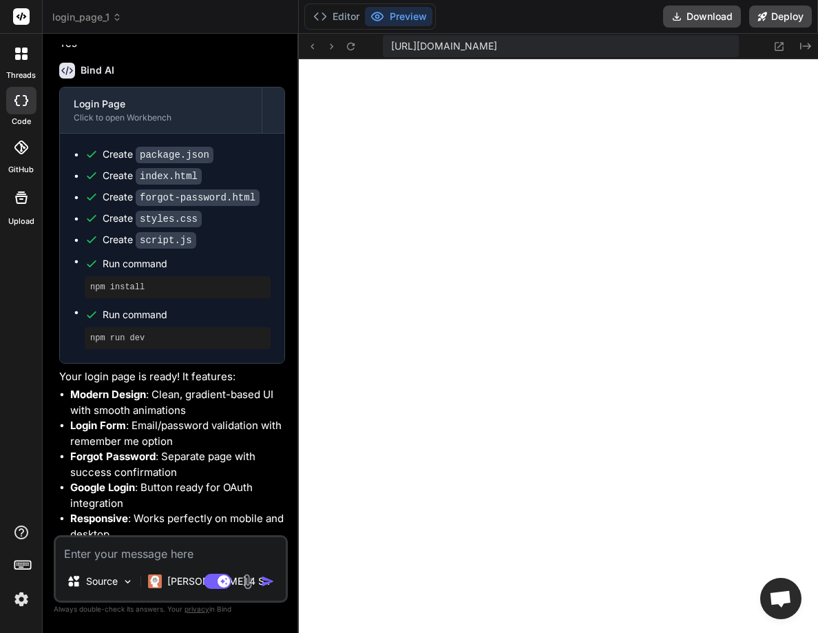
type textarea "x"
type textarea "input.addEventListener('blur', function() { this.parentElement.classList.remove…"
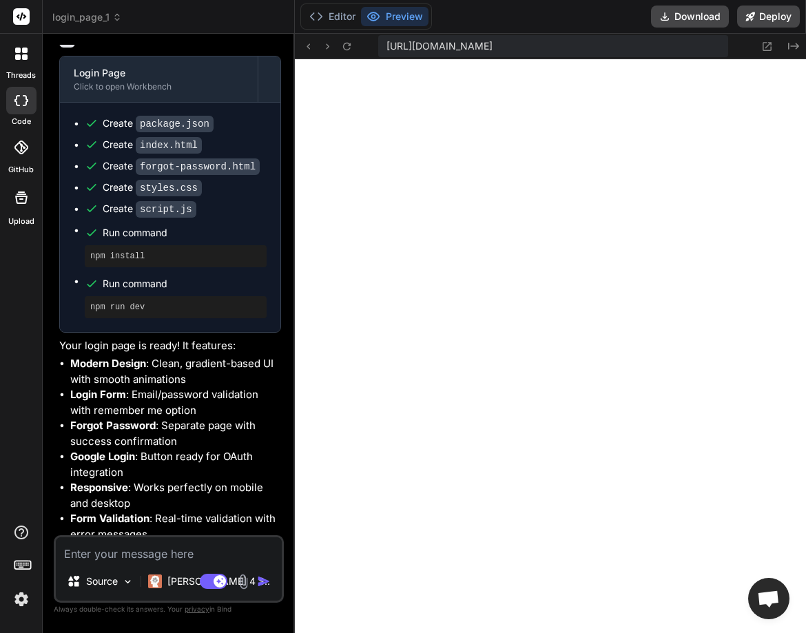
scroll to position [1177, 0]
type textarea "x"
type textarea "function() { this.parentElement.classList.remove('focused'); }); }); });"
type textarea "x"
type textarea "}); input.addEventListener('blur', function() { this.parentElement.classList.re…"
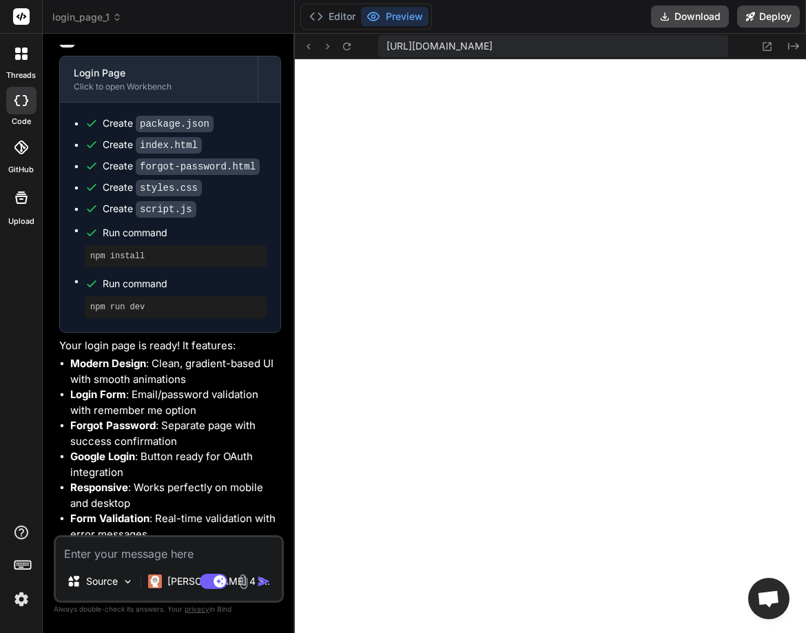
type textarea "x"
type textarea "('focused'); }); }); });"
type textarea "x"
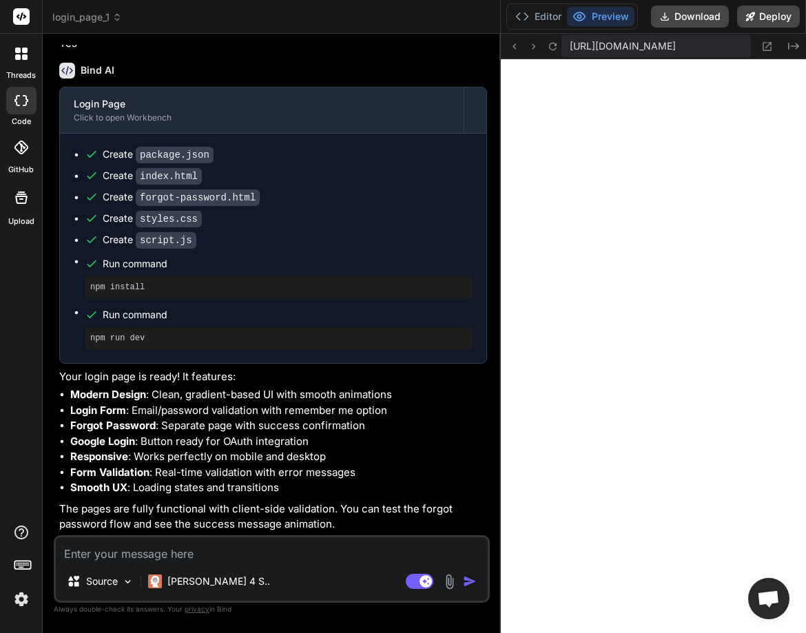
drag, startPoint x: 293, startPoint y: 221, endPoint x: 597, endPoint y: 223, distance: 304.3
click at [191, 551] on textarea at bounding box center [272, 549] width 432 height 25
type textarea "CH"
type textarea "x"
type textarea "CHa"
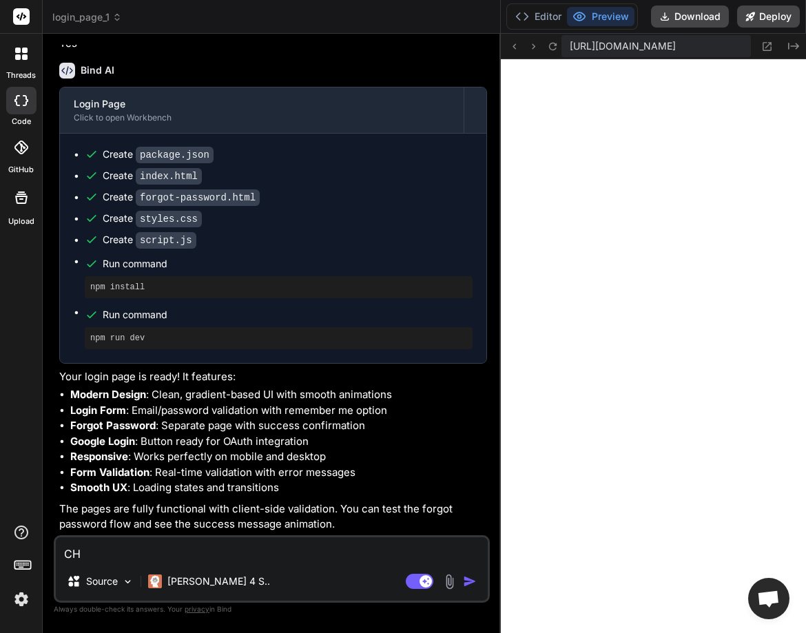
type textarea "x"
type textarea "CHan"
type textarea "x"
type textarea "[PERSON_NAME]"
type textarea "x"
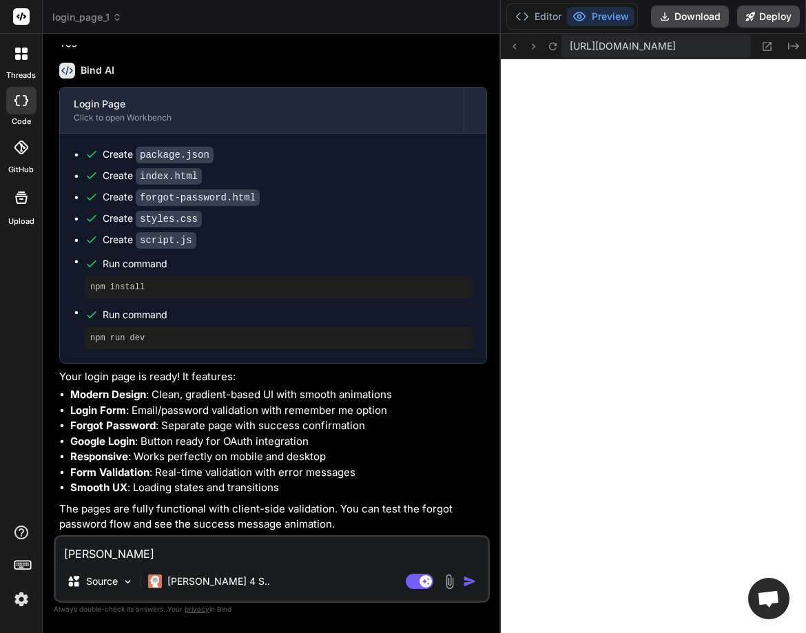
type textarea "CHange"
type textarea "x"
type textarea "CHange"
type textarea "x"
type textarea "CHange"
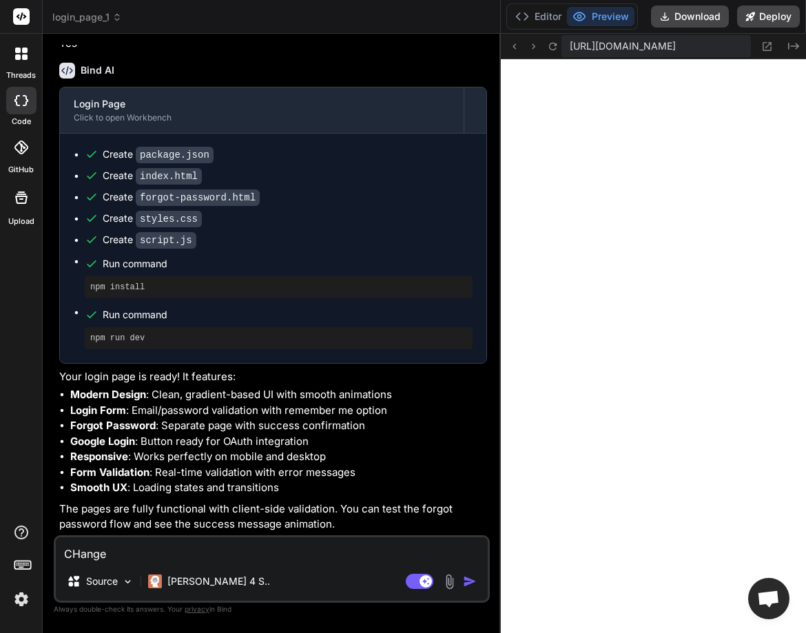
type textarea "x"
type textarea "[PERSON_NAME]"
type textarea "x"
type textarea "CHan"
type textarea "x"
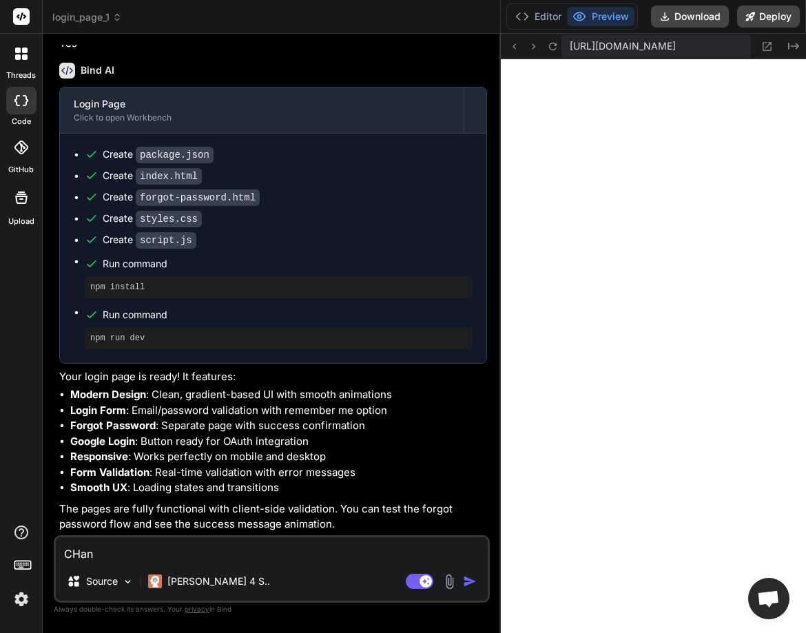
type textarea "CHa"
type textarea "x"
type textarea "CH"
type textarea "x"
type textarea "C"
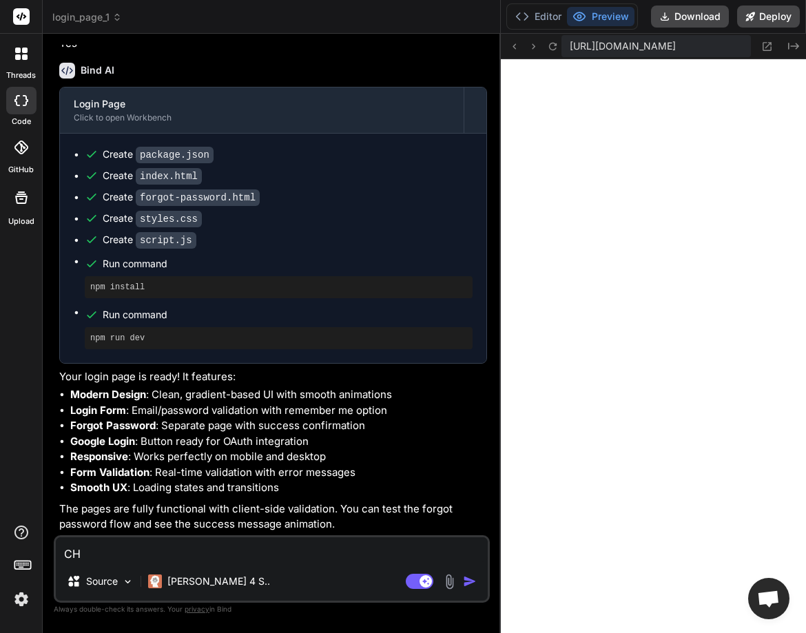
type textarea "x"
type textarea "Ch"
type textarea "x"
type textarea "Cha"
type textarea "x"
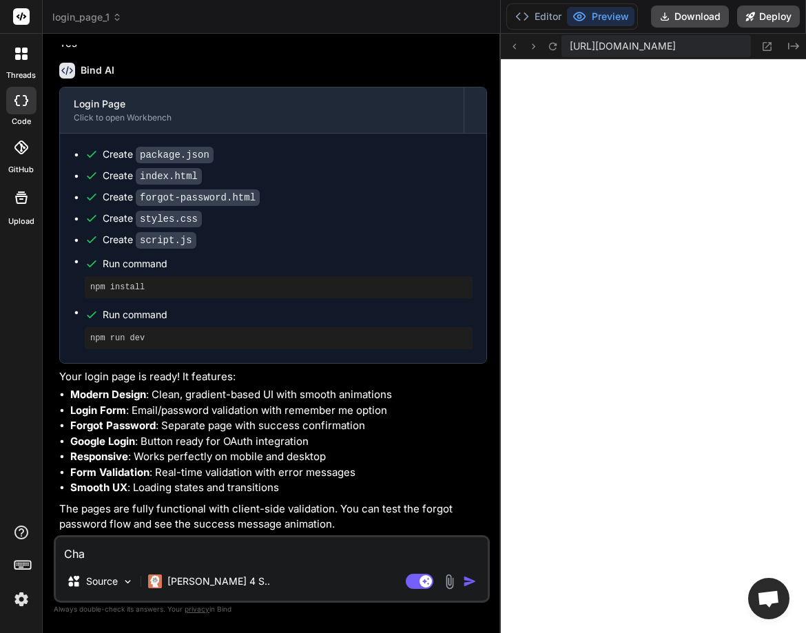
type textarea "[PERSON_NAME]"
type textarea "x"
type textarea "[PERSON_NAME]"
type textarea "x"
type textarea "[PERSON_NAME]"
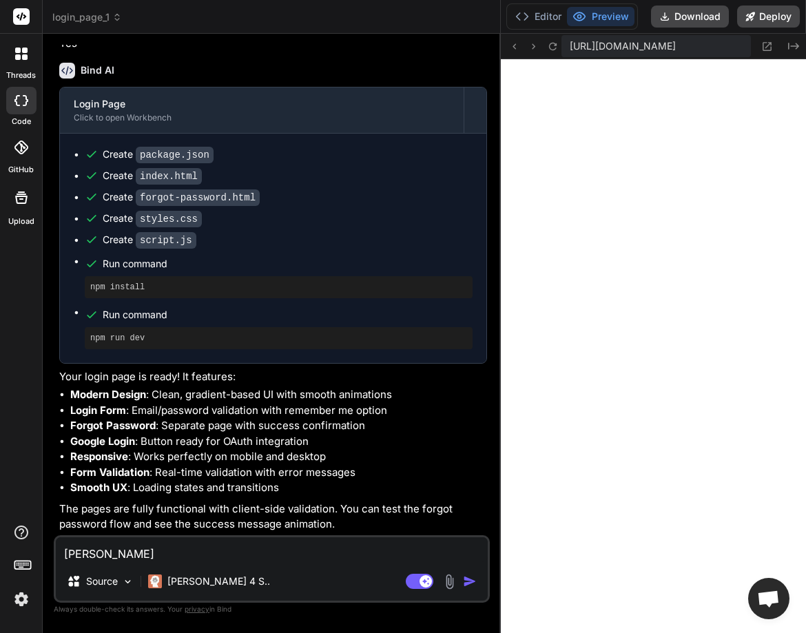
type textarea "x"
type textarea "[PERSON_NAME] e"
type textarea "x"
type textarea "[PERSON_NAME]"
type textarea "x"
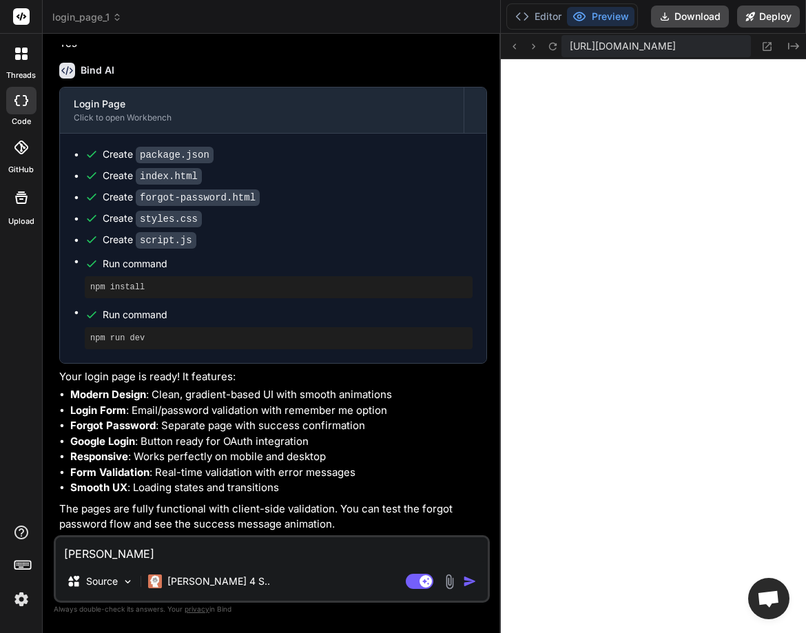
type textarea "[PERSON_NAME]"
type textarea "x"
type textarea "[PERSON_NAME]"
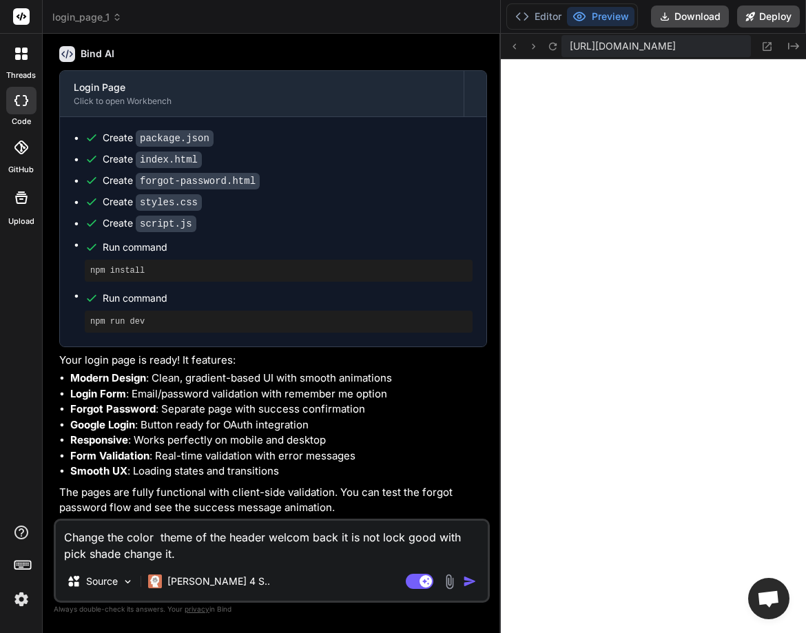
click at [465, 577] on img "button" at bounding box center [470, 581] width 14 height 14
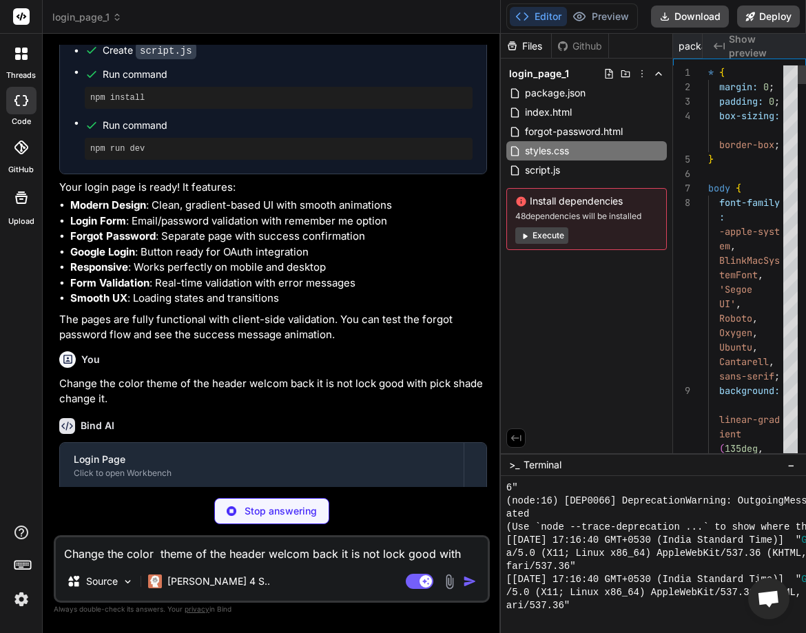
scroll to position [0, 364]
